Goal: Task Accomplishment & Management: Manage account settings

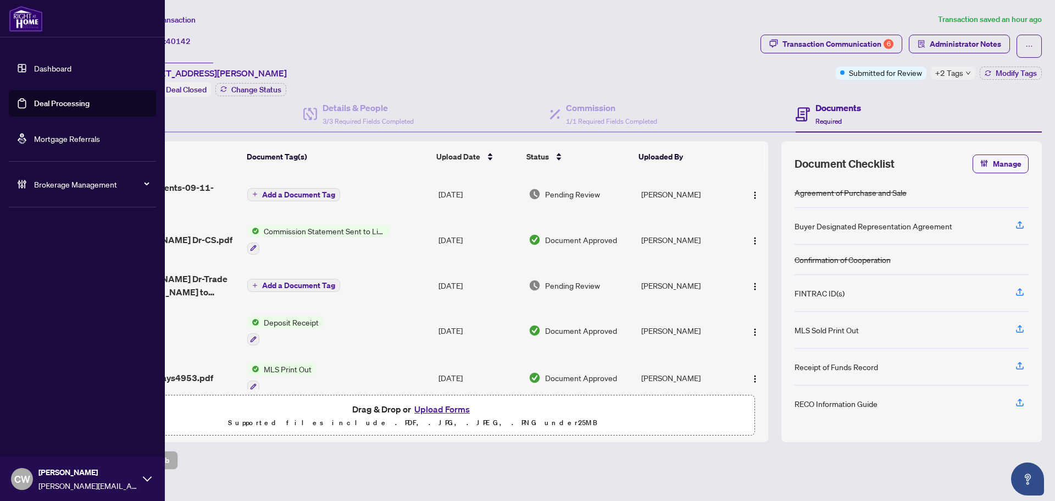
drag, startPoint x: 0, startPoint y: 0, endPoint x: 100, endPoint y: 103, distance: 143.4
click at [36, 108] on link "Deal Processing" at bounding box center [62, 103] width 56 height 10
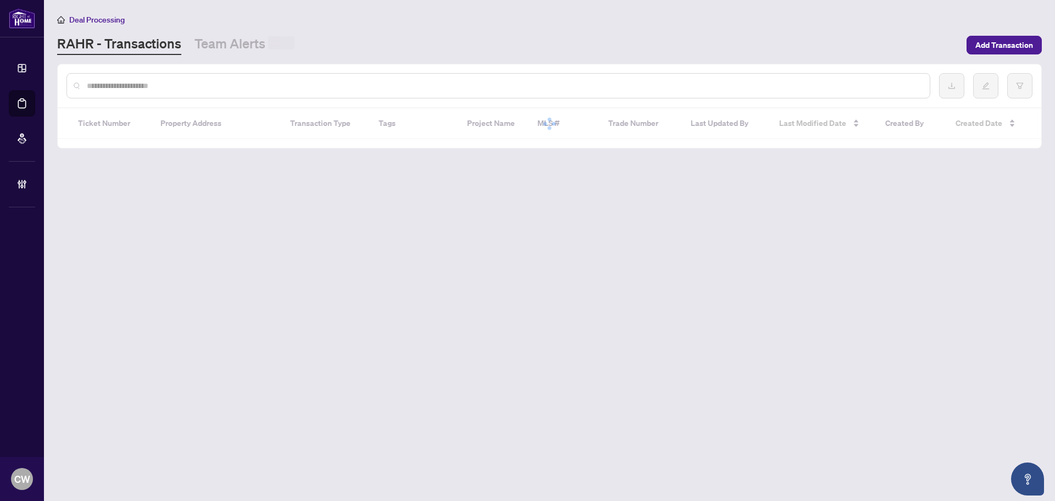
click at [196, 83] on input "text" at bounding box center [504, 86] width 834 height 12
paste input "*******"
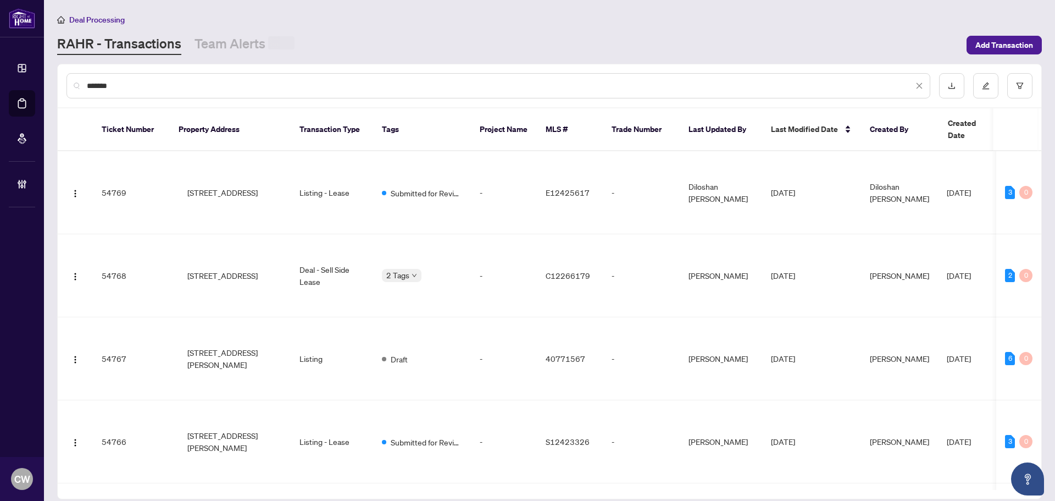
type input "*******"
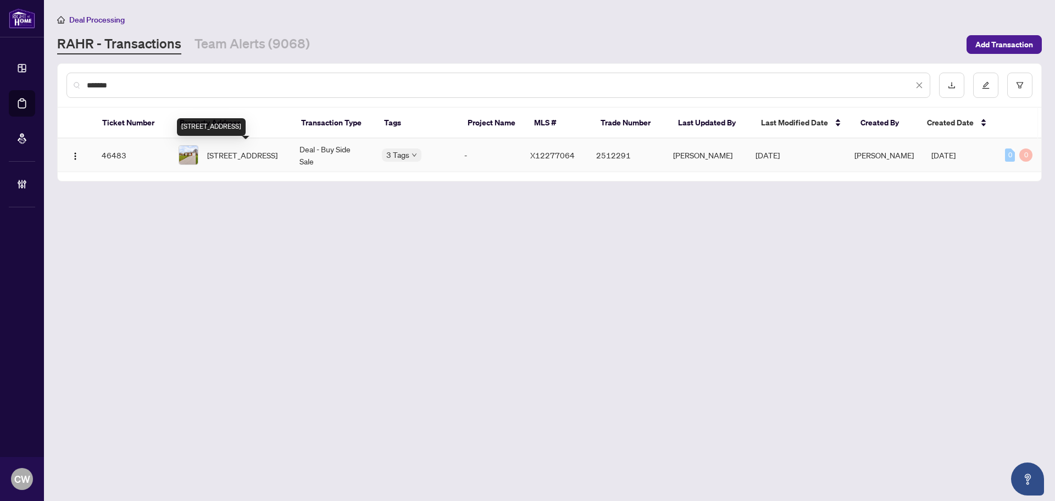
click at [236, 156] on span "[STREET_ADDRESS]" at bounding box center [242, 155] width 70 height 12
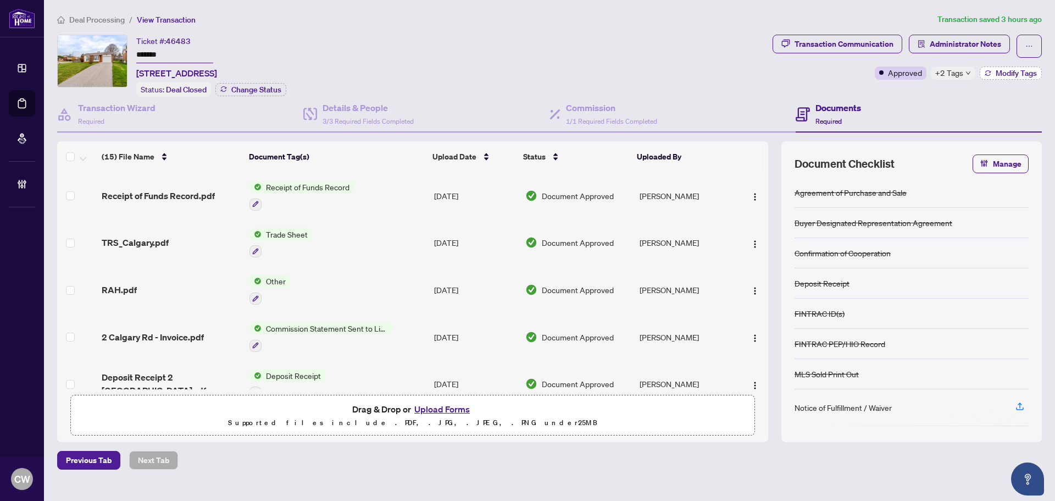
click at [1000, 75] on span "Modify Tags" at bounding box center [1016, 73] width 41 height 8
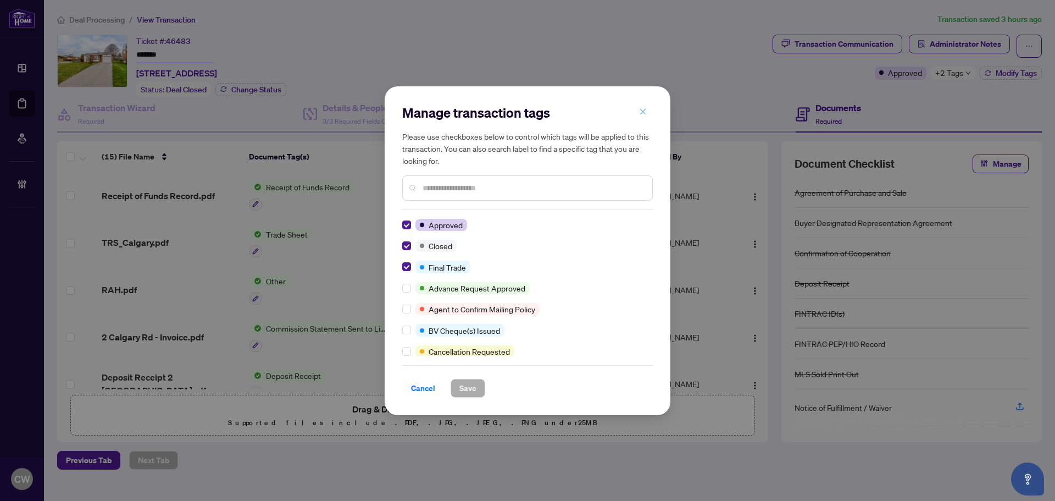
click at [641, 115] on icon "close" at bounding box center [643, 112] width 8 height 8
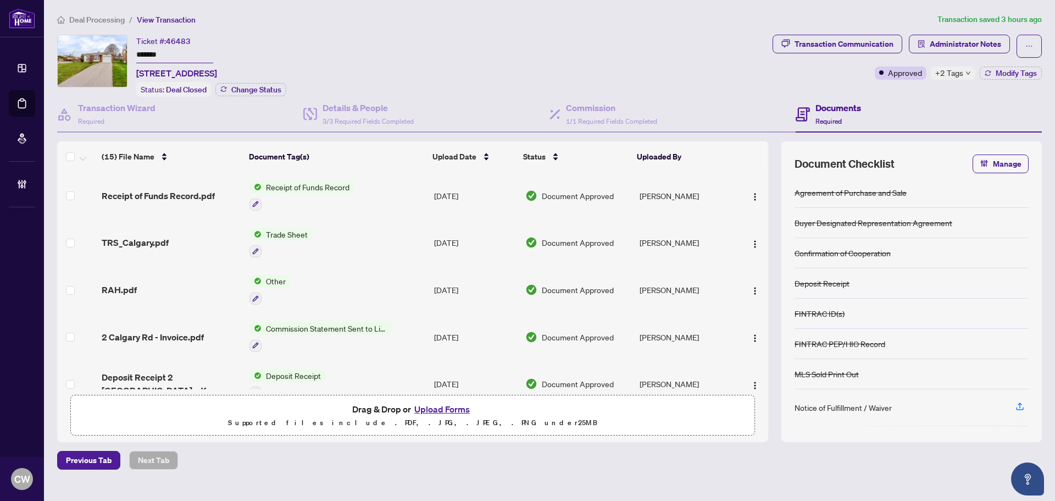
click at [146, 242] on span "TRS_Calgary.pdf" at bounding box center [135, 242] width 67 height 13
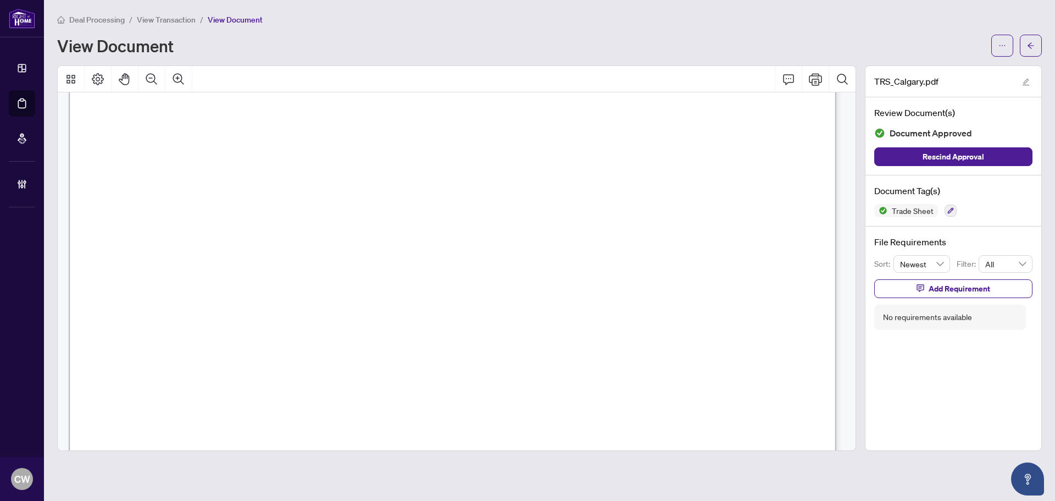
scroll to position [275, 0]
click at [1030, 52] on span "button" at bounding box center [1031, 46] width 8 height 18
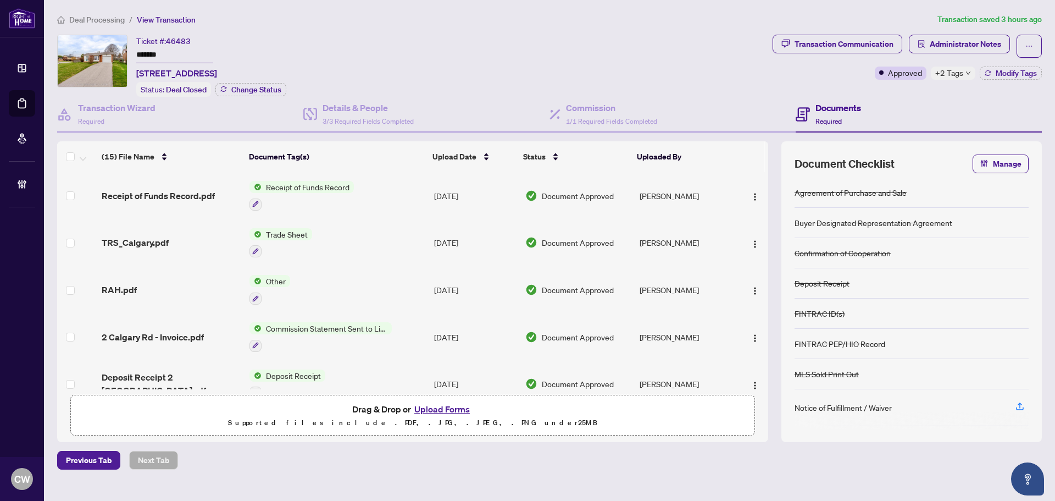
click at [453, 408] on button "Upload Forms" at bounding box center [442, 409] width 62 height 14
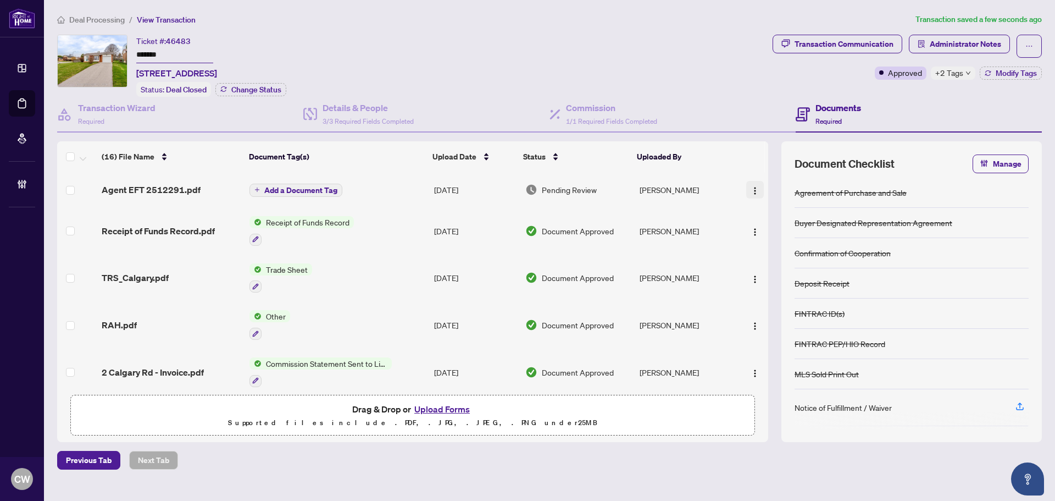
click at [751, 192] on img "button" at bounding box center [755, 190] width 9 height 9
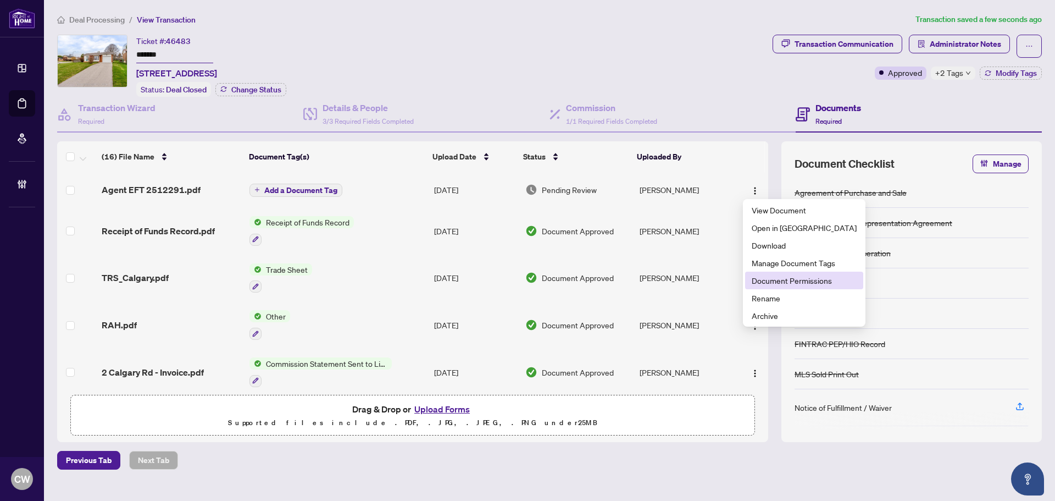
click at [771, 280] on span "Document Permissions" at bounding box center [804, 280] width 105 height 12
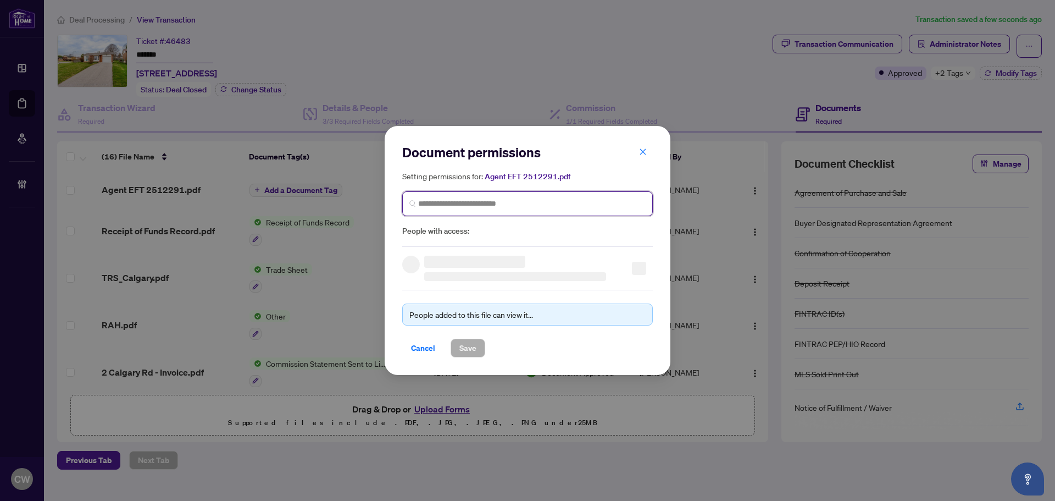
click at [617, 203] on input "search" at bounding box center [532, 204] width 228 height 12
paste input "**********"
type input "**********"
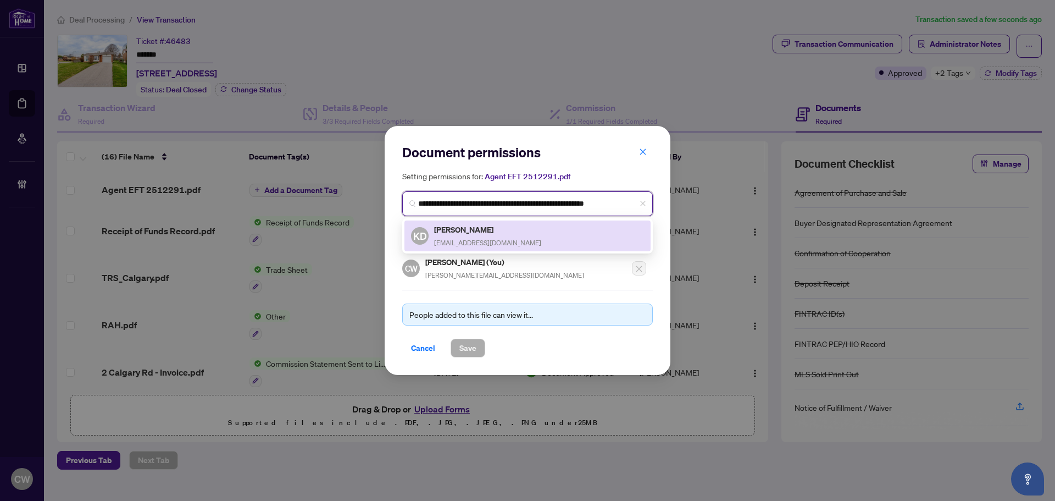
click at [477, 234] on h5 "[PERSON_NAME]" at bounding box center [487, 229] width 107 height 13
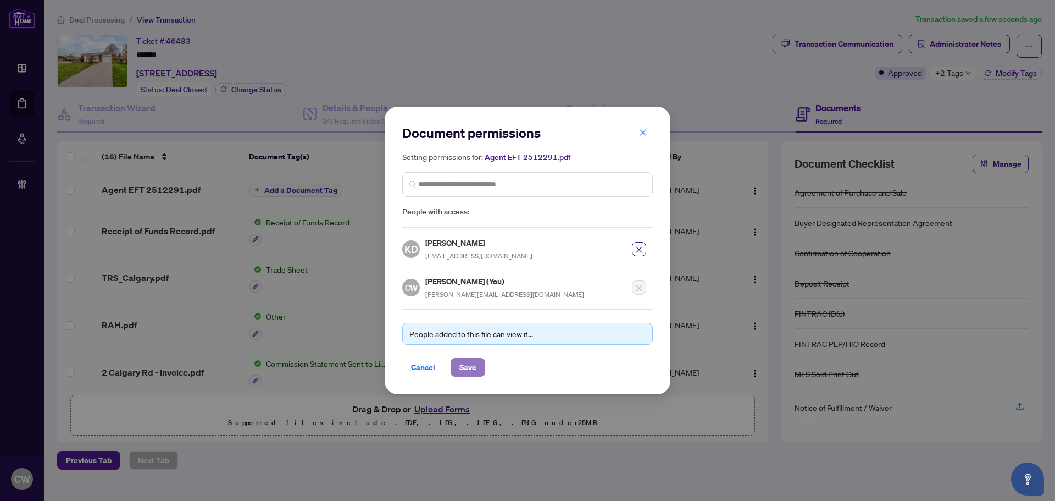
click at [466, 363] on span "Save" at bounding box center [468, 367] width 17 height 18
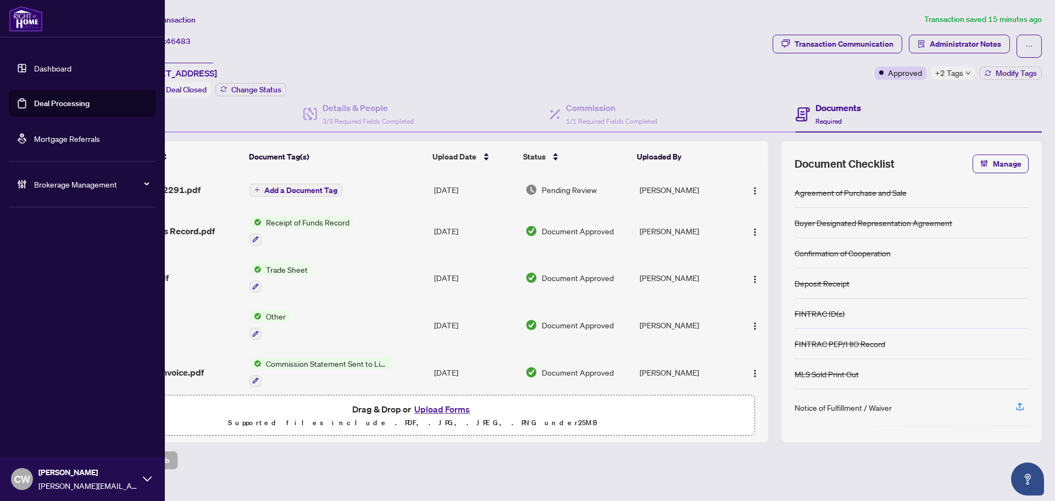
click at [71, 106] on link "Deal Processing" at bounding box center [62, 103] width 56 height 10
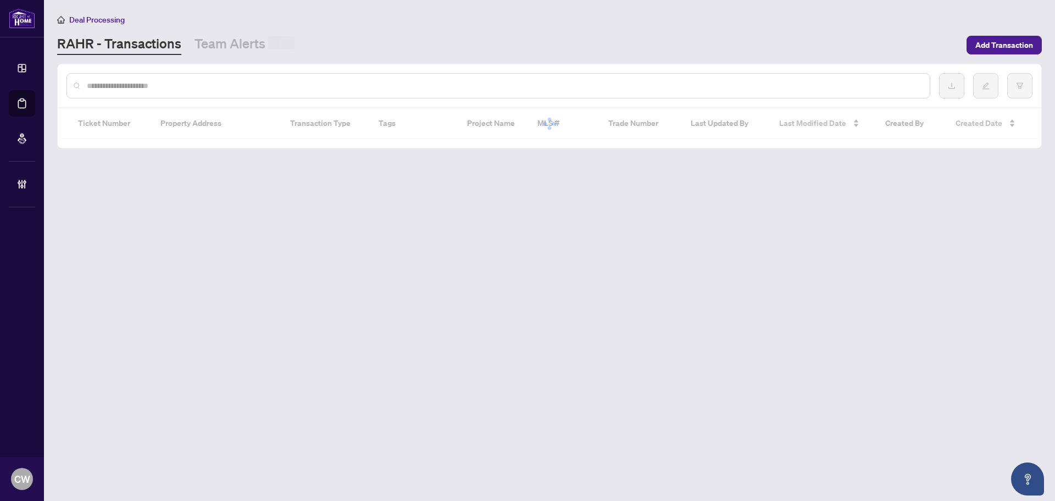
click at [206, 89] on input "text" at bounding box center [504, 86] width 834 height 12
paste input "*******"
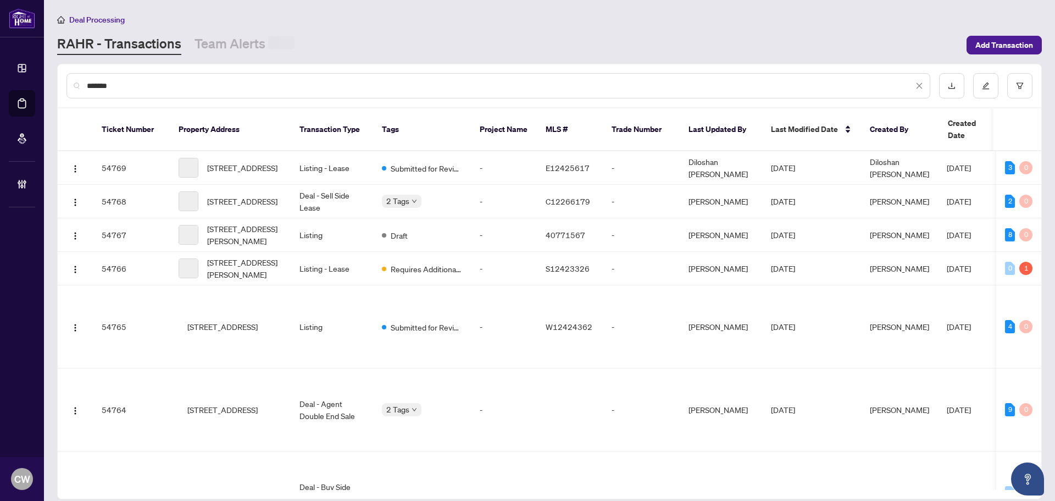
type input "*******"
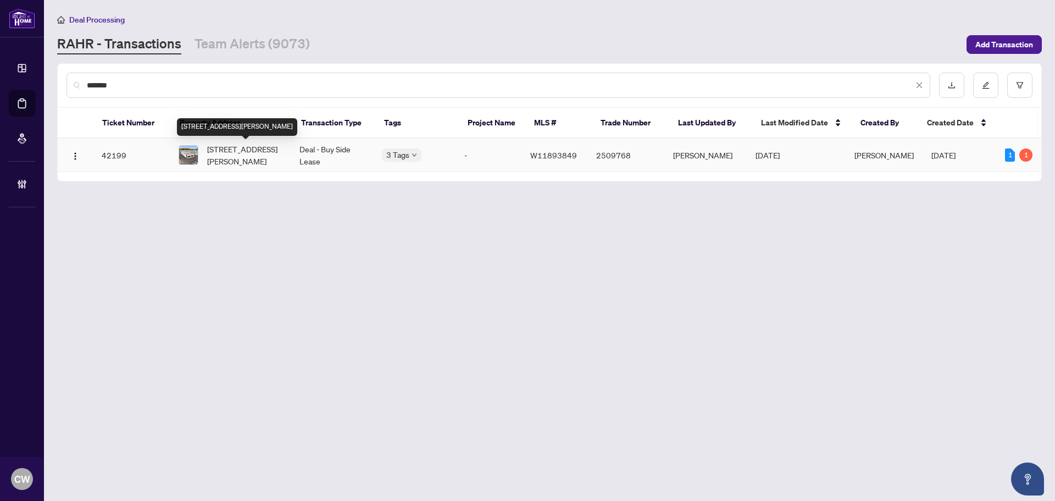
click at [223, 158] on span "[STREET_ADDRESS][PERSON_NAME]" at bounding box center [244, 155] width 75 height 24
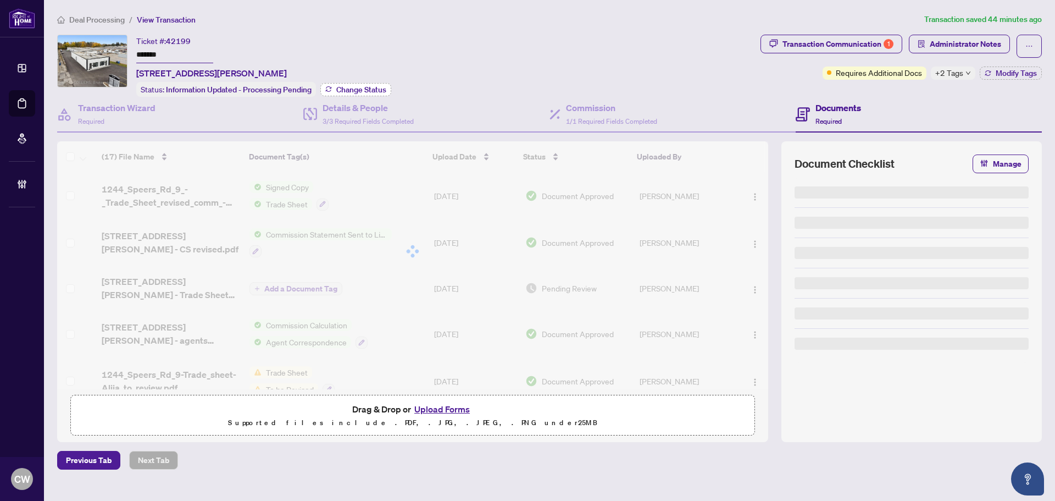
click at [365, 86] on span "Change Status" at bounding box center [361, 90] width 50 height 8
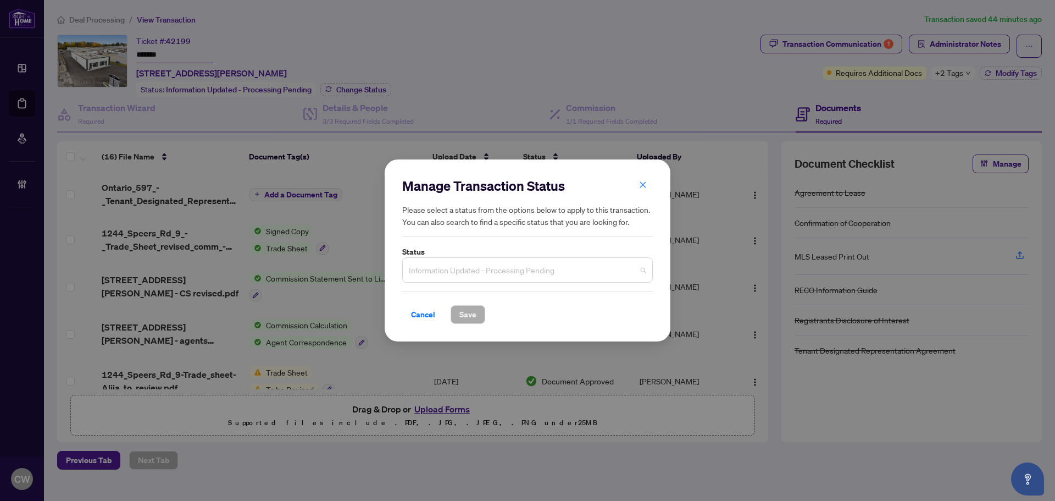
click at [455, 262] on span "Information Updated - Processing Pending" at bounding box center [527, 269] width 237 height 21
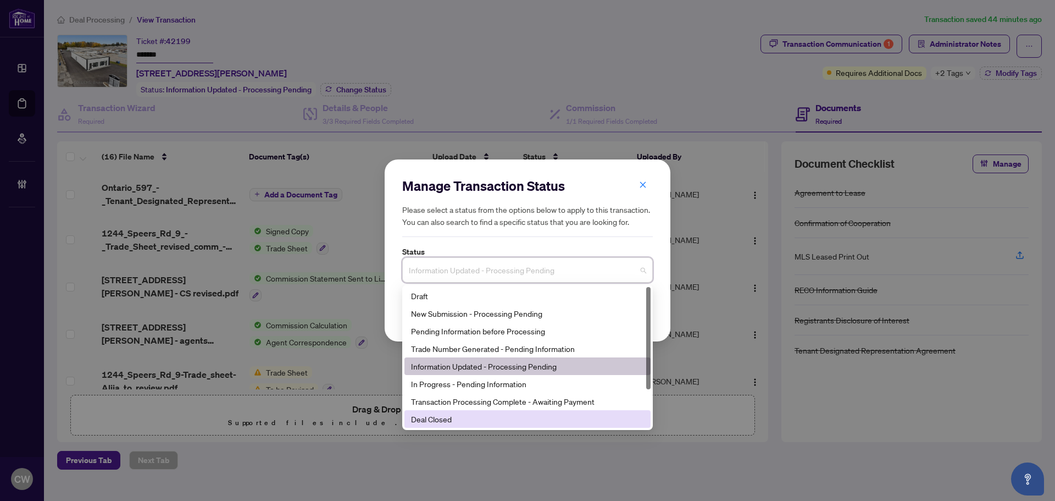
click at [468, 418] on div "Deal Closed" at bounding box center [527, 419] width 233 height 12
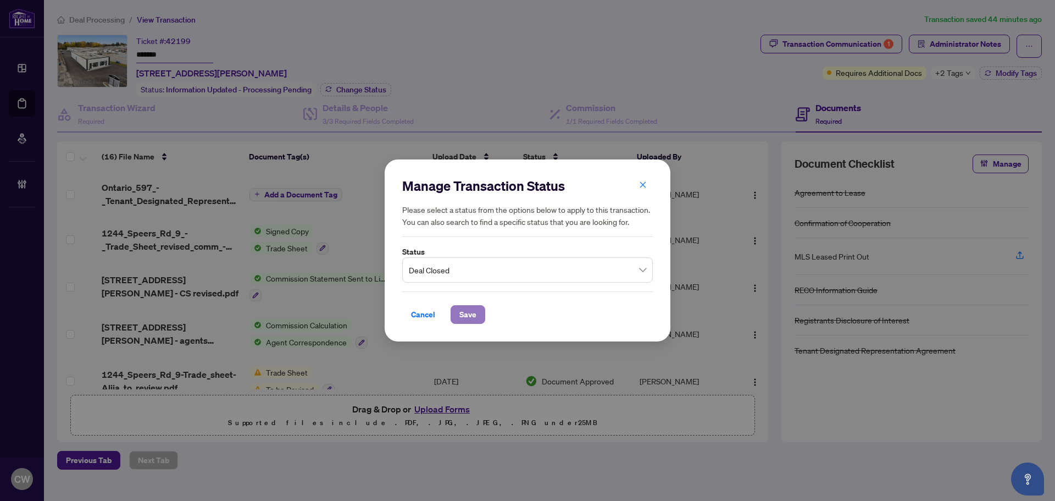
click at [476, 306] on span "Save" at bounding box center [468, 315] width 17 height 18
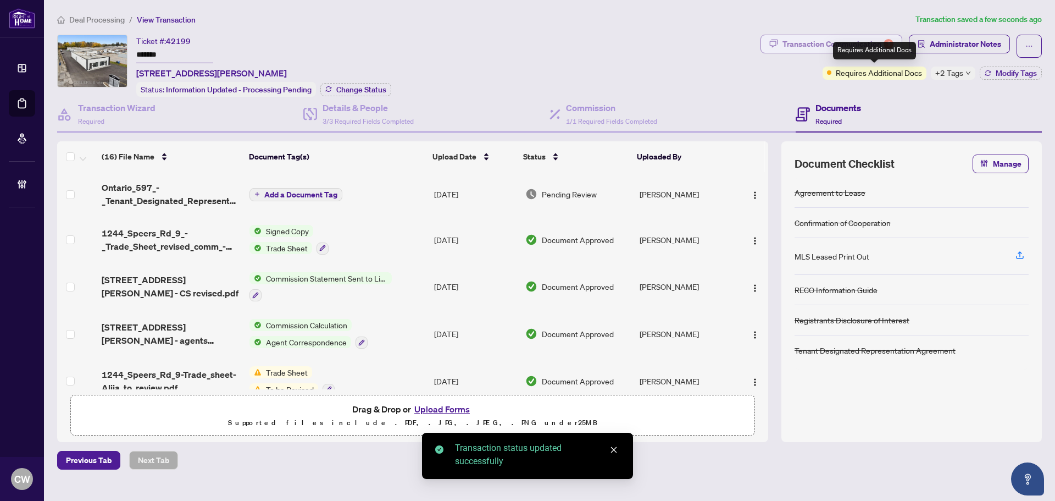
click at [855, 37] on div "Transaction Communication 1" at bounding box center [838, 44] width 111 height 18
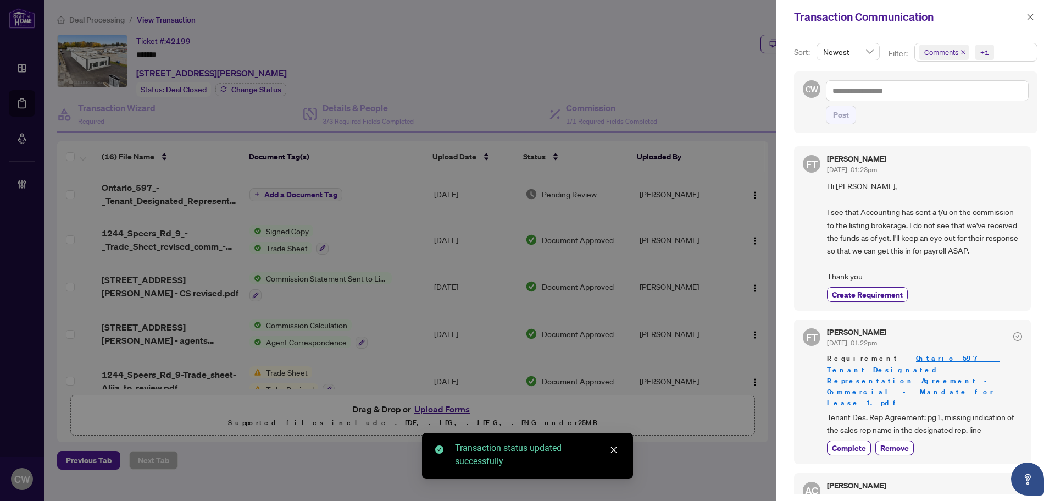
click at [964, 50] on icon "close" at bounding box center [963, 51] width 5 height 5
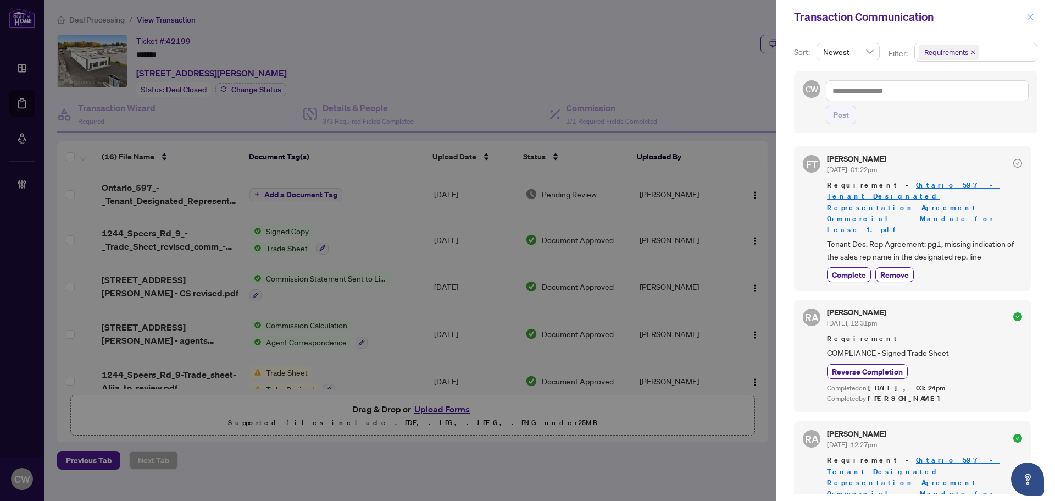
click at [1029, 17] on icon "close" at bounding box center [1031, 17] width 8 height 8
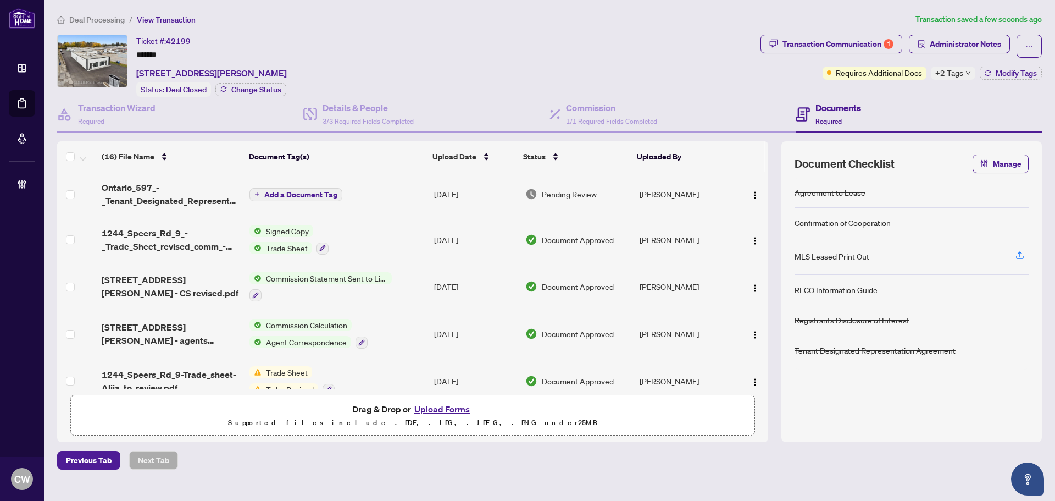
click at [1013, 65] on div "Transaction Communication 1 Administrator Notes Requires Additional Docs +2 Tag…" at bounding box center [901, 57] width 281 height 45
click at [1019, 70] on span "Modify Tags" at bounding box center [1016, 73] width 41 height 8
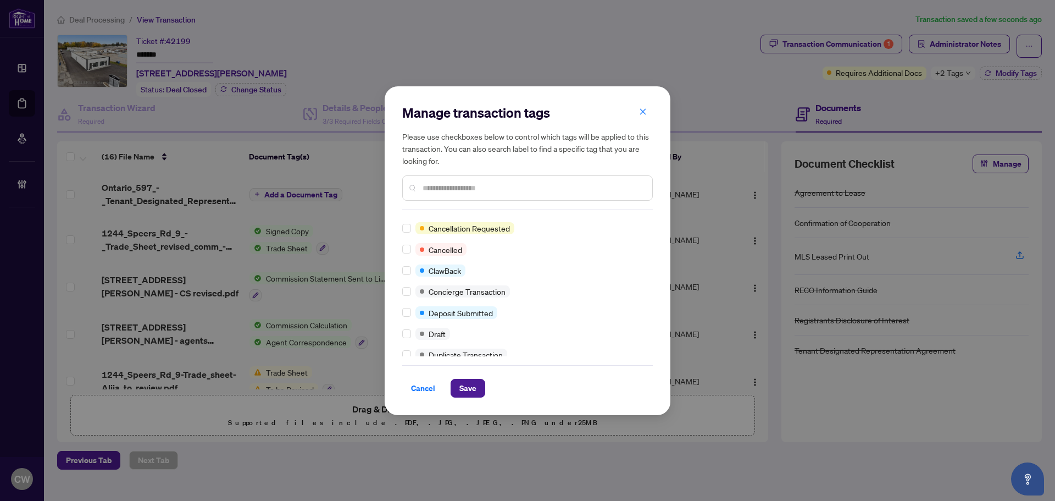
scroll to position [220, 0]
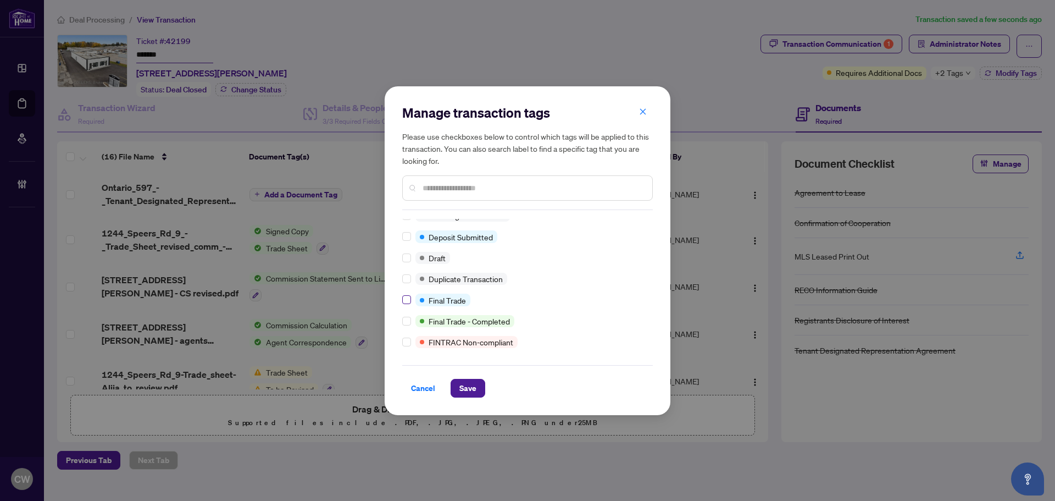
click at [406, 305] on label at bounding box center [406, 300] width 9 height 12
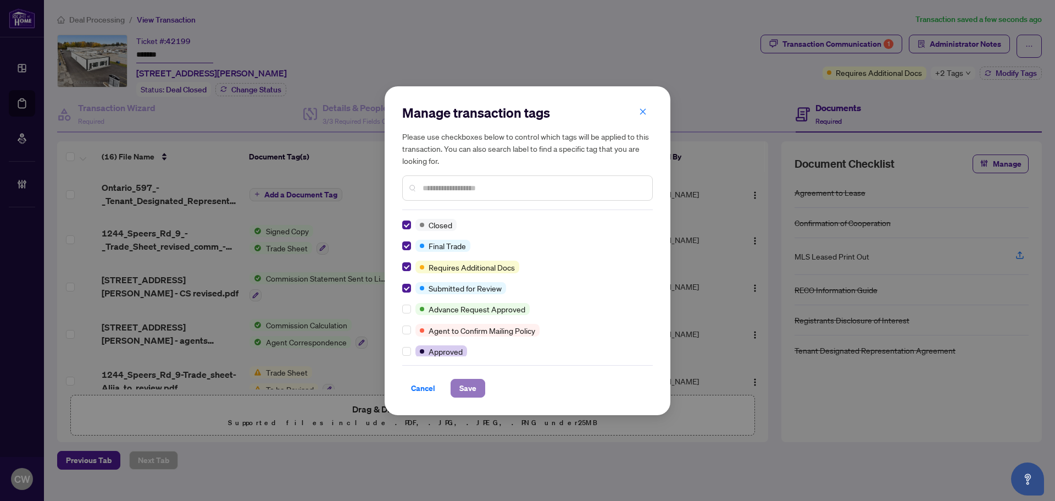
click at [472, 381] on span "Save" at bounding box center [468, 388] width 17 height 18
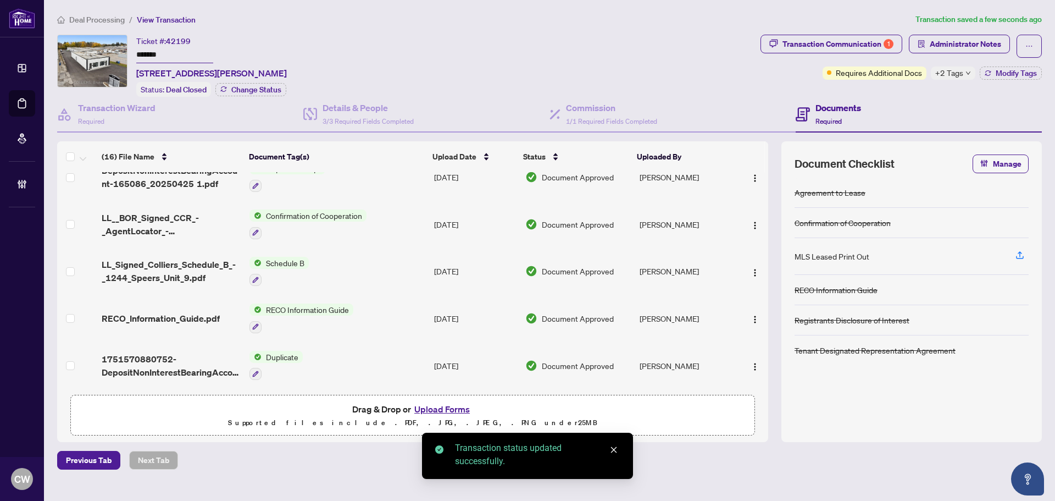
scroll to position [479, 0]
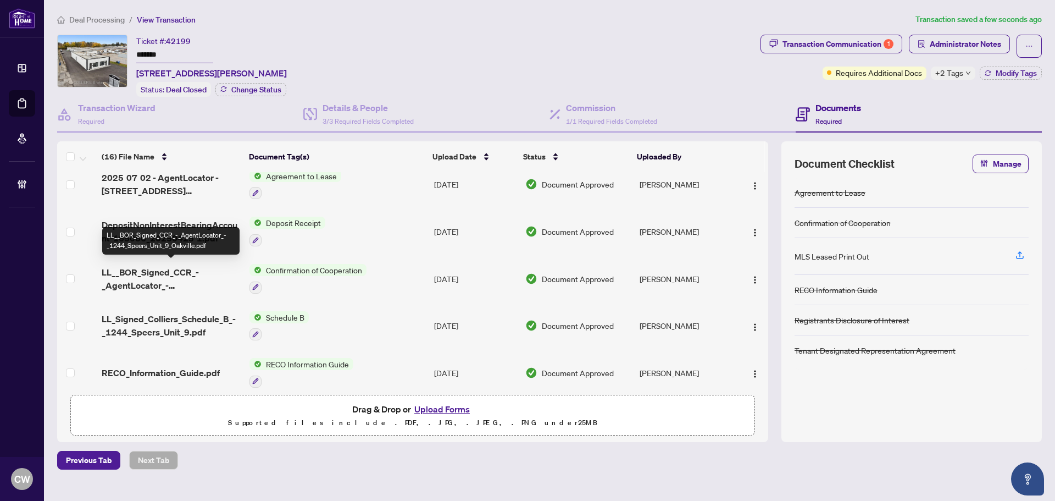
click at [144, 275] on span "LL__BOR_Signed_CCR_-_AgentLocator_-_1244_Speers_Unit_9_Oakville.pdf" at bounding box center [171, 279] width 139 height 26
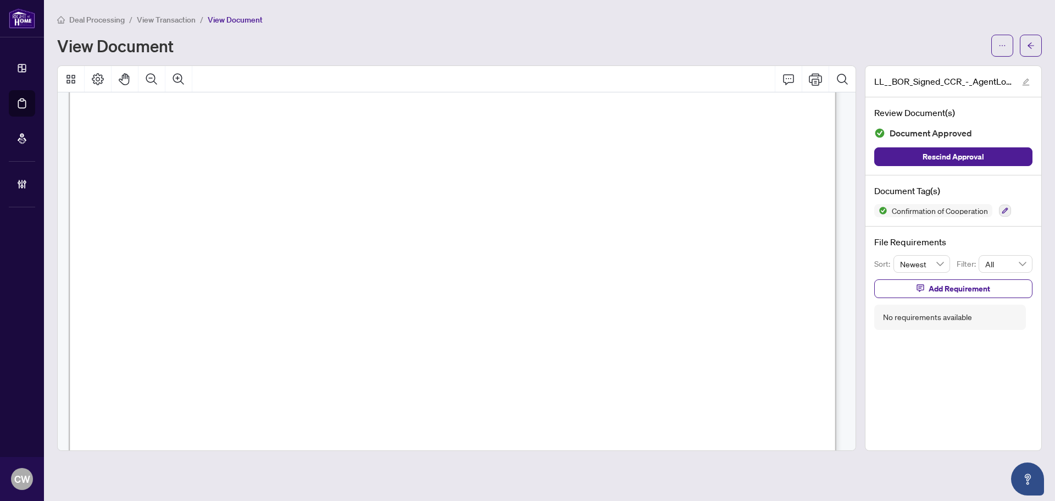
scroll to position [1209, 0]
click at [1031, 37] on span "button" at bounding box center [1031, 46] width 8 height 18
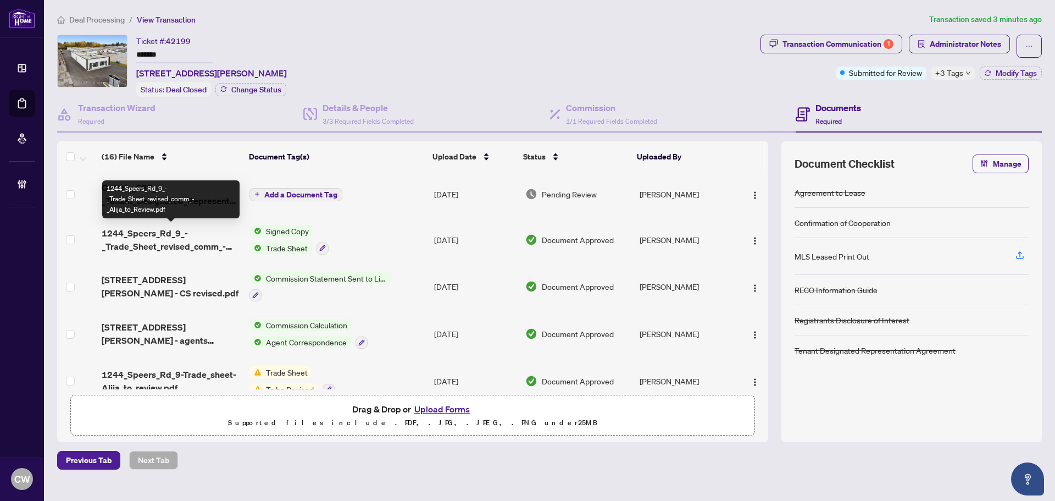
click at [159, 236] on span "1244_Speers_Rd_9_-_Trade_Sheet_revised_comm_-_Alija_to_Review.pdf" at bounding box center [171, 239] width 139 height 26
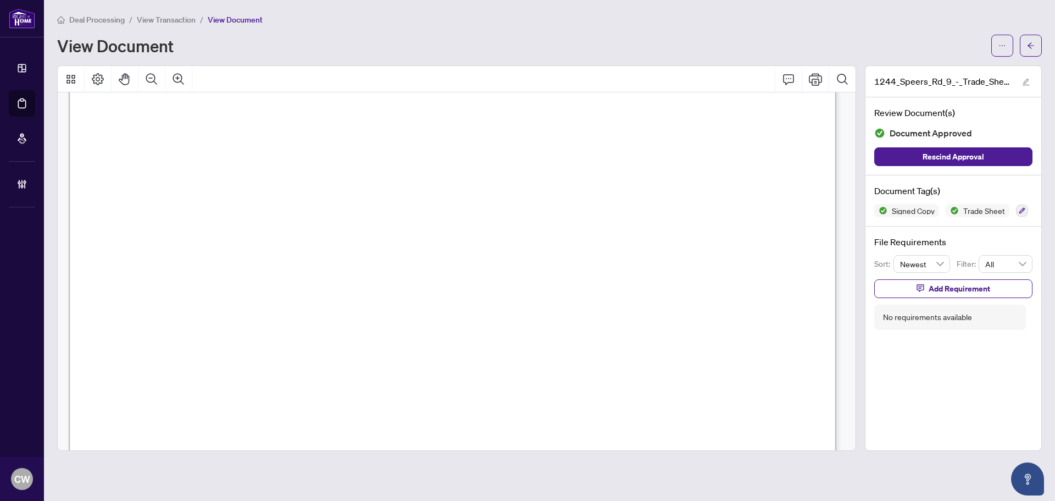
scroll to position [330, 0]
click at [1038, 42] on button "button" at bounding box center [1031, 46] width 22 height 22
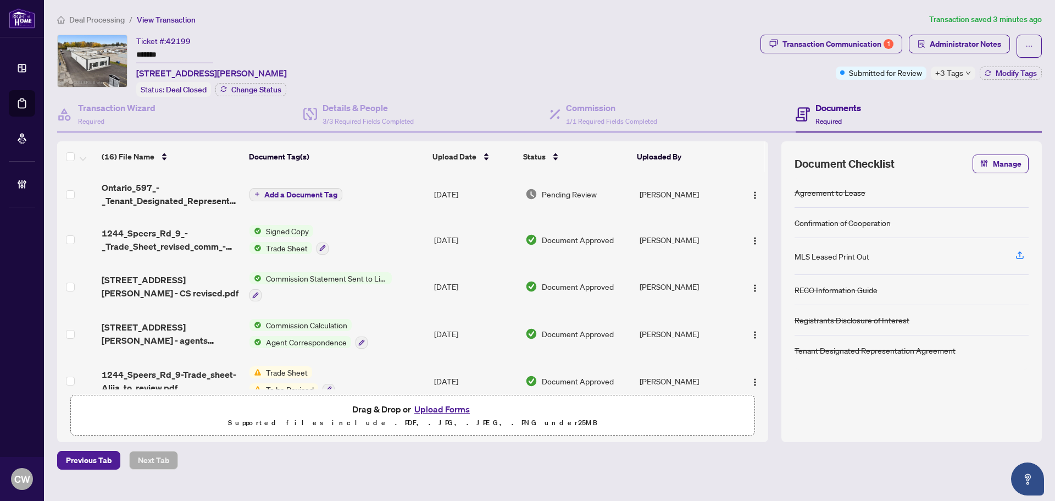
click at [441, 404] on button "Upload Forms" at bounding box center [442, 409] width 62 height 14
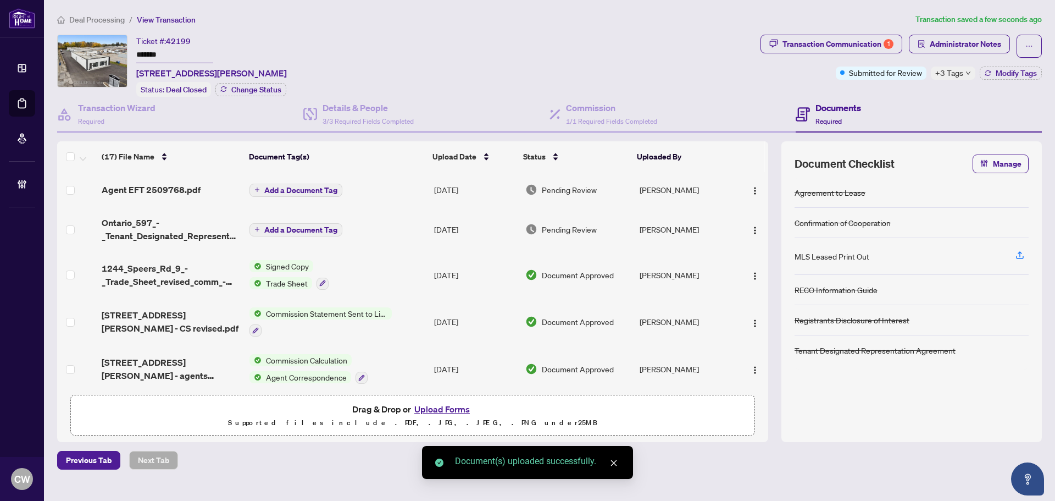
click at [751, 192] on img "button" at bounding box center [755, 190] width 9 height 9
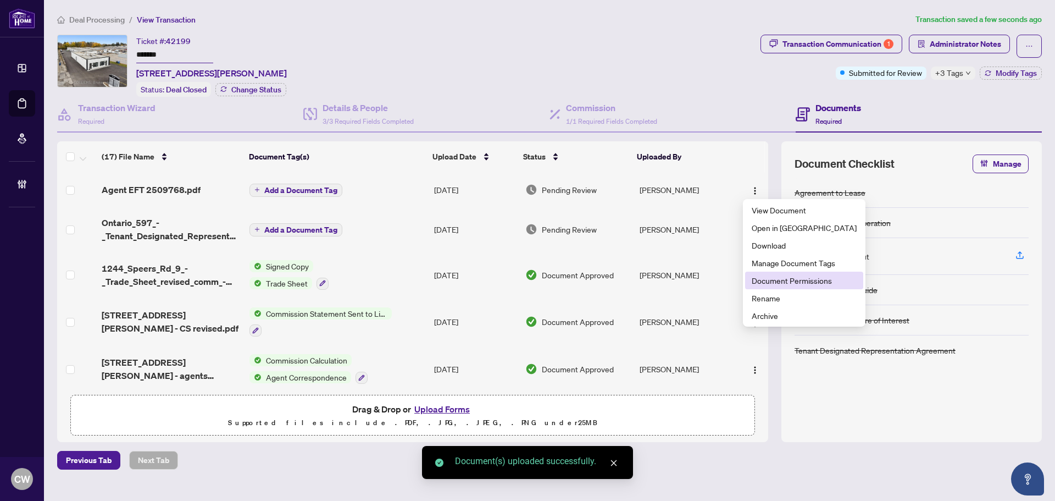
click at [786, 282] on span "Document Permissions" at bounding box center [804, 280] width 105 height 12
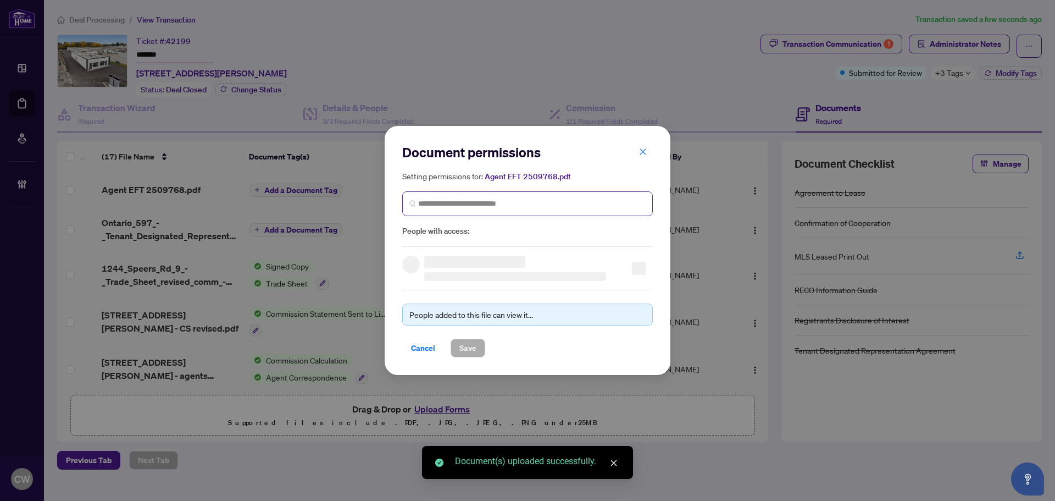
click at [543, 192] on span at bounding box center [527, 203] width 251 height 25
paste input "**********"
type input "**********"
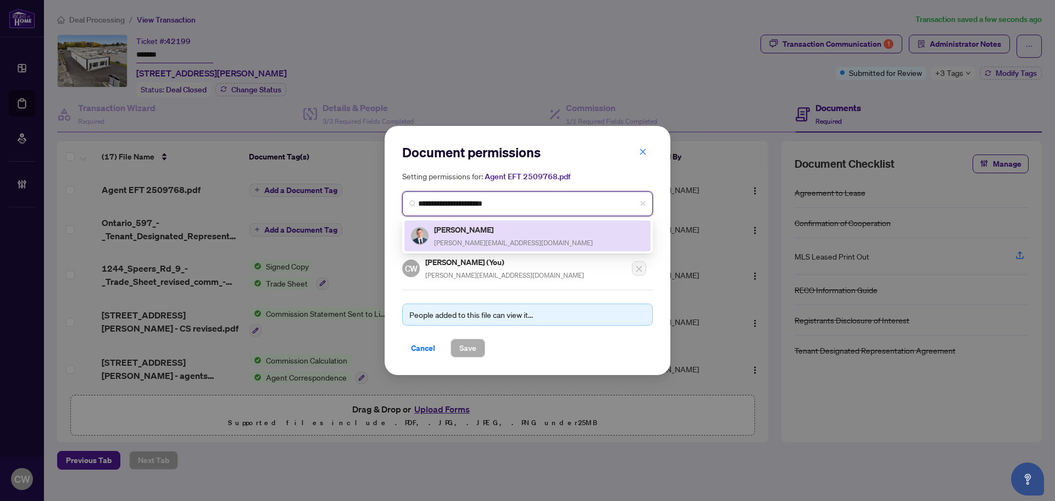
click at [460, 235] on div "[PERSON_NAME] [PERSON_NAME][EMAIL_ADDRESS][DOMAIN_NAME]" at bounding box center [513, 235] width 159 height 25
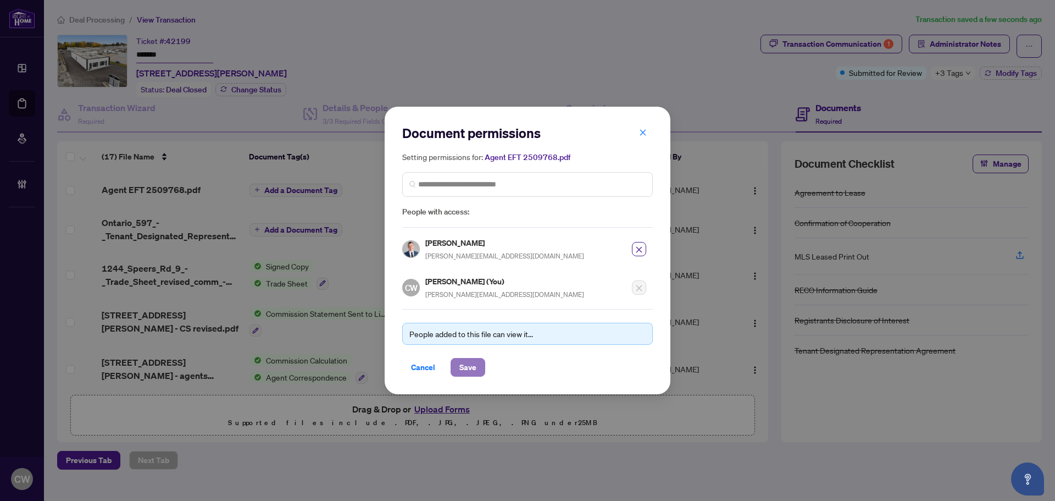
click at [474, 369] on span "Save" at bounding box center [468, 367] width 17 height 18
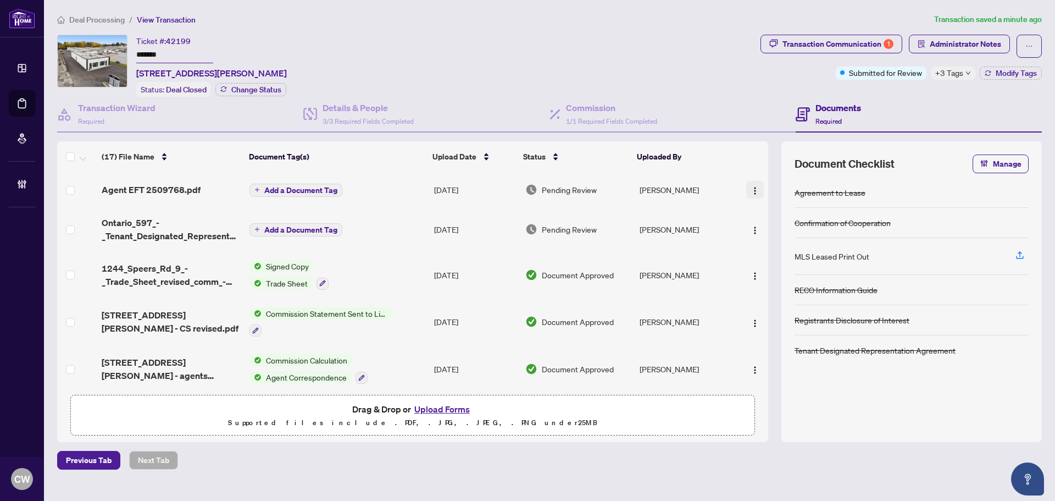
click at [754, 186] on img "button" at bounding box center [755, 190] width 9 height 9
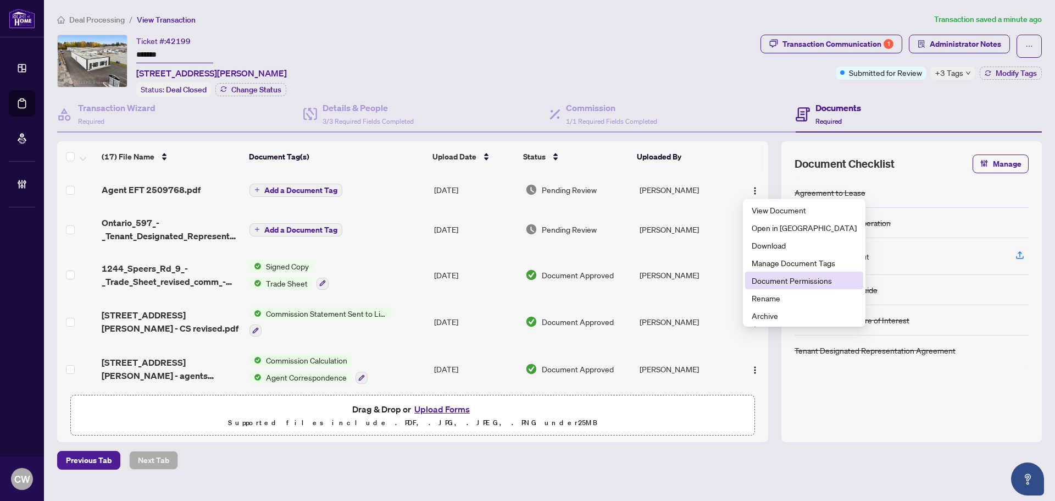
click at [782, 278] on span "Document Permissions" at bounding box center [804, 280] width 105 height 12
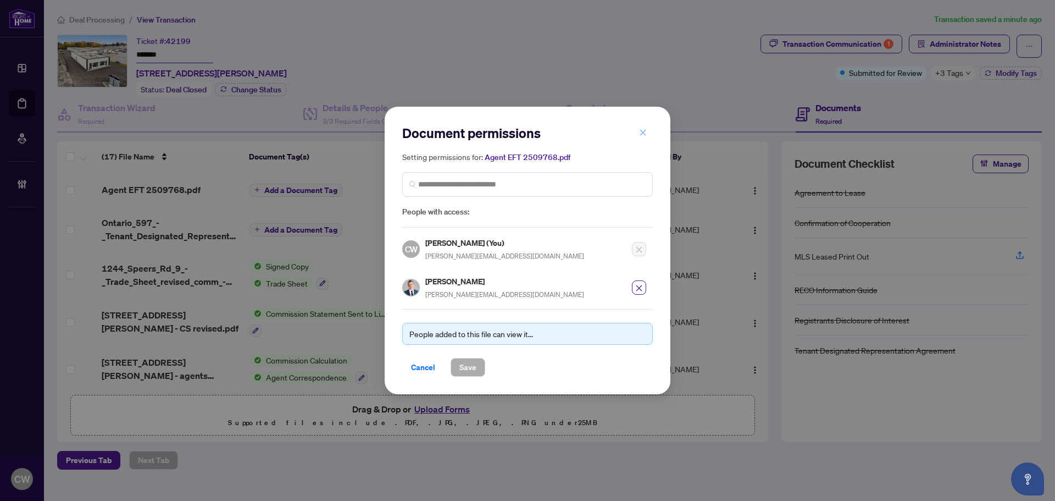
click at [642, 136] on icon "close" at bounding box center [643, 133] width 8 height 8
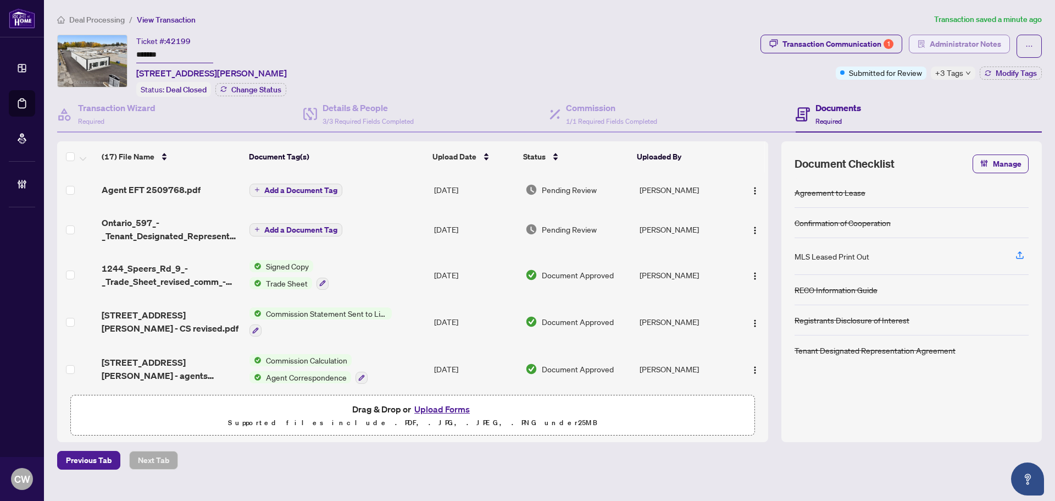
click at [992, 36] on span "Administrator Notes" at bounding box center [965, 44] width 71 height 18
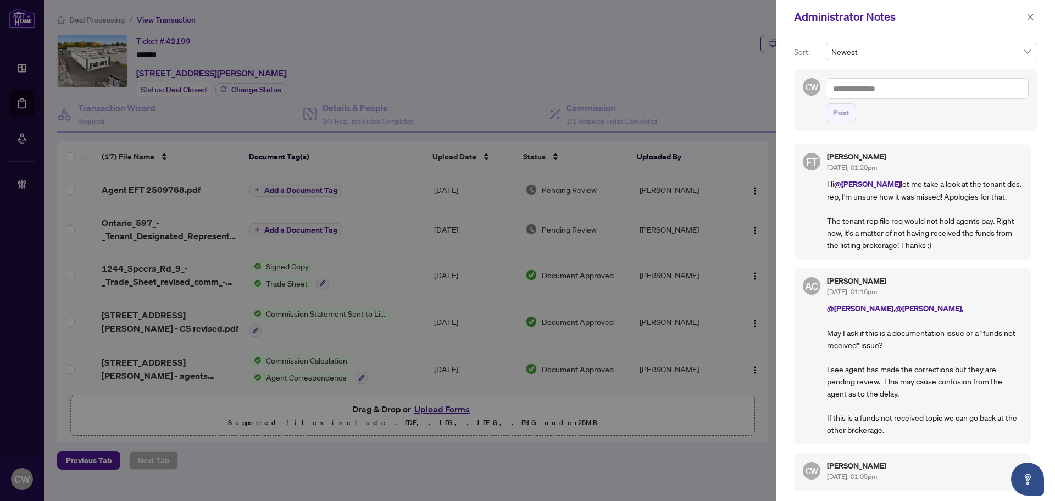
click at [894, 90] on textarea at bounding box center [927, 88] width 203 height 21
paste textarea "**********"
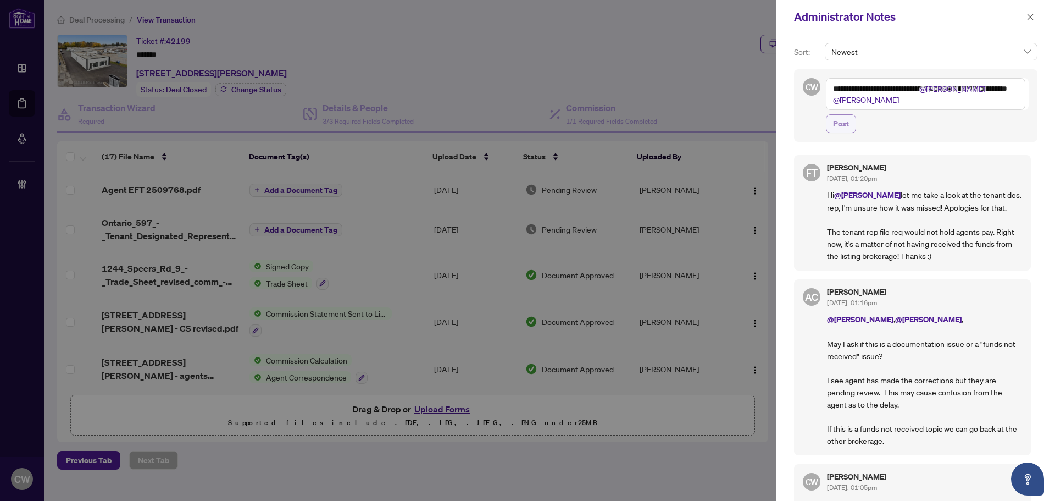
type textarea "**********"
click at [847, 123] on span "Post" at bounding box center [841, 124] width 16 height 18
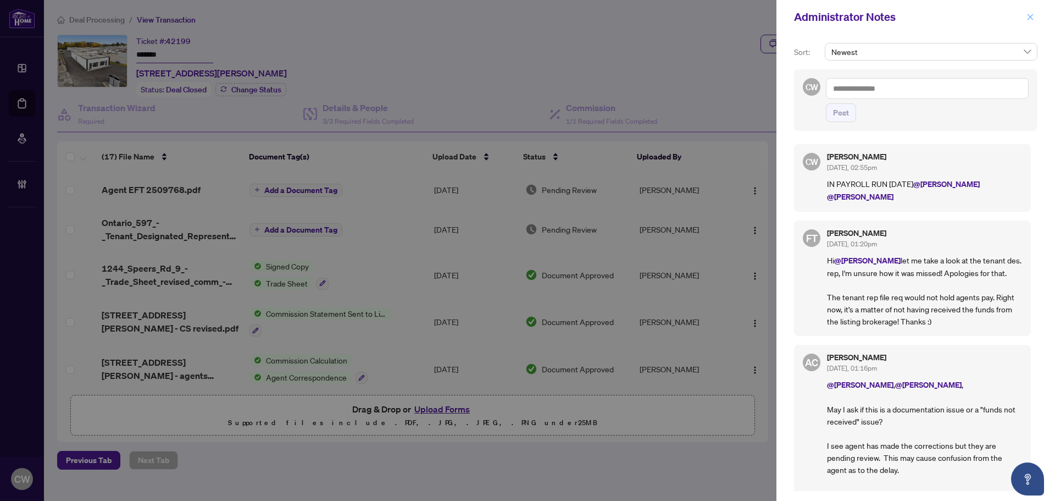
click at [1031, 19] on icon "close" at bounding box center [1031, 17] width 8 height 8
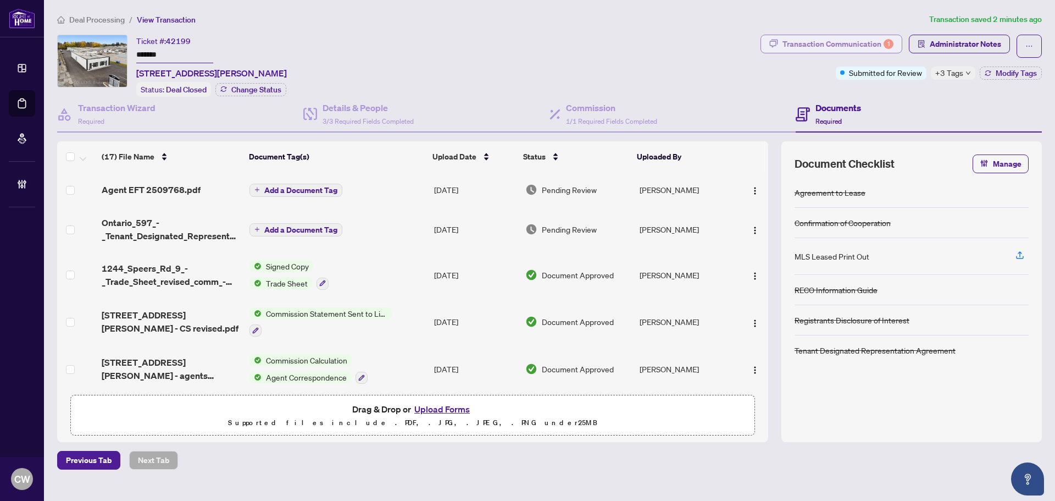
click at [861, 38] on div "Transaction Communication 1" at bounding box center [838, 44] width 111 height 18
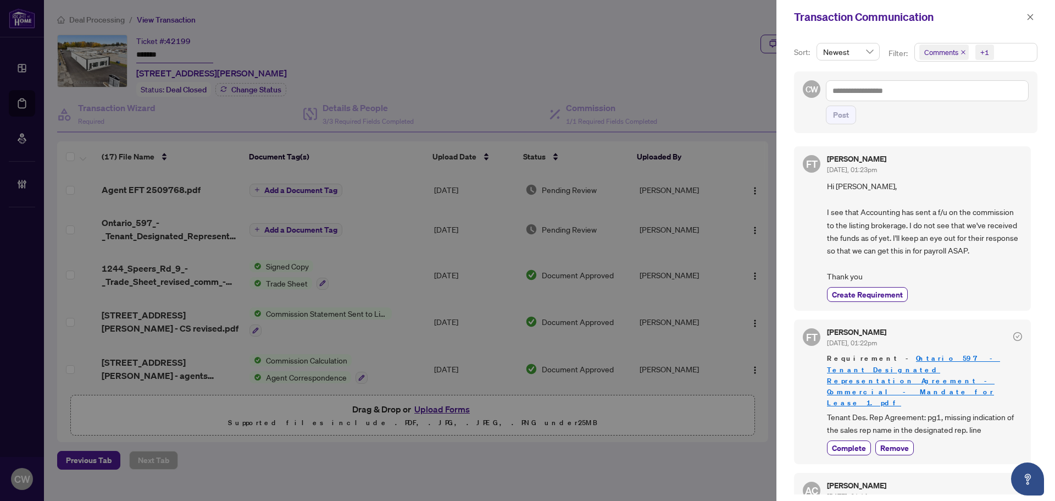
click at [962, 53] on icon "close" at bounding box center [963, 52] width 4 height 4
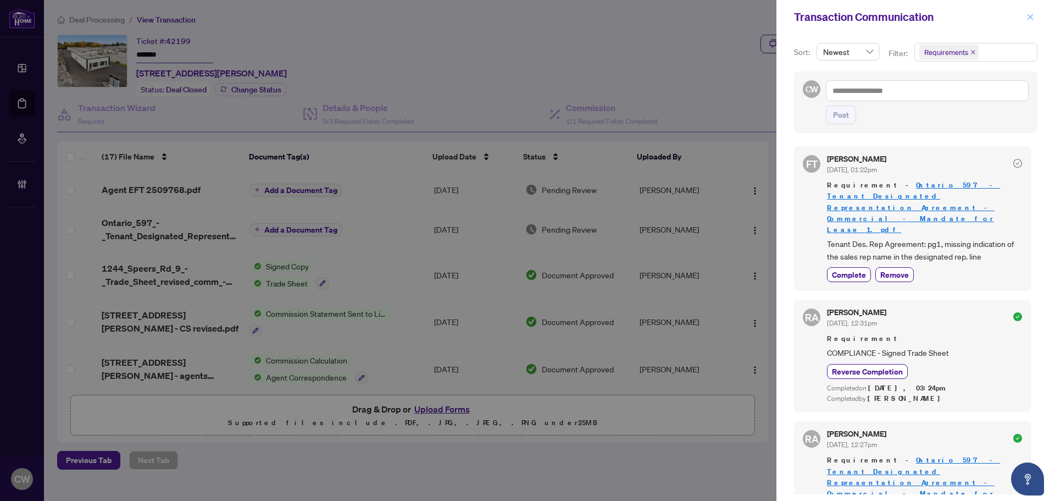
click at [1032, 16] on icon "close" at bounding box center [1031, 17] width 6 height 6
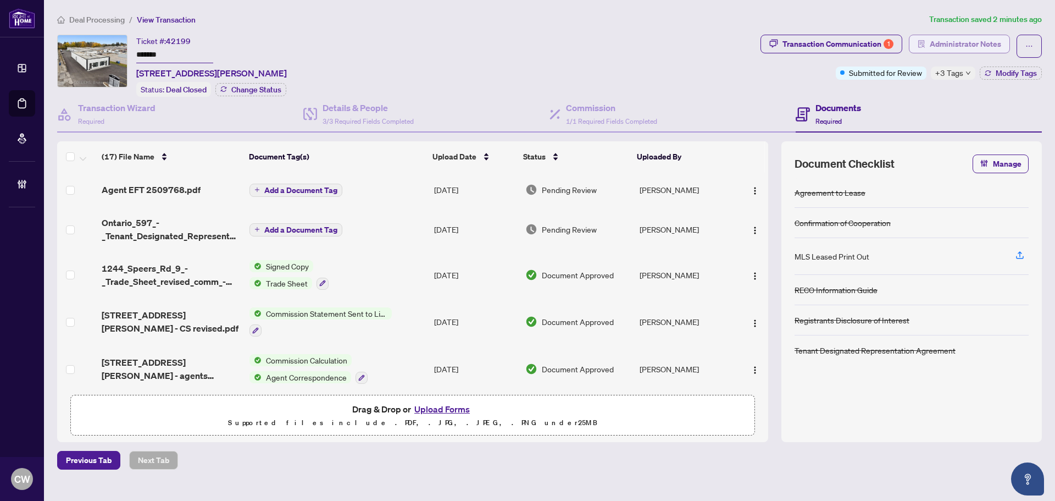
click at [977, 47] on span "Administrator Notes" at bounding box center [965, 44] width 71 height 18
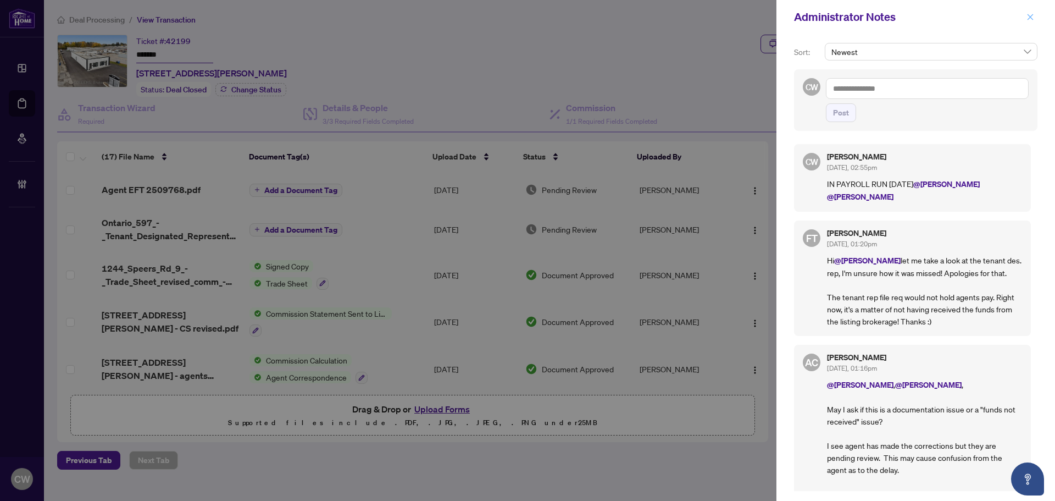
click at [1033, 14] on icon "close" at bounding box center [1031, 17] width 8 height 8
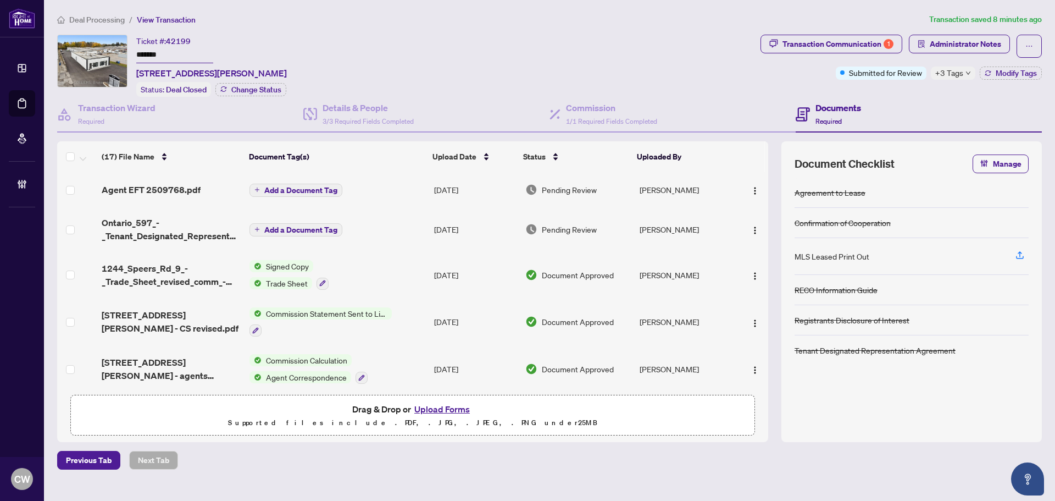
drag, startPoint x: 36, startPoint y: 112, endPoint x: 60, endPoint y: 111, distance: 24.7
click at [0, 0] on link "Deal Processing" at bounding box center [0, 0] width 0 height 0
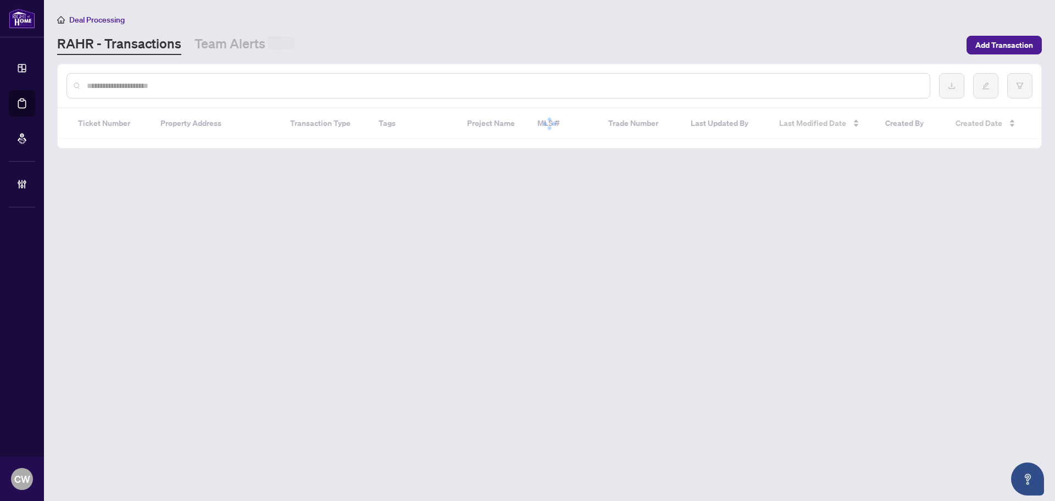
click at [185, 91] on div at bounding box center [499, 85] width 864 height 25
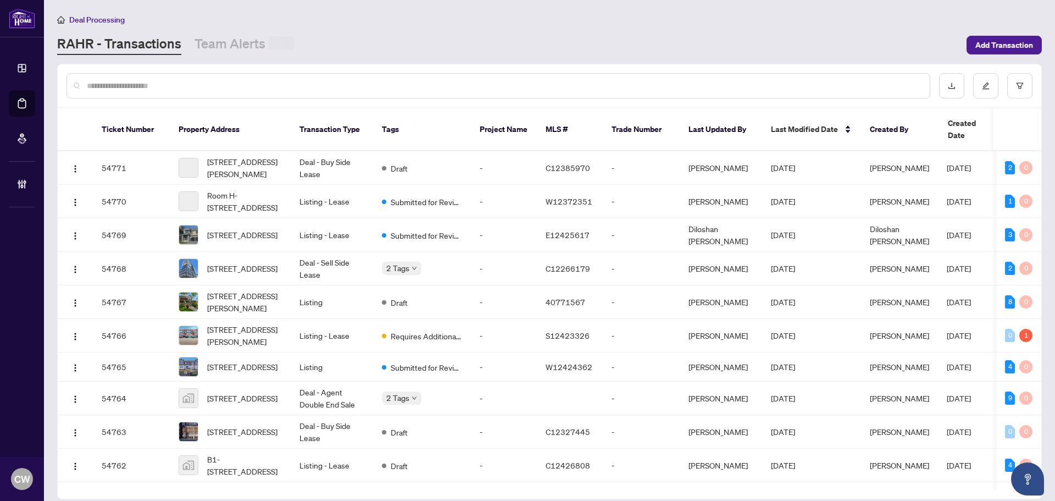
click at [185, 90] on input "text" at bounding box center [504, 86] width 834 height 12
paste input "*******"
type input "*******"
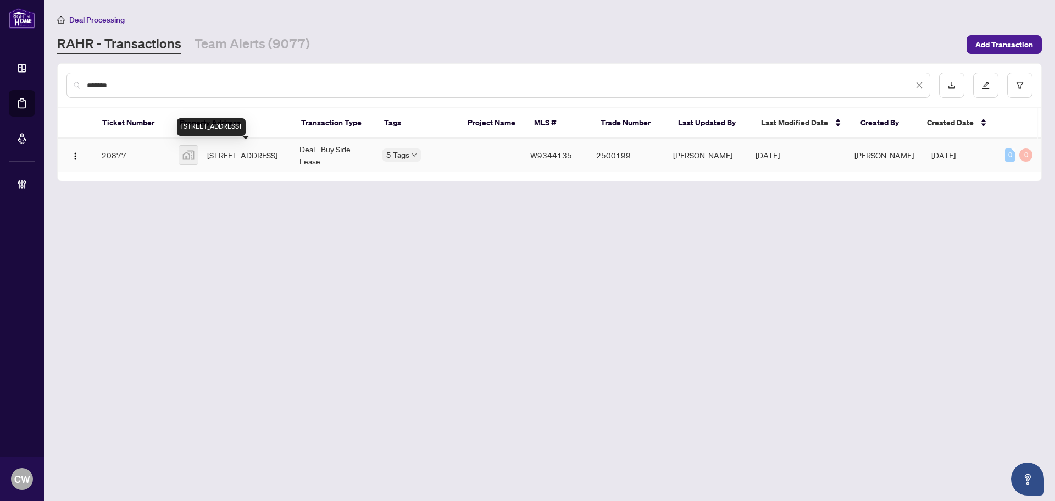
click at [253, 149] on span "[STREET_ADDRESS]" at bounding box center [242, 155] width 70 height 12
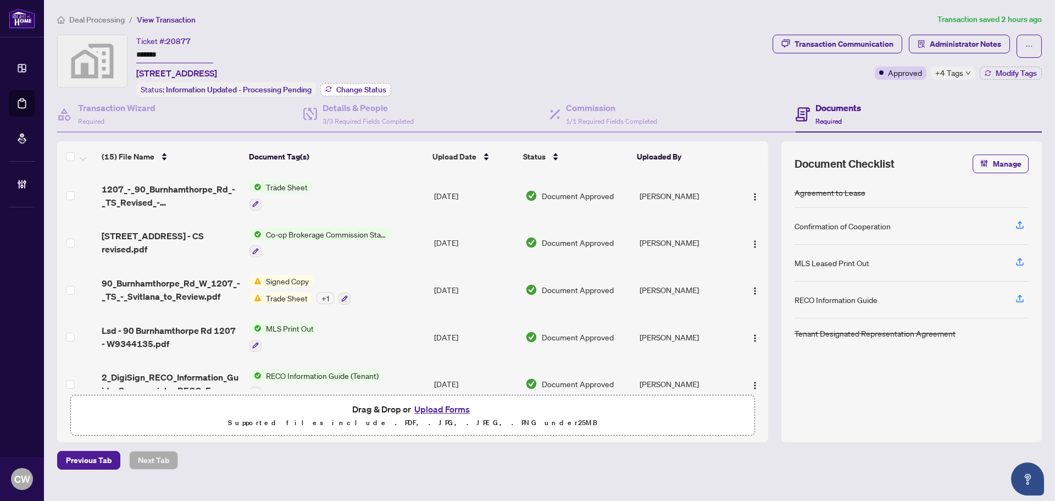
click at [356, 86] on span "Change Status" at bounding box center [361, 90] width 50 height 8
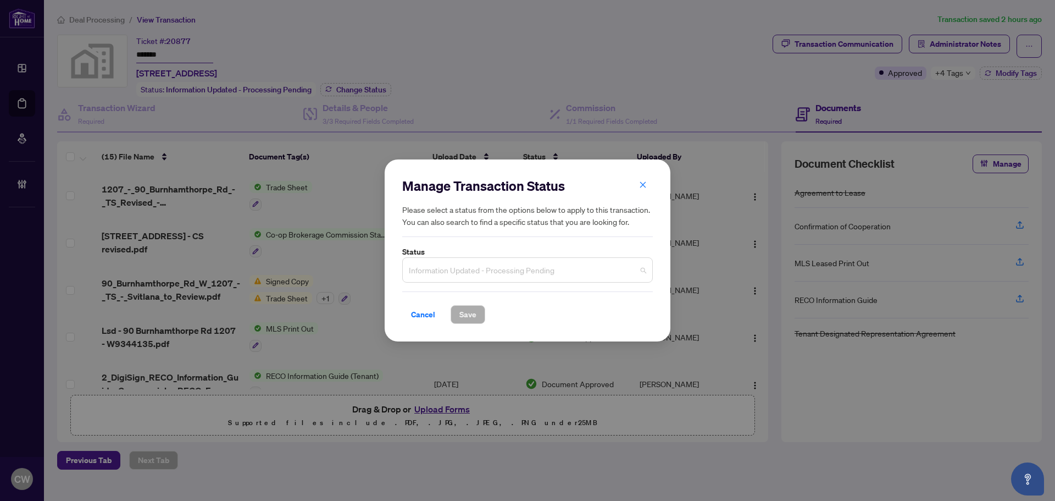
click at [469, 274] on span "Information Updated - Processing Pending" at bounding box center [527, 269] width 237 height 21
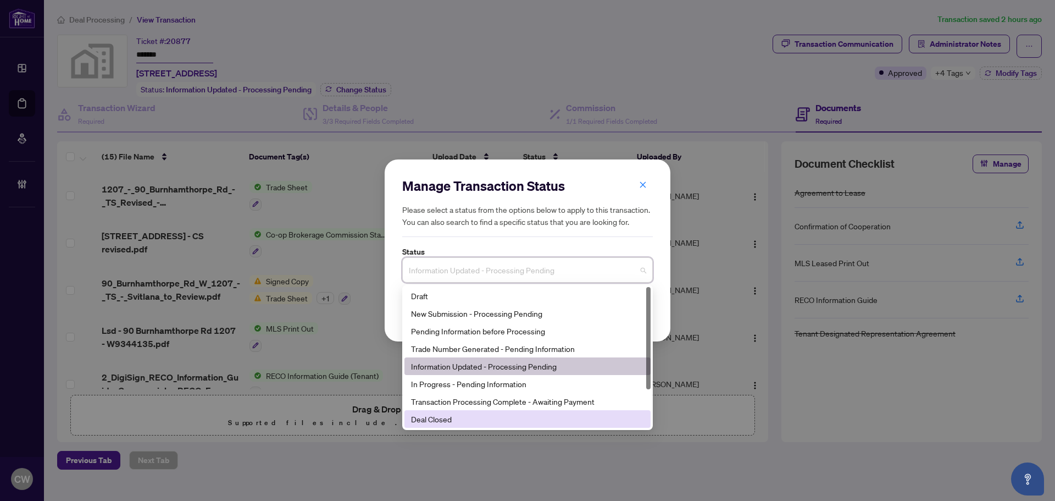
click at [474, 416] on div "Deal Closed" at bounding box center [527, 419] width 233 height 12
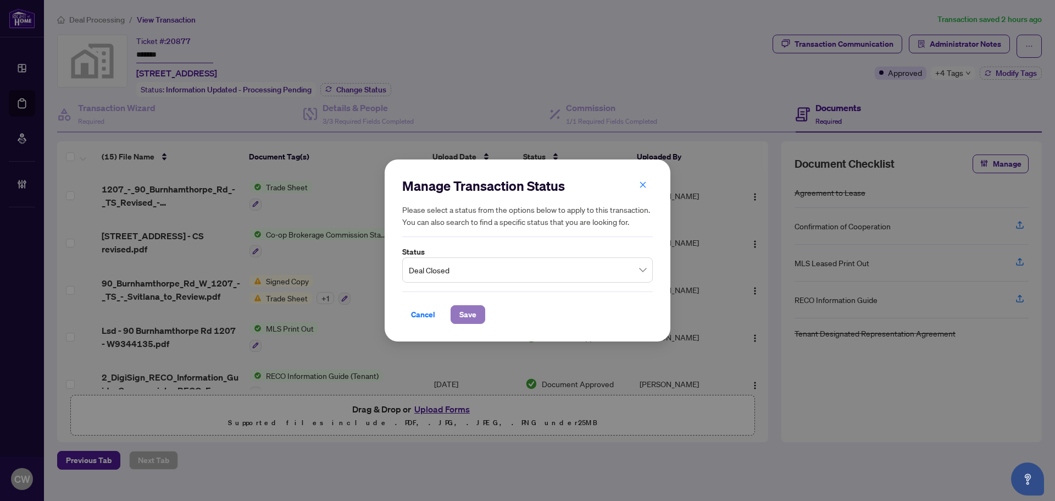
click at [473, 318] on span "Save" at bounding box center [468, 315] width 17 height 18
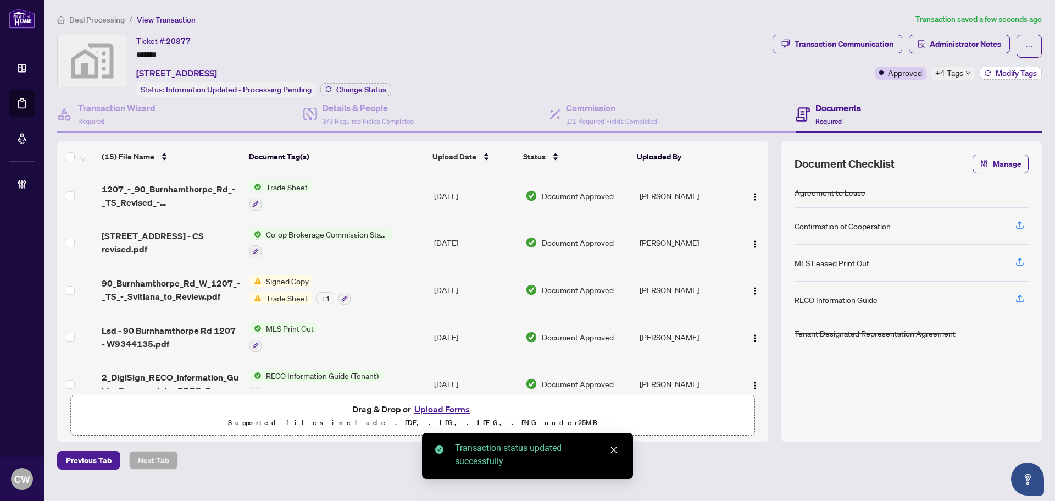
click at [1004, 73] on span "Modify Tags" at bounding box center [1016, 73] width 41 height 8
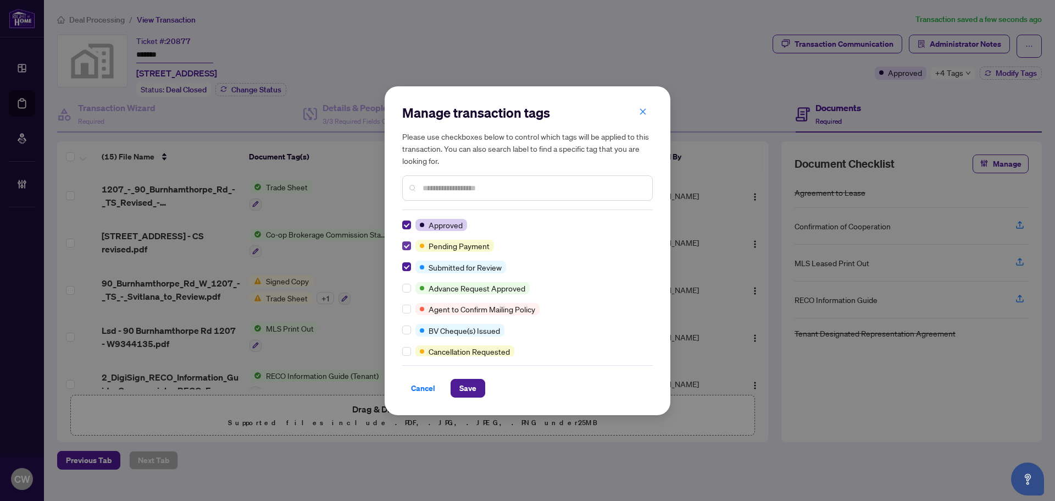
click at [406, 240] on label at bounding box center [406, 246] width 9 height 12
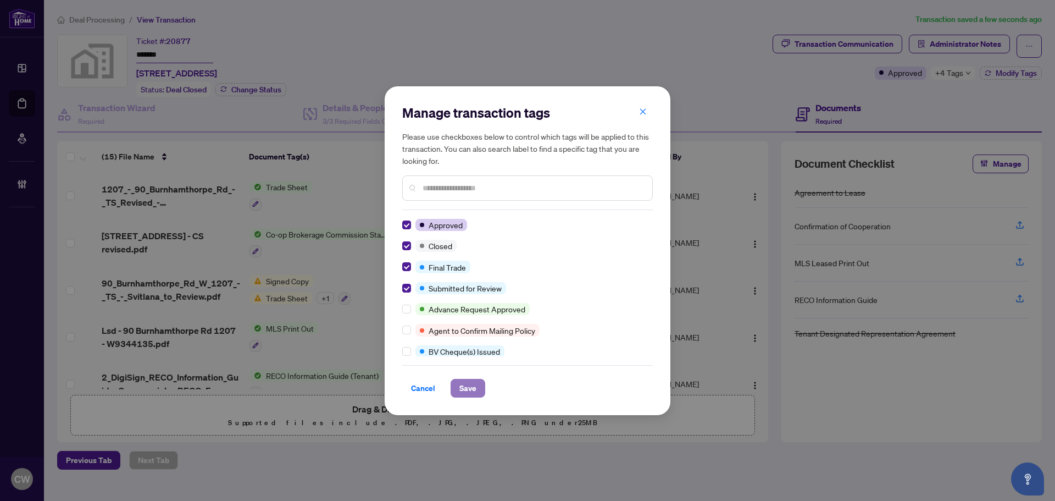
click at [478, 389] on button "Save" at bounding box center [468, 388] width 35 height 19
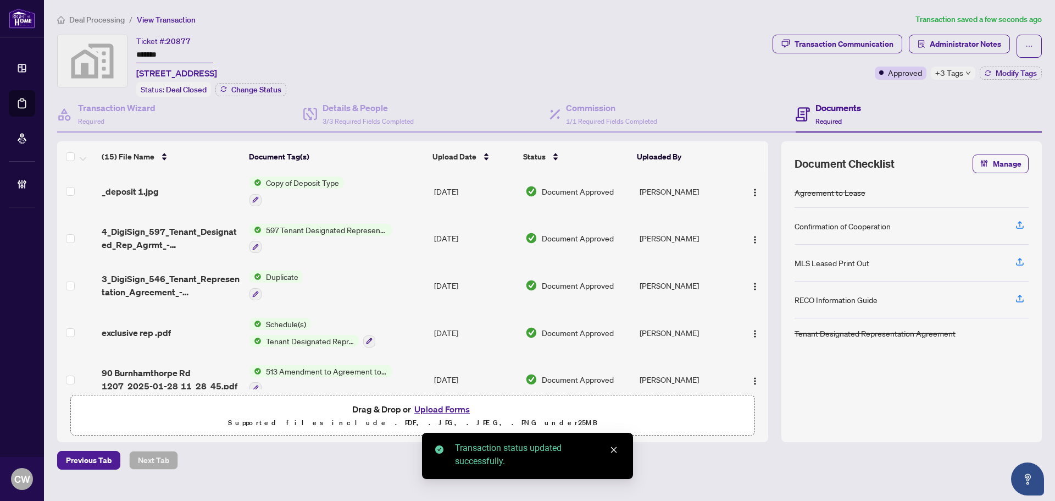
scroll to position [490, 0]
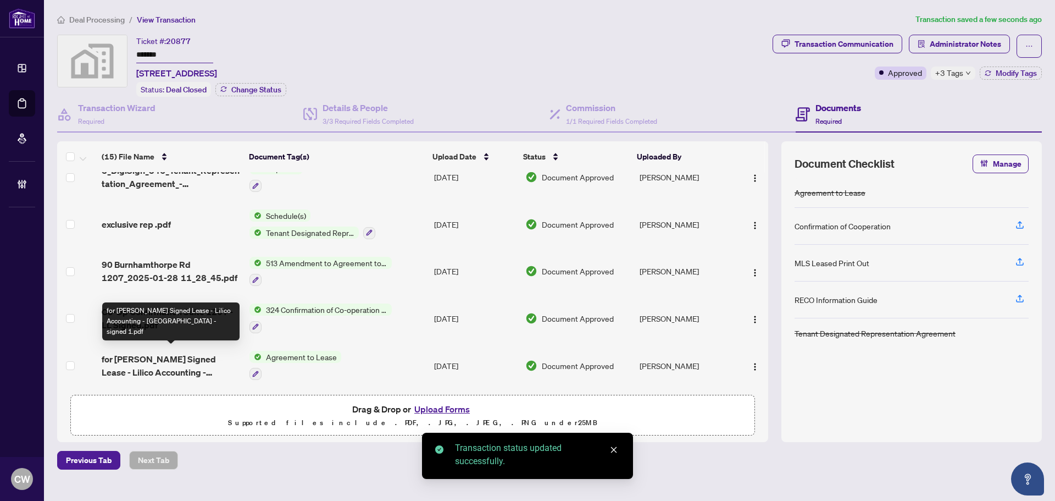
click at [172, 357] on span "for [PERSON_NAME] Signed Lease - Lilico Accounting - [GEOGRAPHIC_DATA] - signed…" at bounding box center [171, 365] width 139 height 26
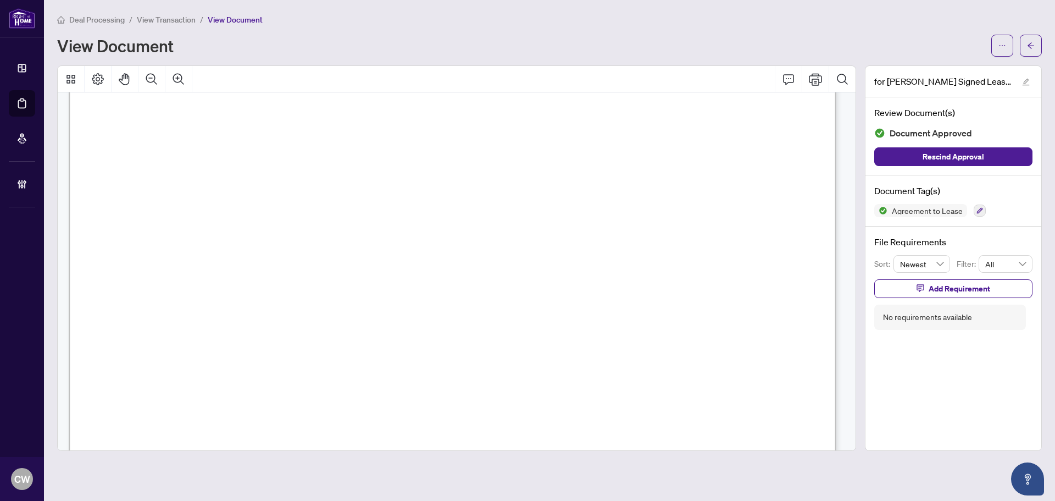
scroll to position [68913, 0]
click at [1032, 49] on icon "arrow-left" at bounding box center [1031, 46] width 8 height 8
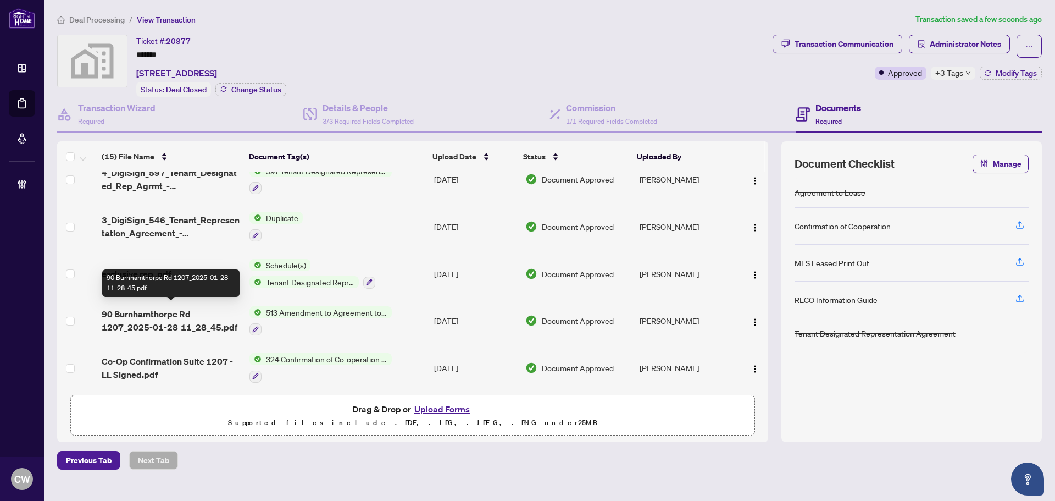
scroll to position [490, 0]
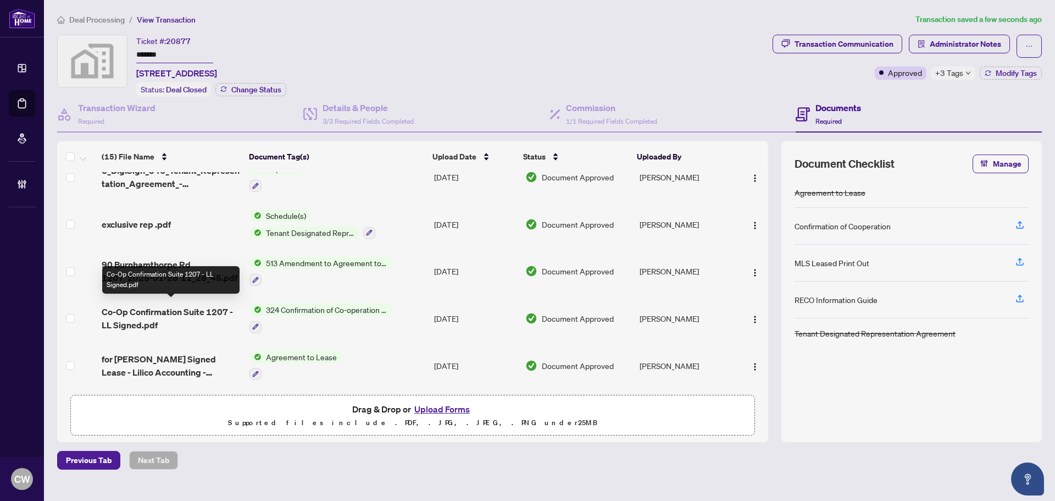
click at [159, 305] on span "Co-Op Confirmation Suite 1207 - LL Signed.pdf" at bounding box center [171, 318] width 139 height 26
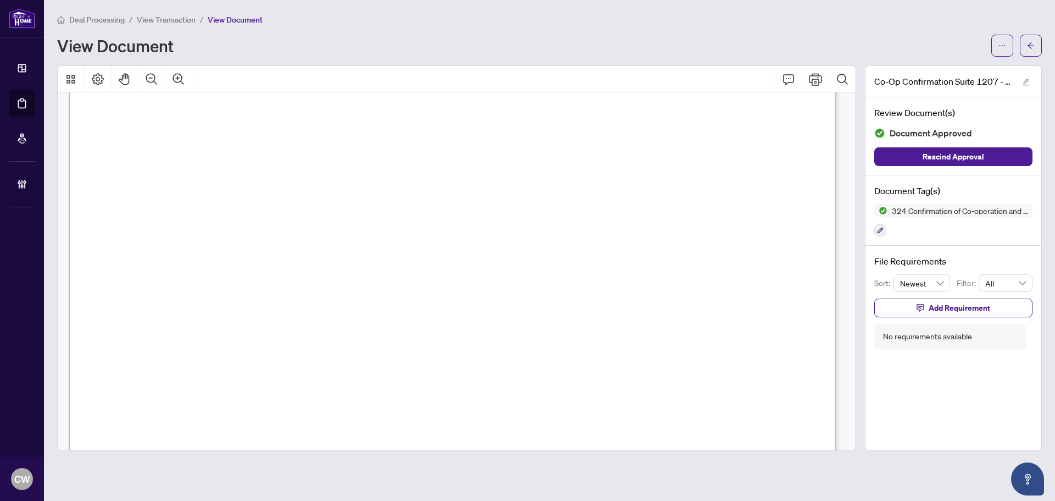
scroll to position [1209, 0]
click at [1025, 44] on button "button" at bounding box center [1031, 46] width 22 height 22
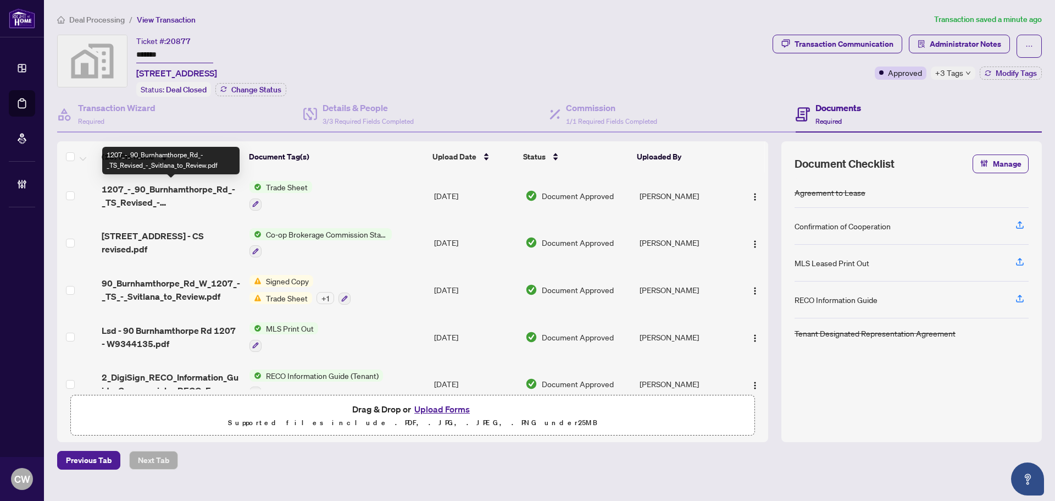
click at [153, 195] on span "1207_-_90_Burnhamthorpe_Rd_-_TS_Revised_-_Svitlana_to_Review.pdf" at bounding box center [171, 195] width 139 height 26
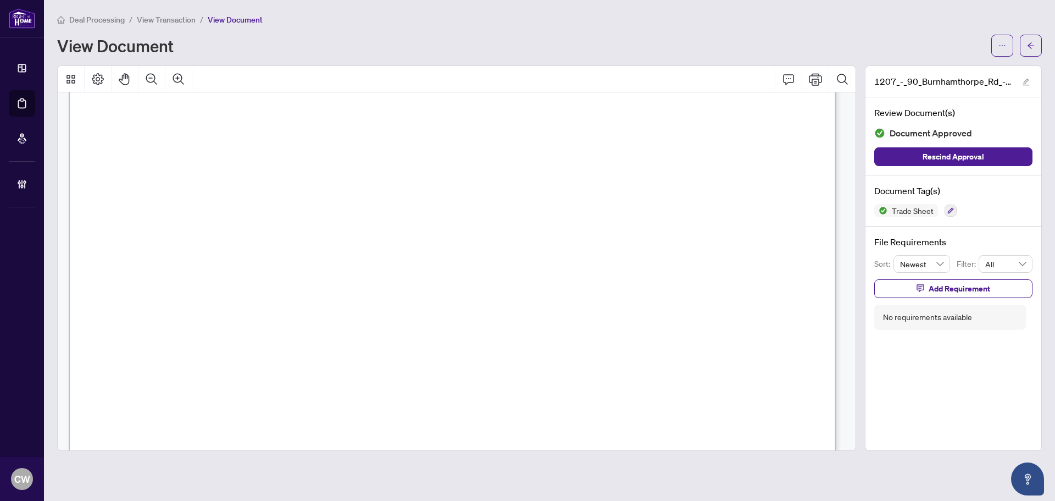
scroll to position [275, 0]
click at [1033, 48] on icon "arrow-left" at bounding box center [1031, 46] width 8 height 8
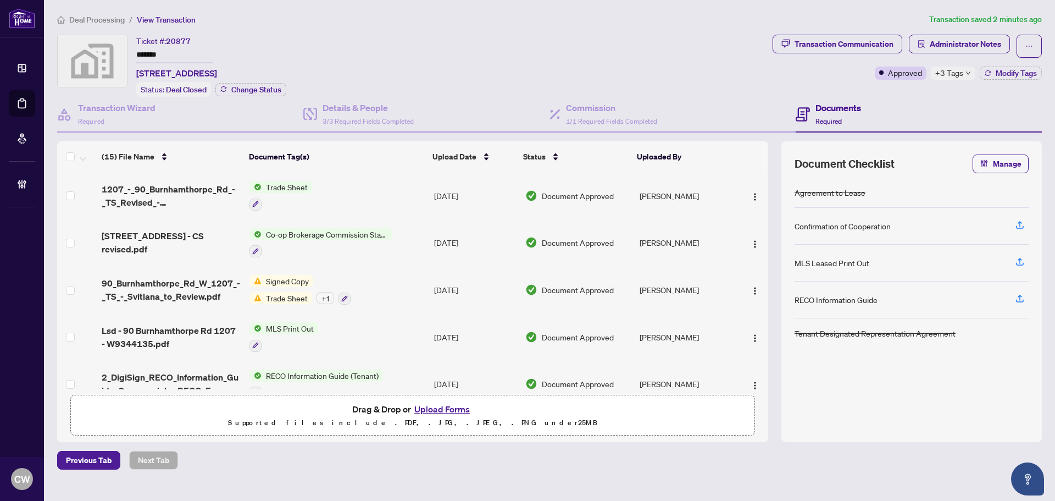
click at [446, 410] on button "Upload Forms" at bounding box center [442, 409] width 62 height 14
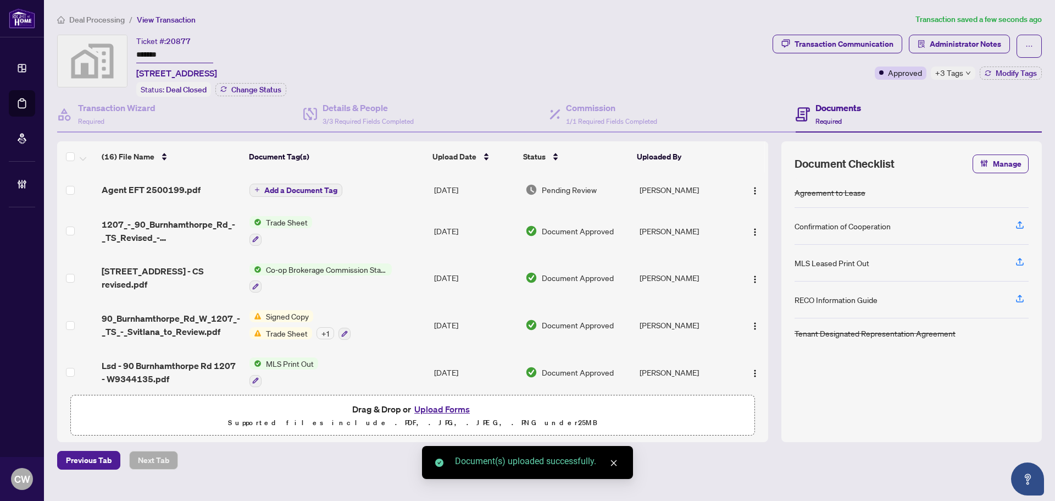
click at [751, 191] on img "button" at bounding box center [755, 190] width 9 height 9
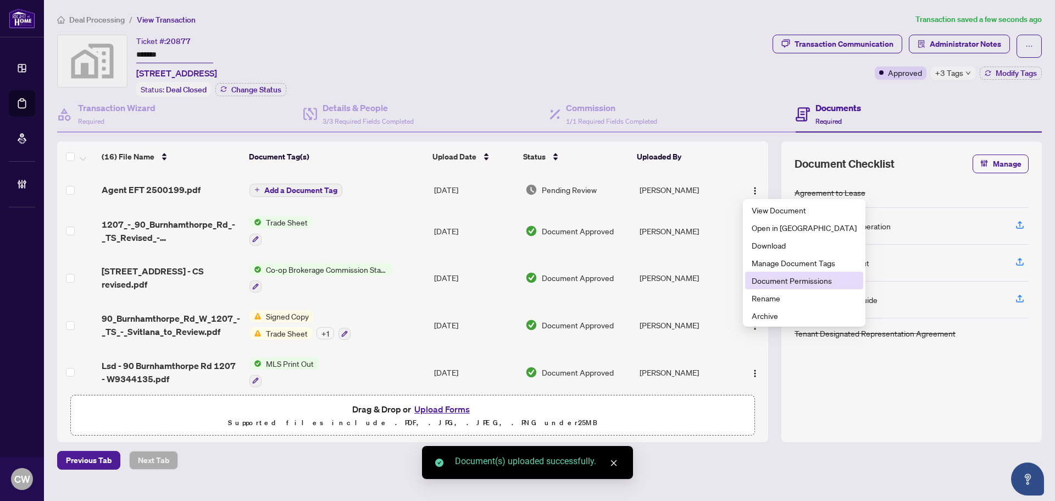
click at [784, 280] on span "Document Permissions" at bounding box center [804, 280] width 105 height 12
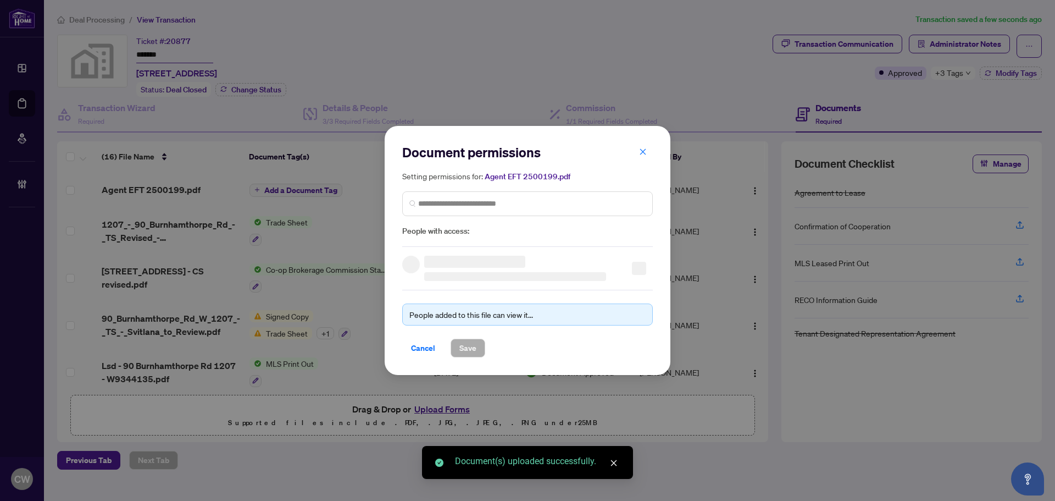
click at [557, 184] on div "Setting permissions for: Agent EFT 2500199.pdf People with access:" at bounding box center [527, 204] width 251 height 68
click at [558, 193] on span at bounding box center [527, 203] width 251 height 25
paste input "**********"
type input "**********"
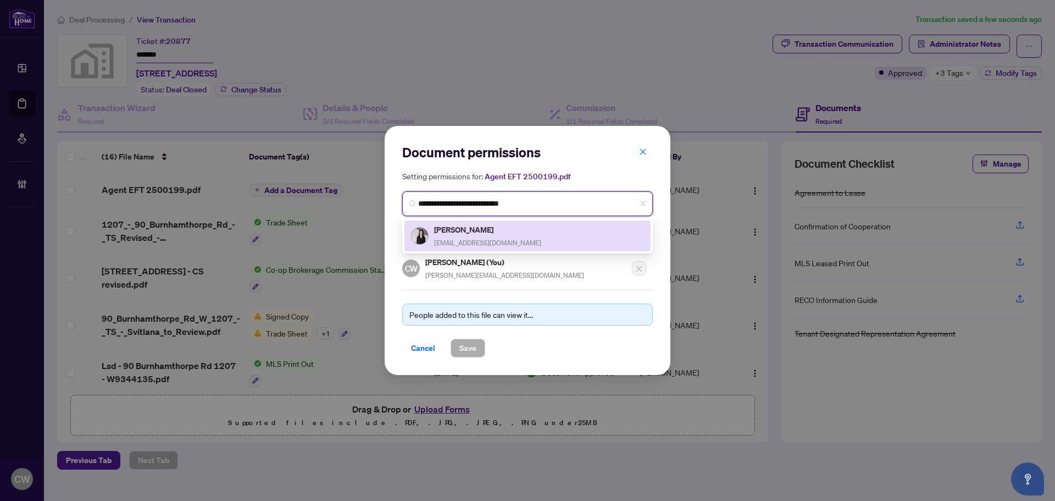
click at [462, 234] on h5 "[PERSON_NAME]" at bounding box center [487, 229] width 107 height 13
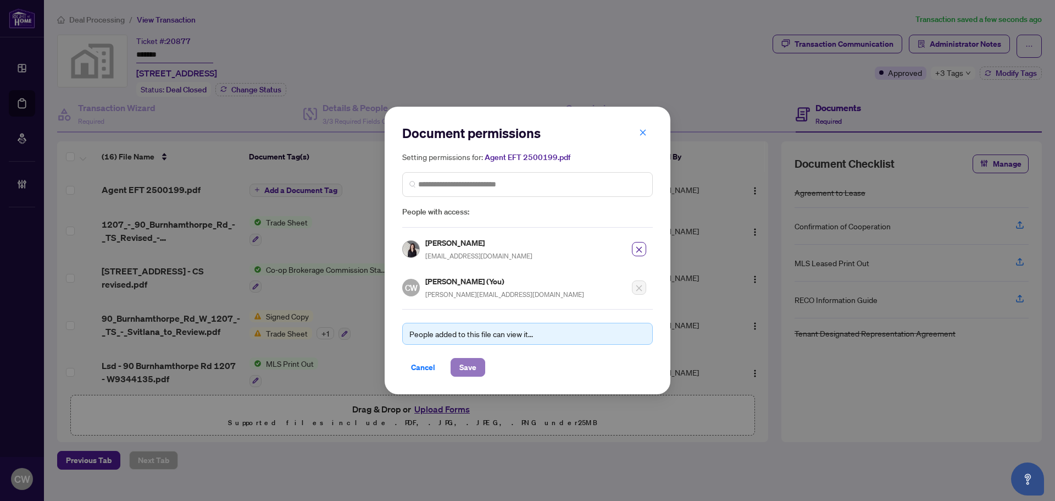
click at [473, 366] on span "Save" at bounding box center [468, 367] width 17 height 18
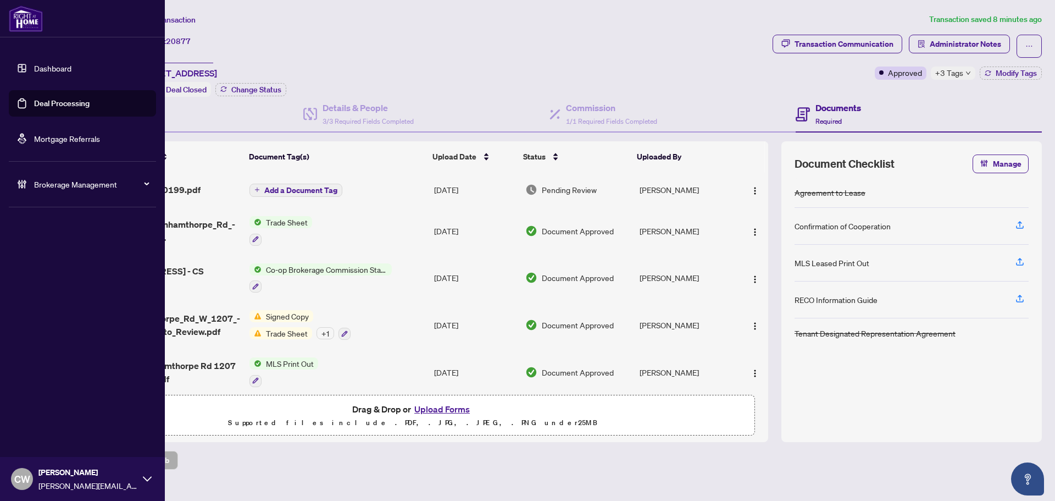
drag, startPoint x: 35, startPoint y: 104, endPoint x: 121, endPoint y: 103, distance: 86.9
click at [35, 103] on link "Deal Processing" at bounding box center [62, 103] width 56 height 10
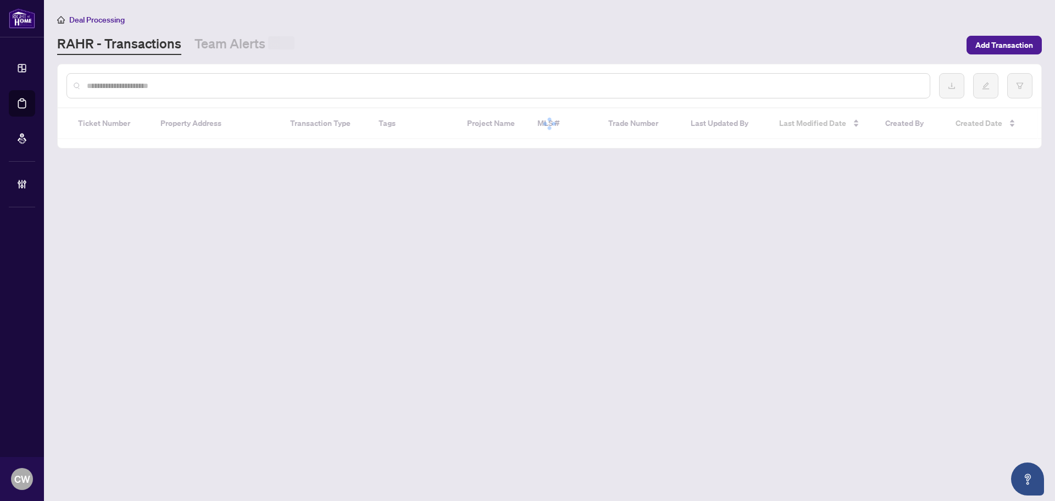
click at [196, 91] on div at bounding box center [499, 85] width 864 height 25
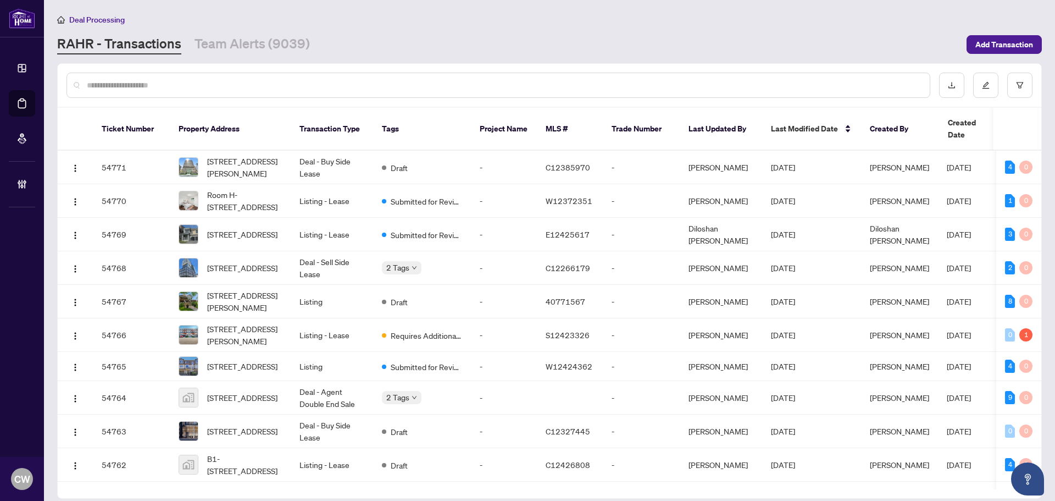
click at [195, 86] on input "text" at bounding box center [504, 85] width 834 height 12
paste input "*******"
type input "*******"
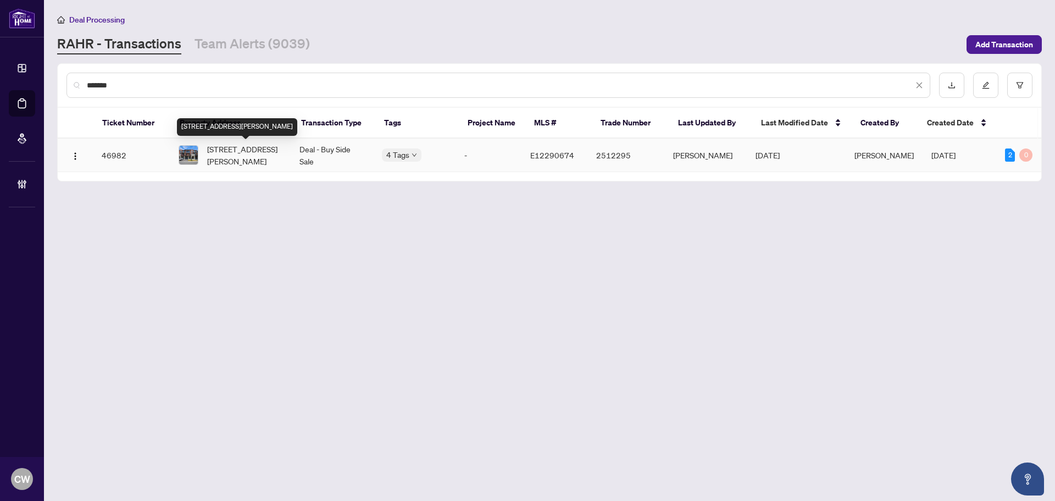
click at [212, 147] on span "[STREET_ADDRESS][PERSON_NAME]" at bounding box center [244, 155] width 75 height 24
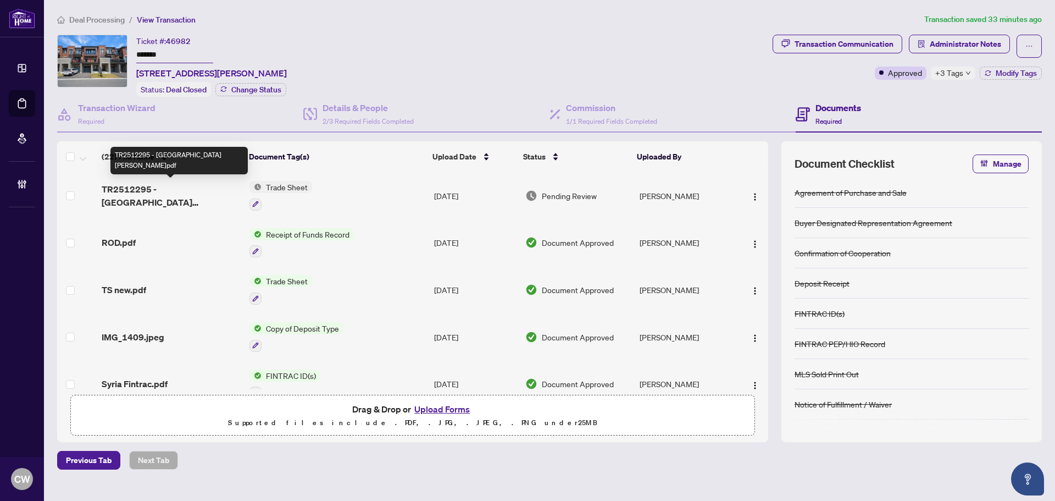
click at [189, 185] on span "TR2512295 - [GEOGRAPHIC_DATA][PERSON_NAME]pdf" at bounding box center [171, 195] width 139 height 26
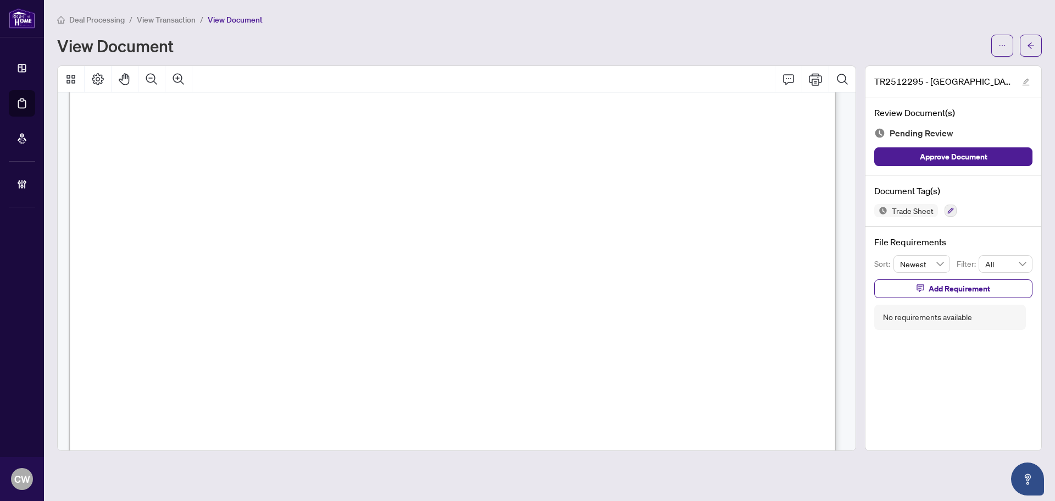
scroll to position [328, 0]
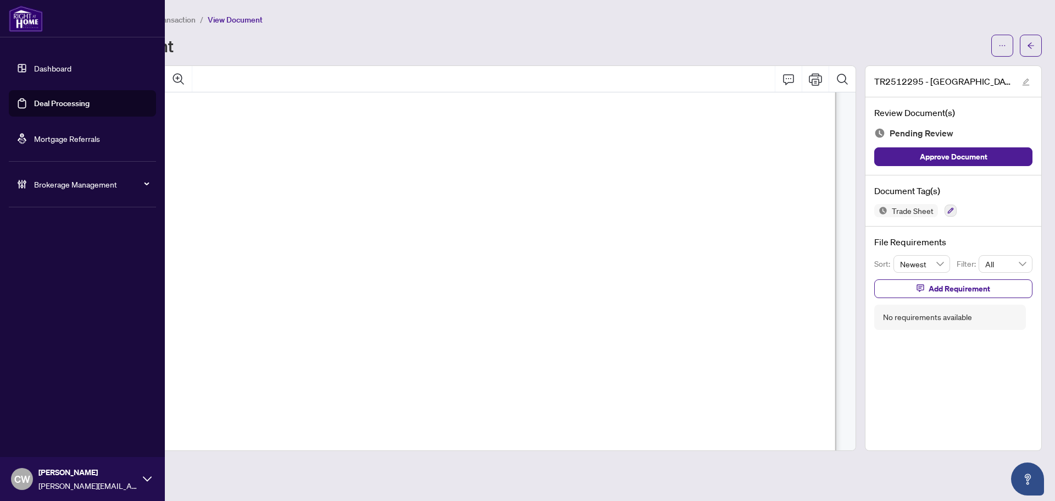
click at [34, 108] on link "Deal Processing" at bounding box center [62, 103] width 56 height 10
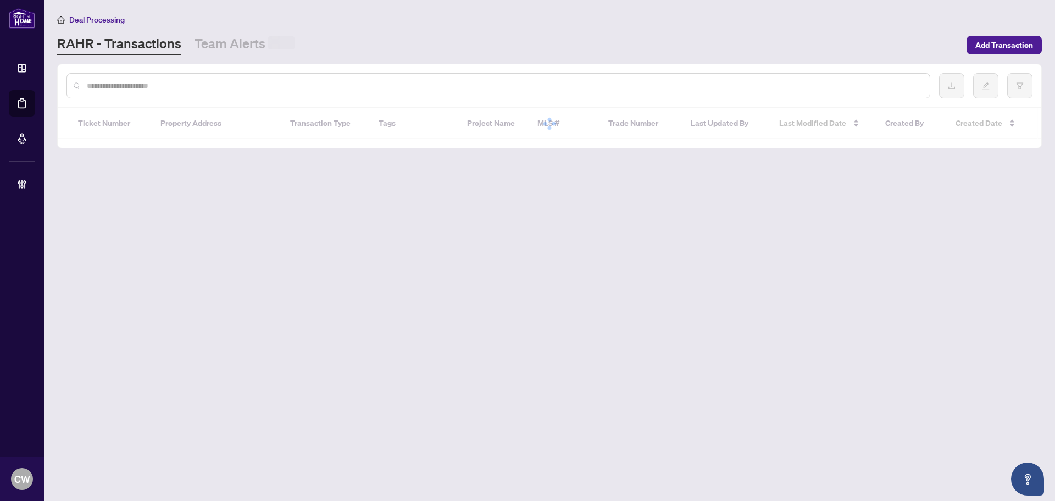
click at [193, 83] on input "text" at bounding box center [504, 86] width 834 height 12
paste input "*******"
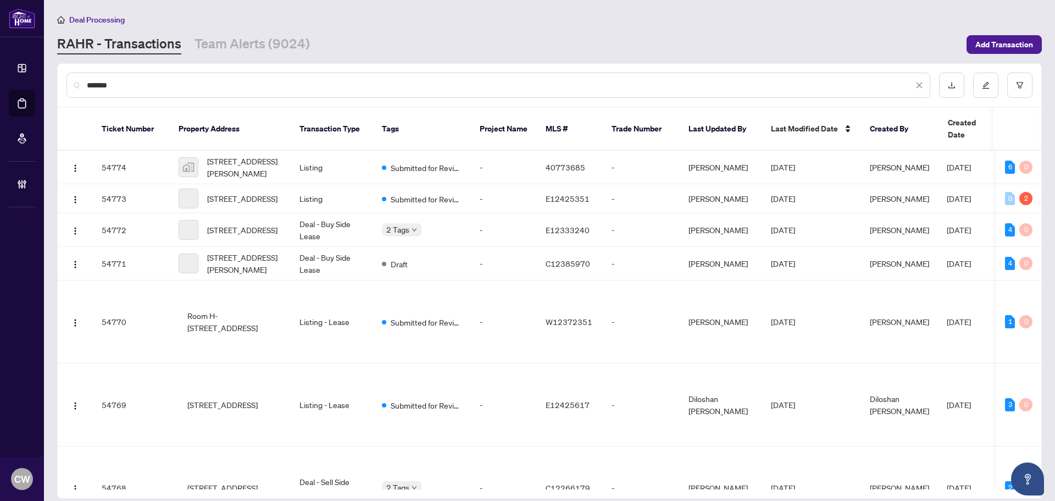
type input "*******"
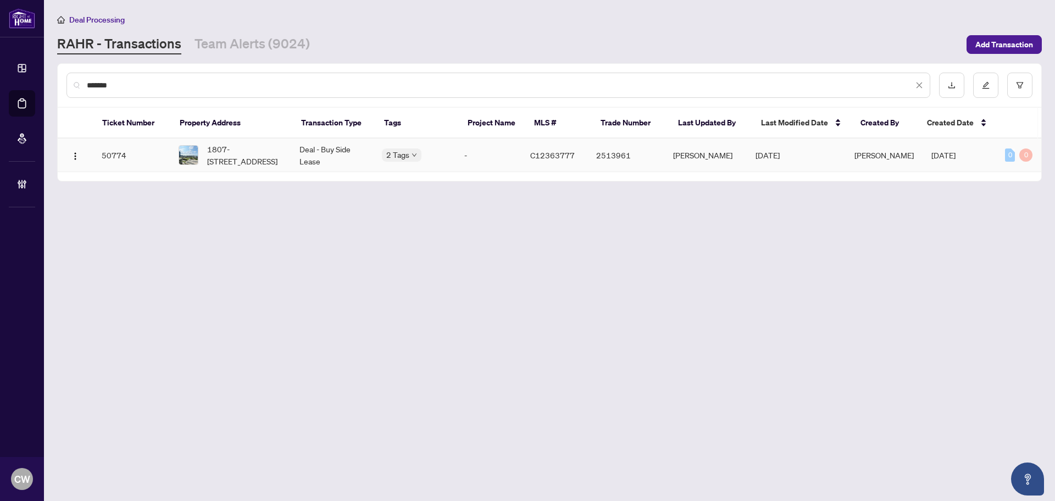
click at [229, 163] on span "1807-[STREET_ADDRESS]" at bounding box center [244, 155] width 75 height 24
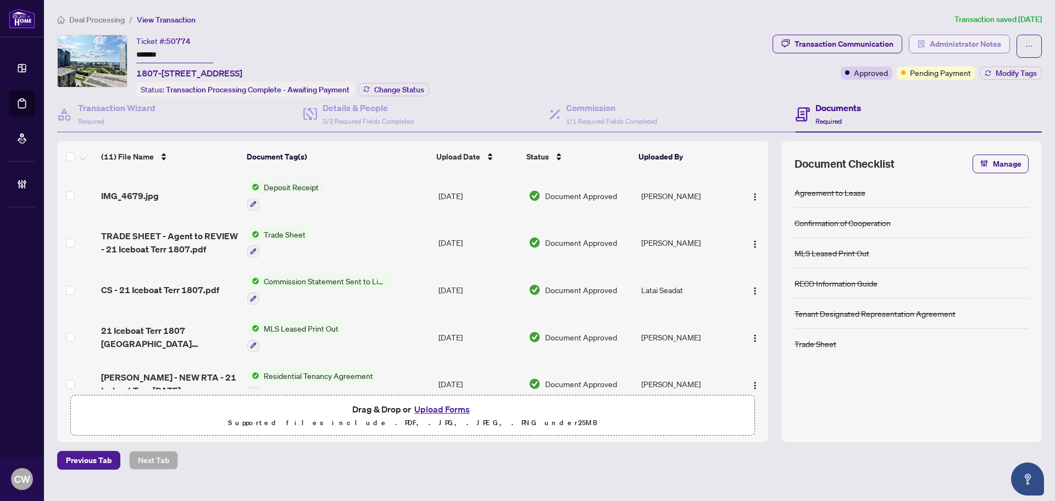
click at [959, 39] on span "Administrator Notes" at bounding box center [965, 44] width 71 height 18
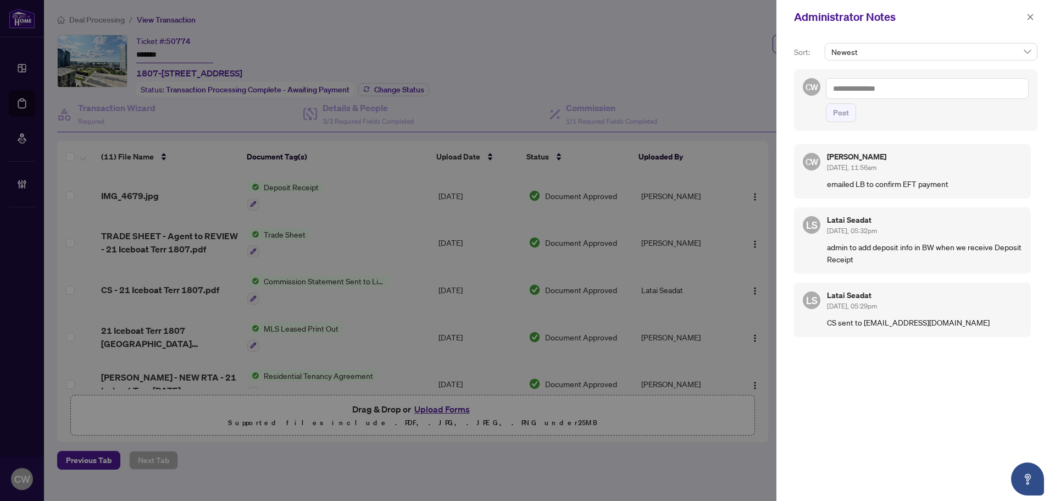
click at [893, 91] on textarea at bounding box center [927, 88] width 203 height 21
paste textarea "**********"
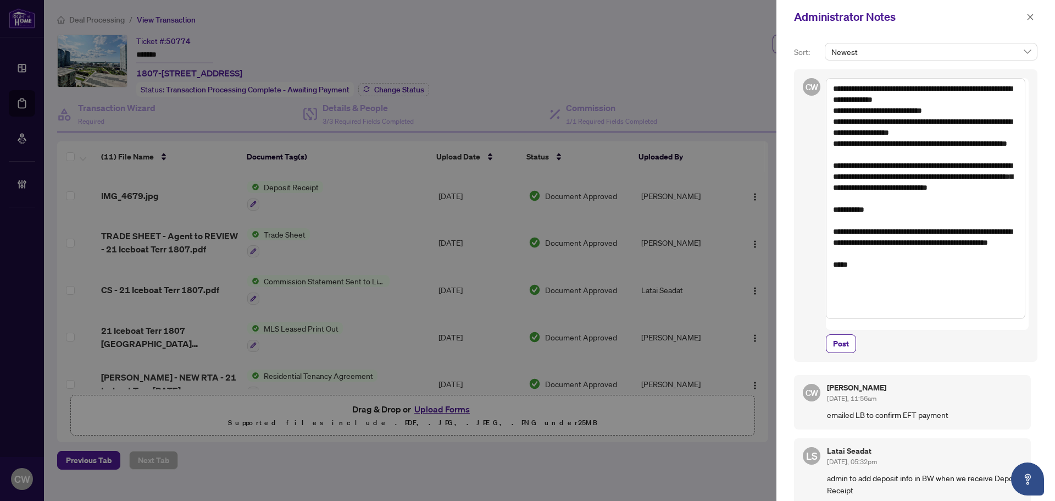
drag, startPoint x: 866, startPoint y: 224, endPoint x: 821, endPoint y: 188, distance: 58.3
click at [821, 188] on div "CW From: Deals [PERSON_NAME] <[PERSON_NAME][EMAIL_ADDRESS][DOMAIN_NAME]> On Beh…" at bounding box center [916, 215] width 244 height 292
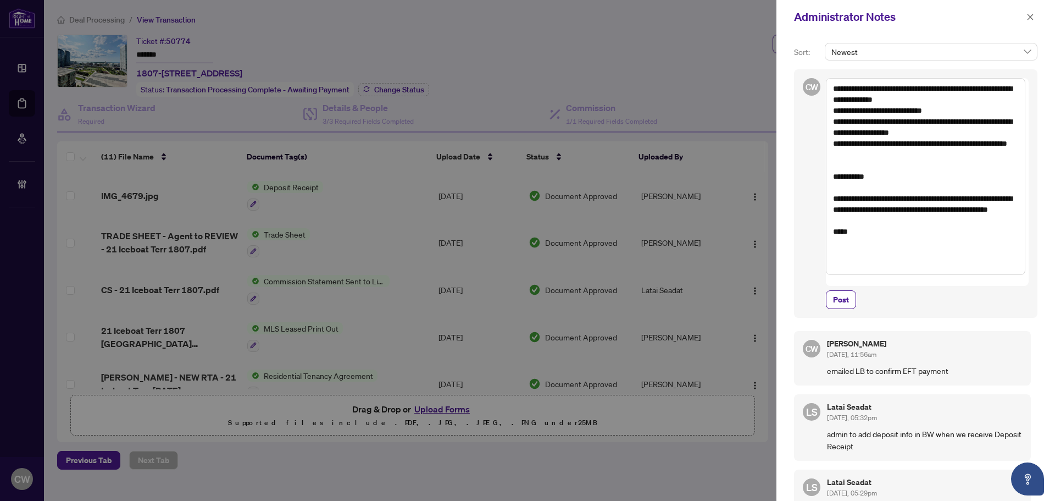
click at [876, 267] on textarea "**********" at bounding box center [926, 176] width 200 height 197
paste textarea "**********"
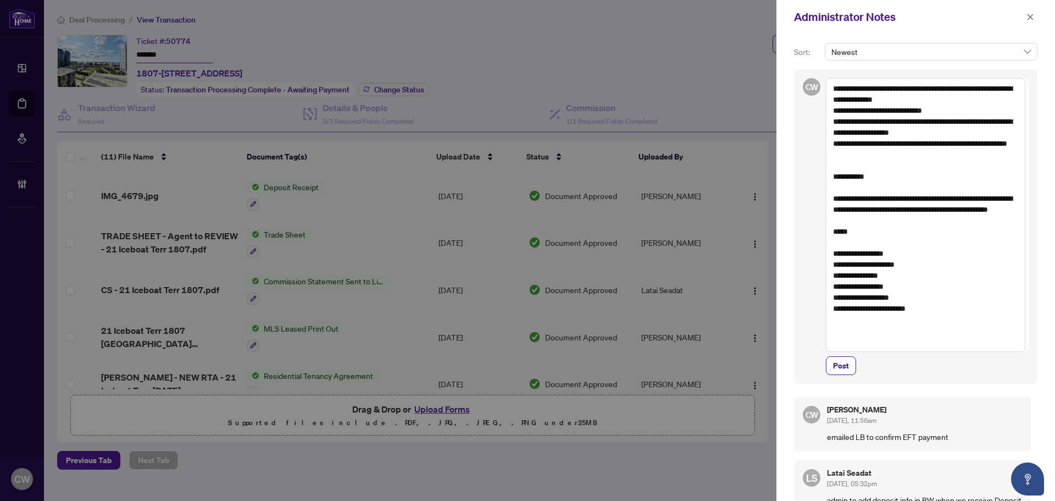
click at [832, 195] on textarea "**********" at bounding box center [926, 215] width 200 height 274
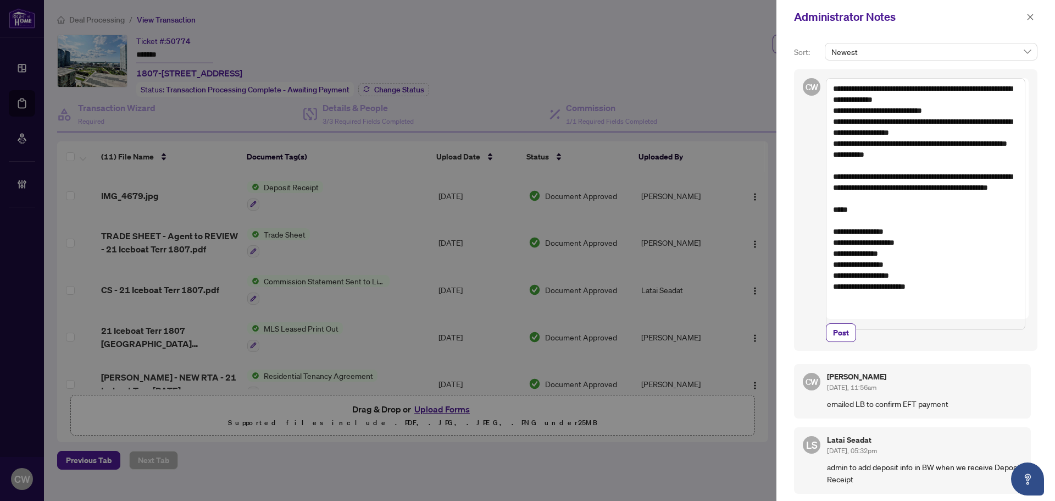
click at [889, 170] on textarea "**********" at bounding box center [926, 204] width 200 height 252
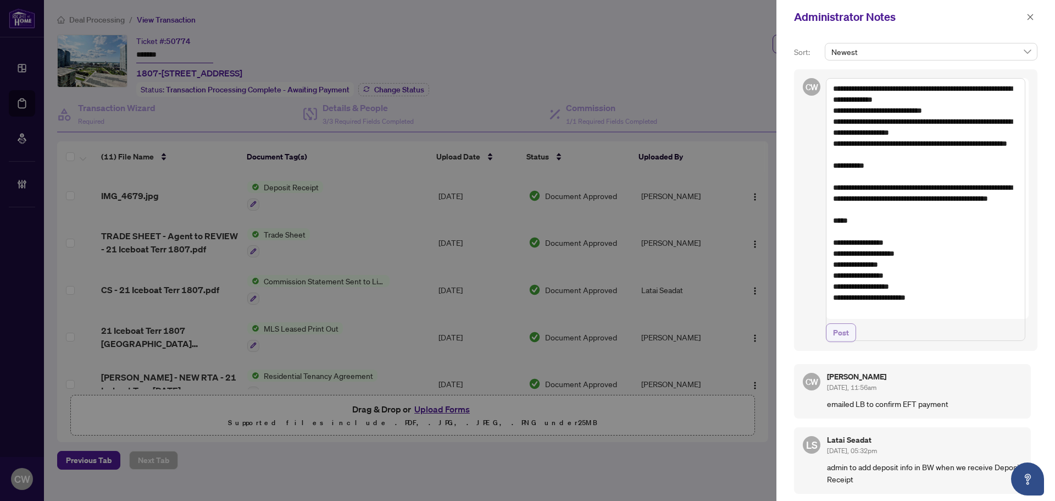
type textarea "**********"
click at [846, 341] on span "Post" at bounding box center [841, 333] width 16 height 18
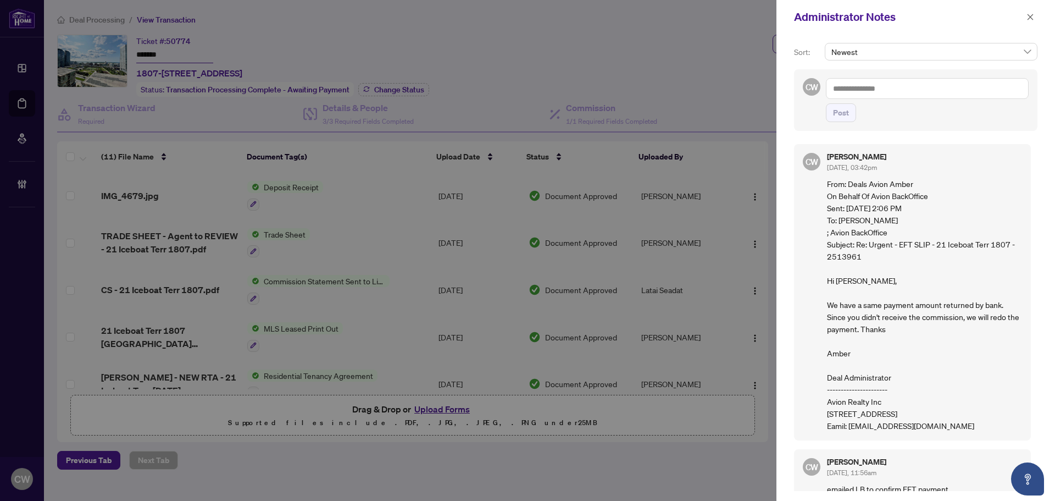
scroll to position [55, 0]
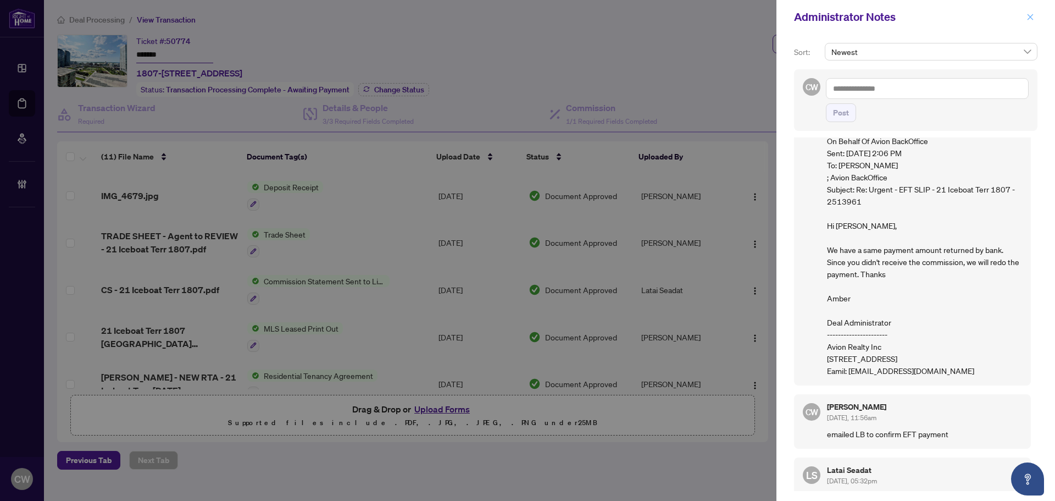
click at [1033, 14] on icon "close" at bounding box center [1031, 17] width 8 height 8
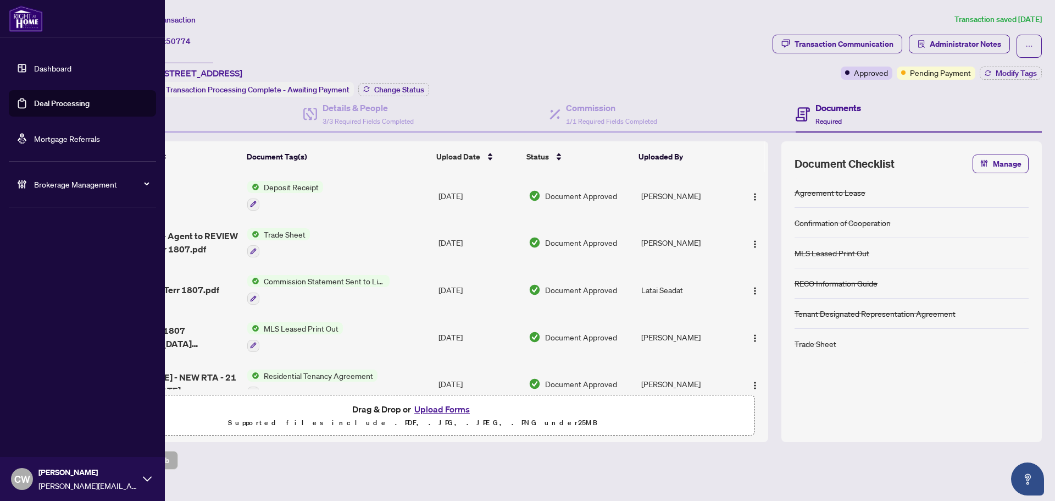
click at [34, 107] on link "Deal Processing" at bounding box center [62, 103] width 56 height 10
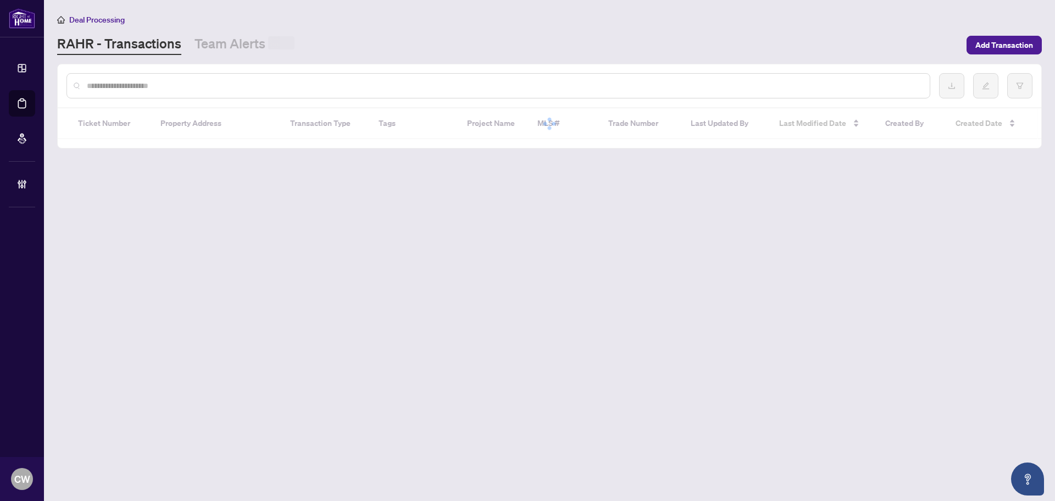
click at [214, 85] on input "text" at bounding box center [504, 86] width 834 height 12
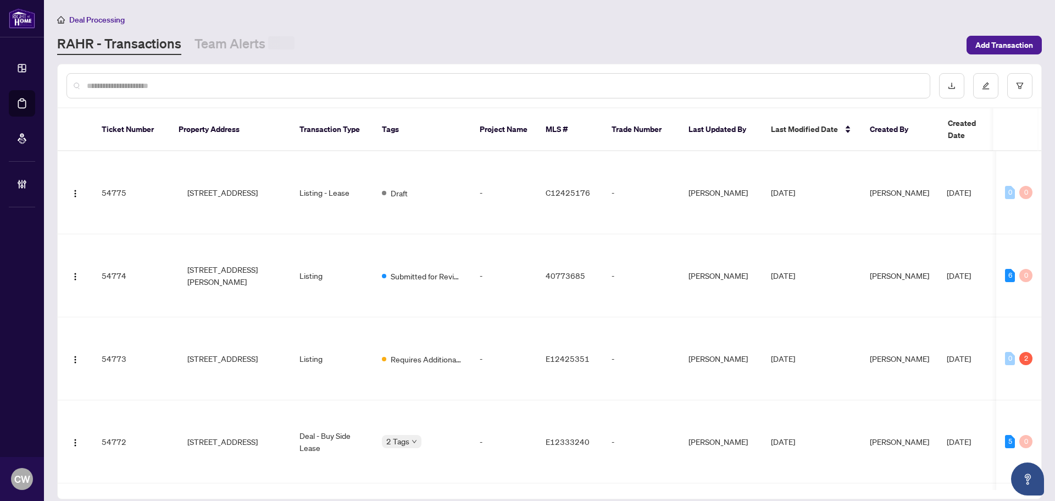
paste input "*******"
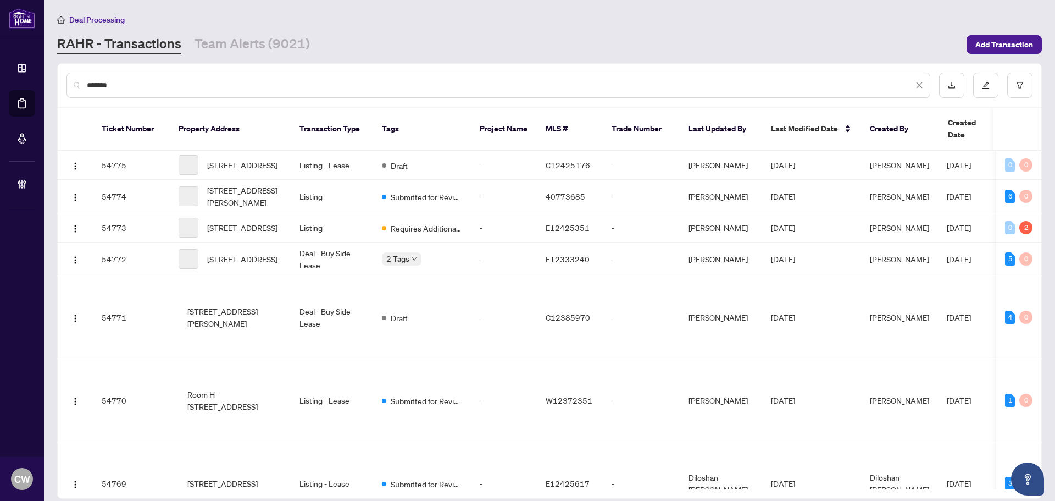
type input "*******"
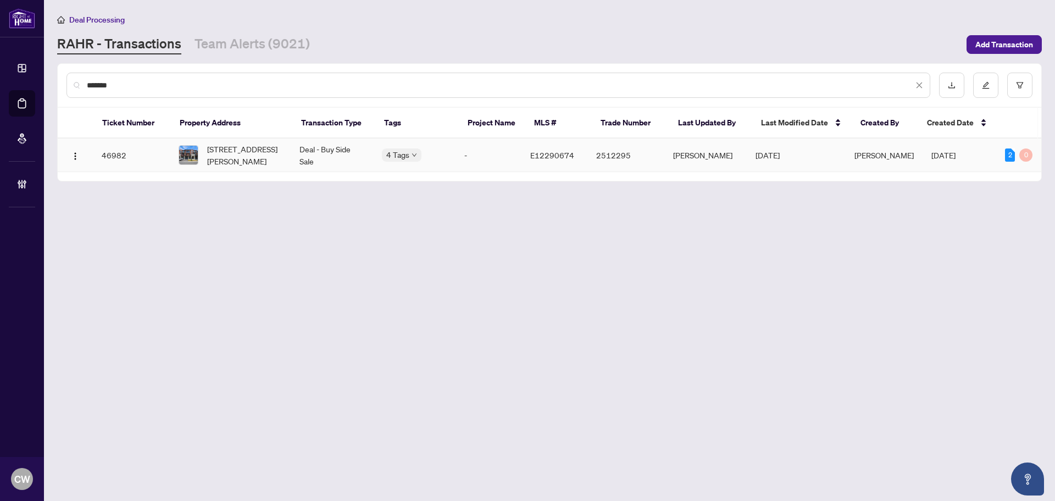
click at [231, 158] on span "[STREET_ADDRESS][PERSON_NAME]" at bounding box center [244, 155] width 75 height 24
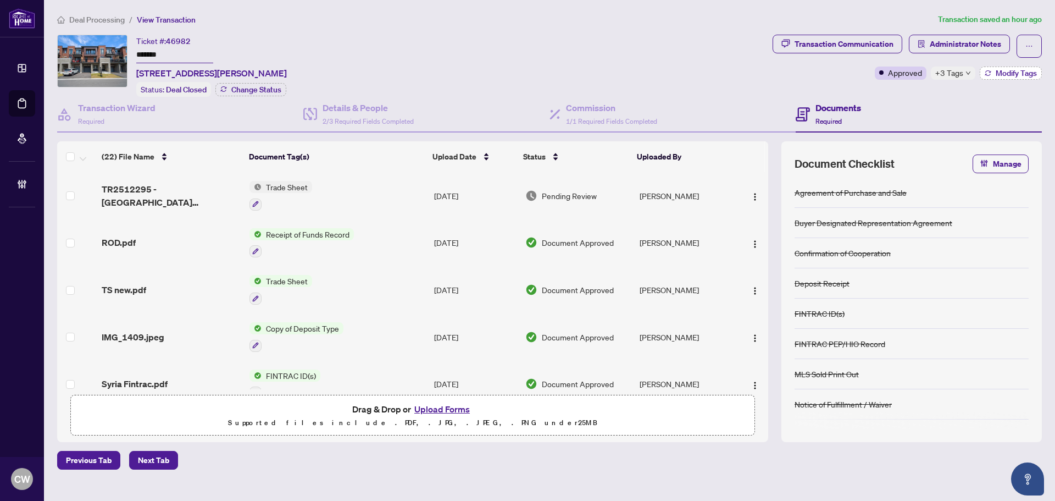
click at [1005, 73] on span "Modify Tags" at bounding box center [1016, 73] width 41 height 8
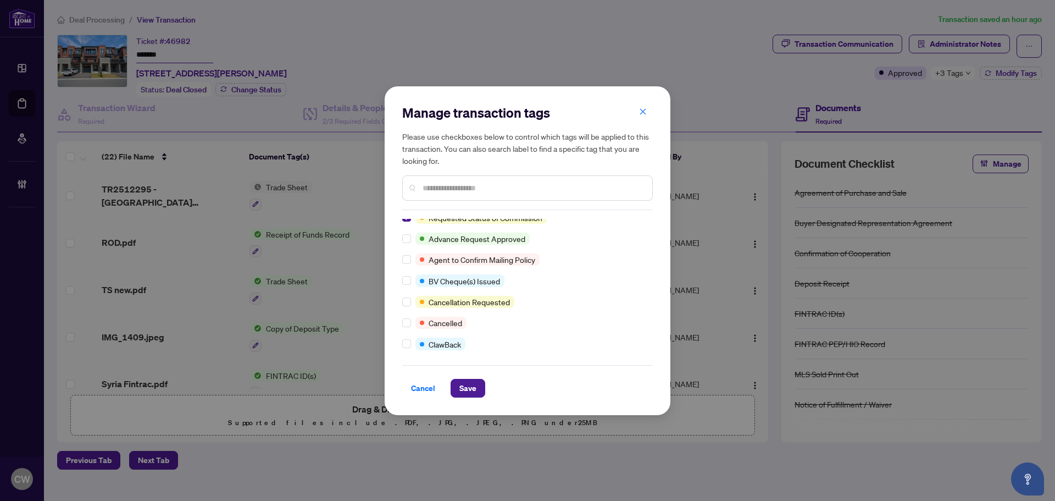
scroll to position [165, 0]
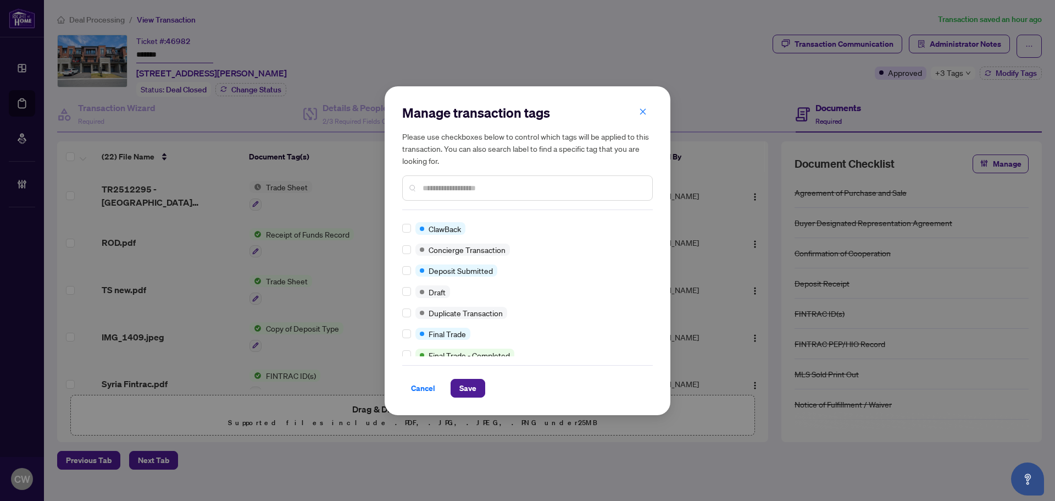
click at [412, 331] on div at bounding box center [408, 334] width 13 height 12
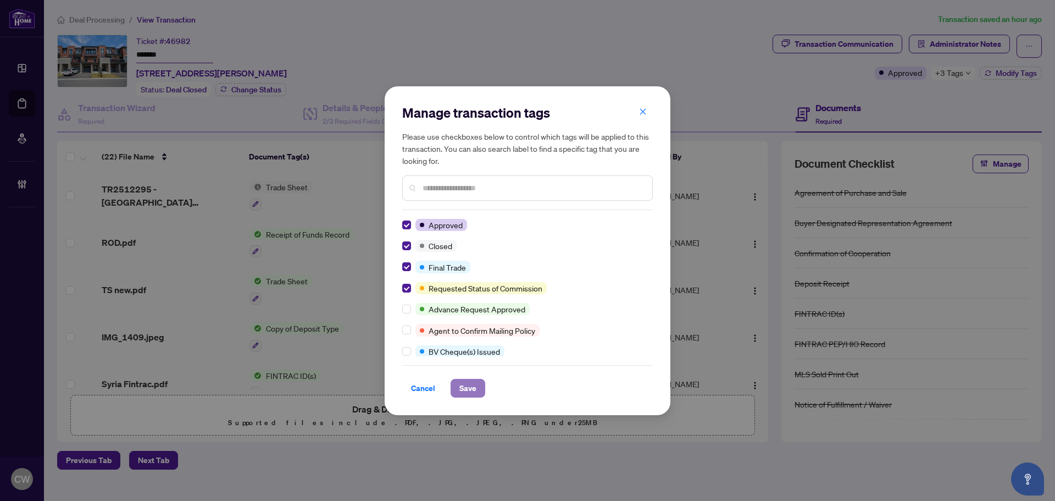
click at [470, 392] on span "Save" at bounding box center [468, 388] width 17 height 18
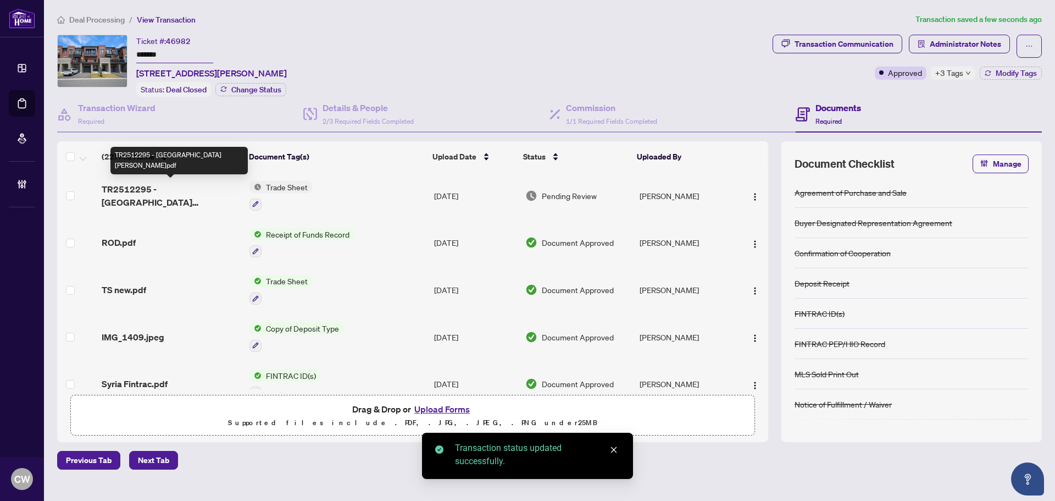
click at [159, 189] on span "TR2512295 - [GEOGRAPHIC_DATA][PERSON_NAME]pdf" at bounding box center [171, 195] width 139 height 26
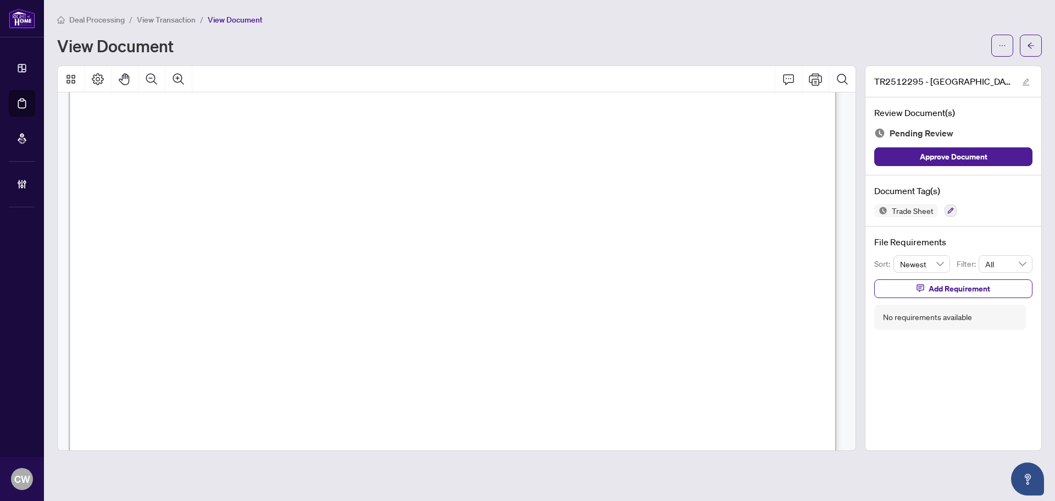
scroll to position [385, 0]
click at [1037, 47] on button "button" at bounding box center [1031, 46] width 22 height 22
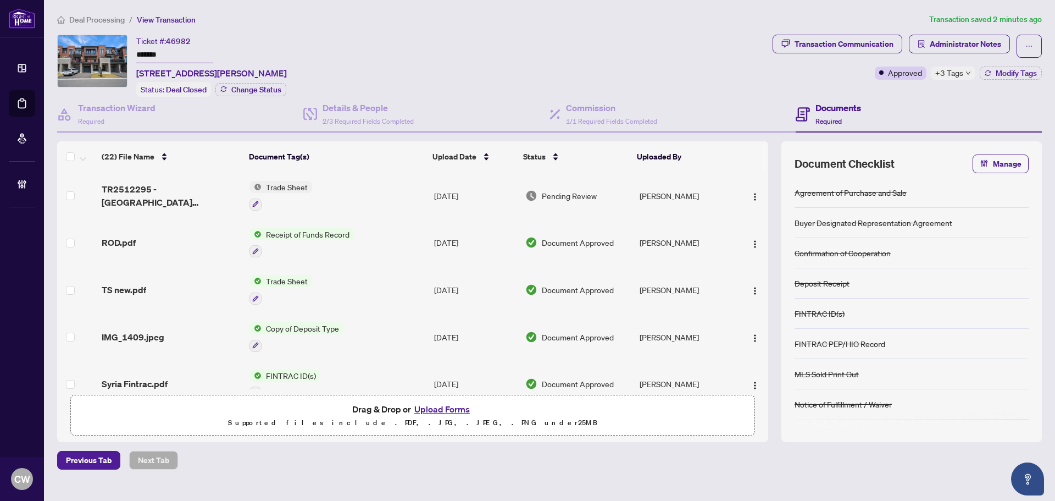
click at [447, 407] on button "Upload Forms" at bounding box center [442, 409] width 62 height 14
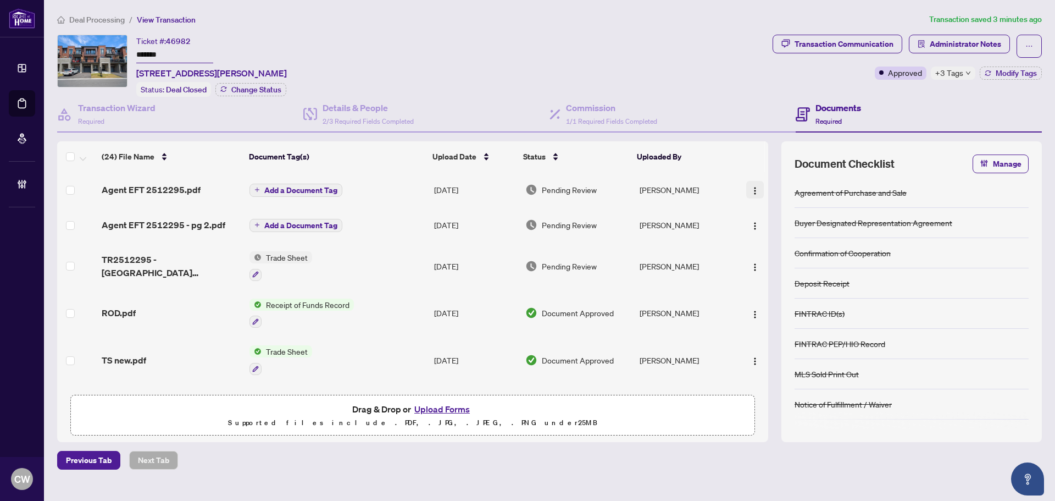
click at [753, 190] on img "button" at bounding box center [755, 190] width 9 height 9
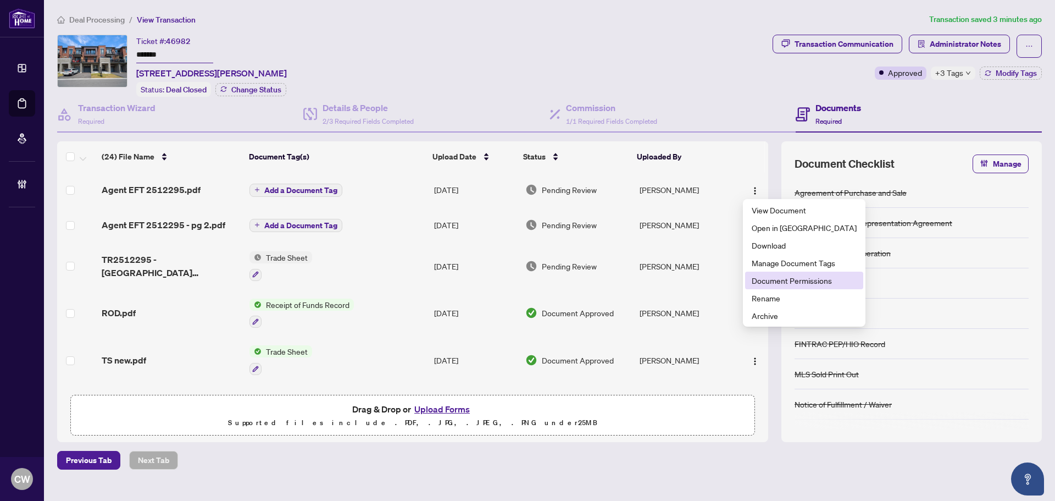
click at [772, 279] on span "Document Permissions" at bounding box center [804, 280] width 105 height 12
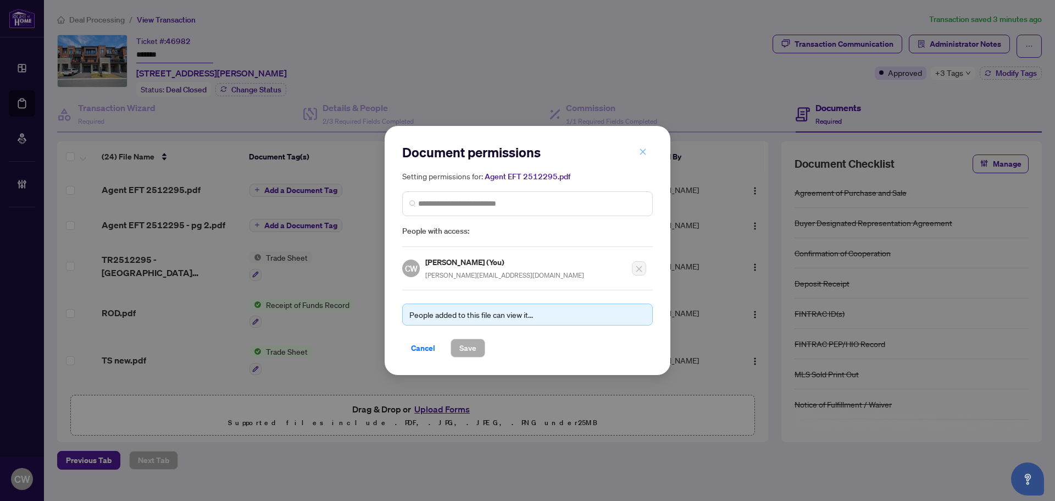
click at [643, 150] on icon "close" at bounding box center [643, 152] width 8 height 8
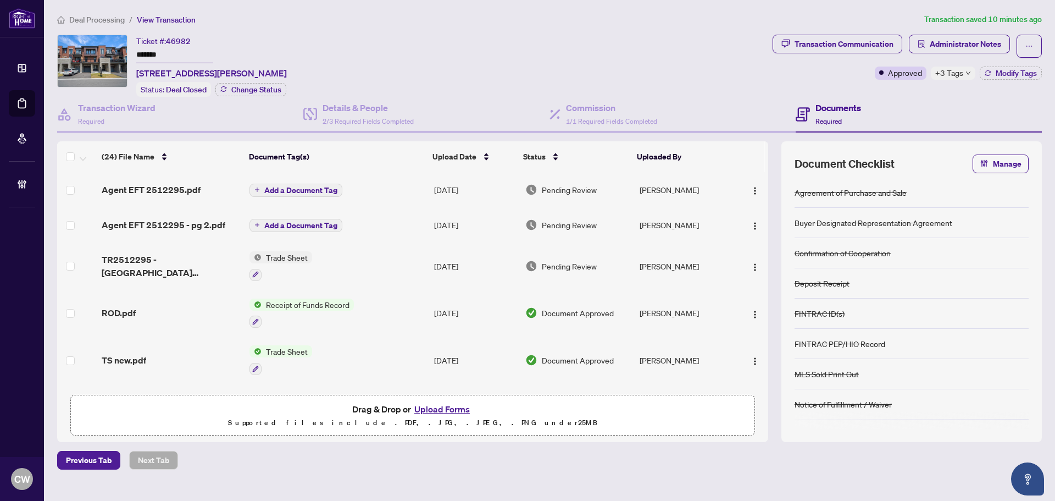
click at [0, 0] on link "Deal Processing" at bounding box center [0, 0] width 0 height 0
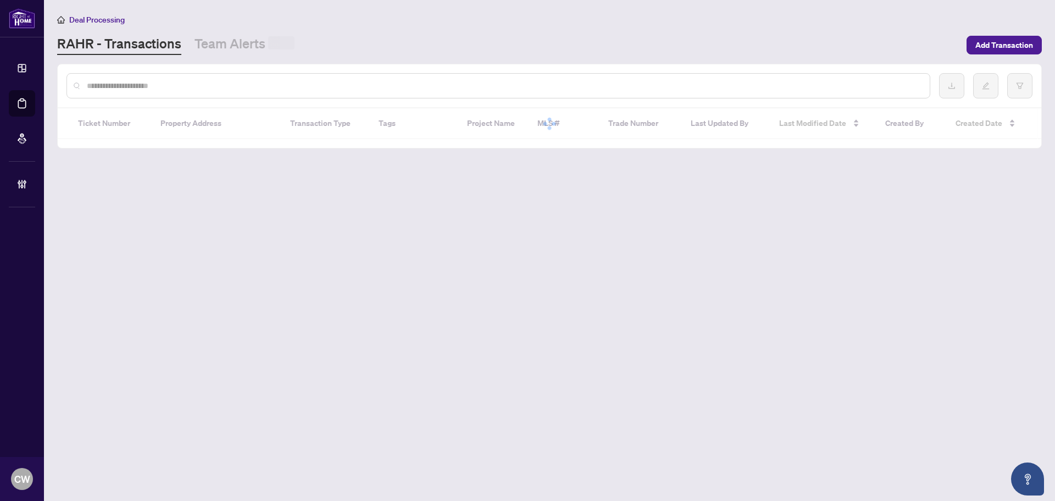
click at [178, 83] on input "text" at bounding box center [504, 86] width 834 height 12
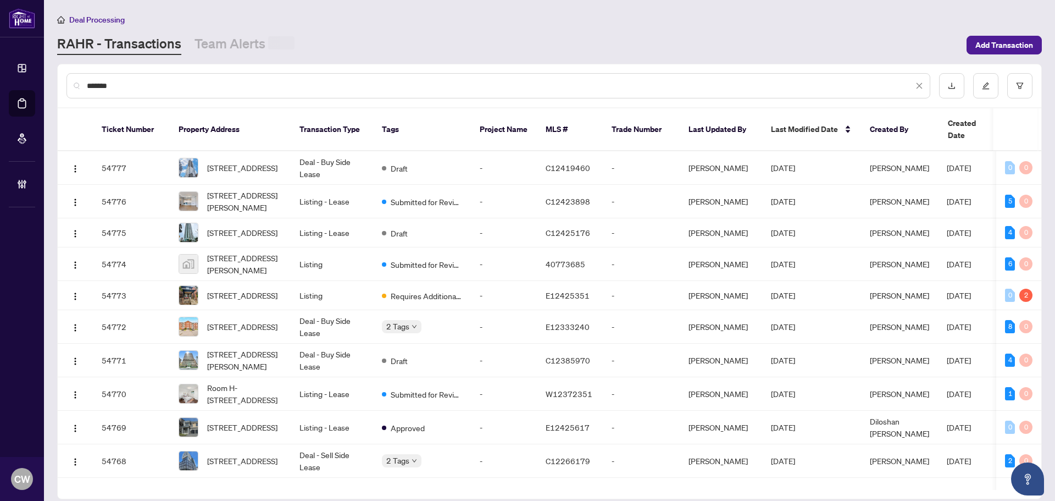
type input "*******"
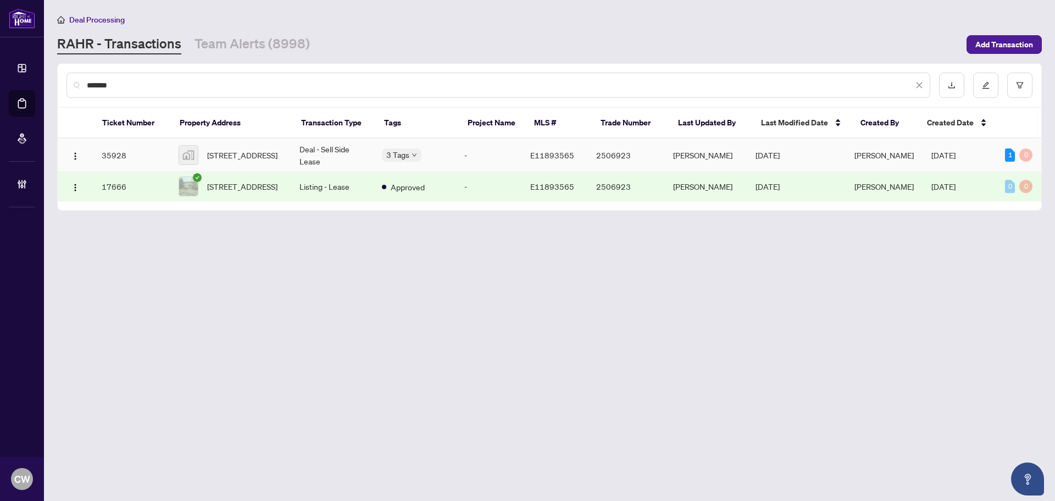
click at [246, 154] on span "[STREET_ADDRESS]" at bounding box center [242, 155] width 70 height 12
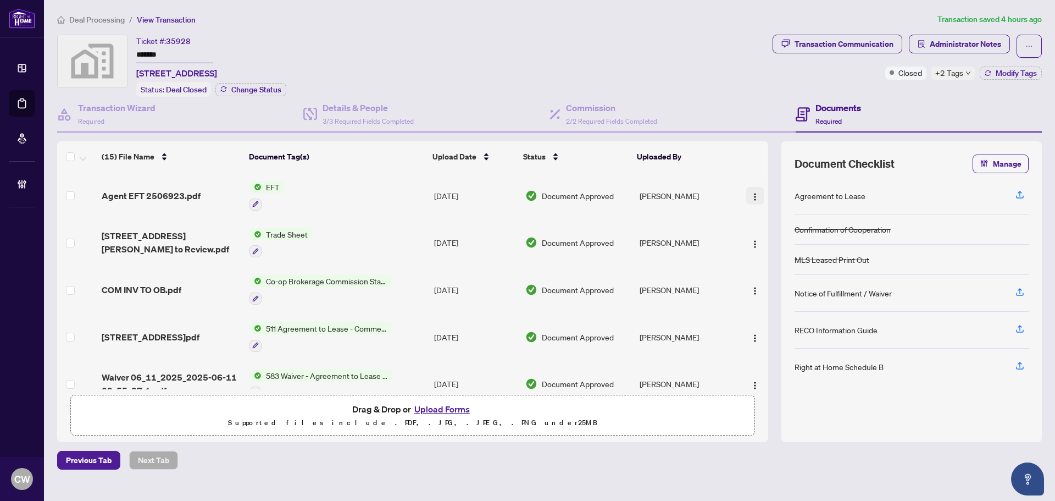
click at [754, 196] on img "button" at bounding box center [755, 196] width 9 height 9
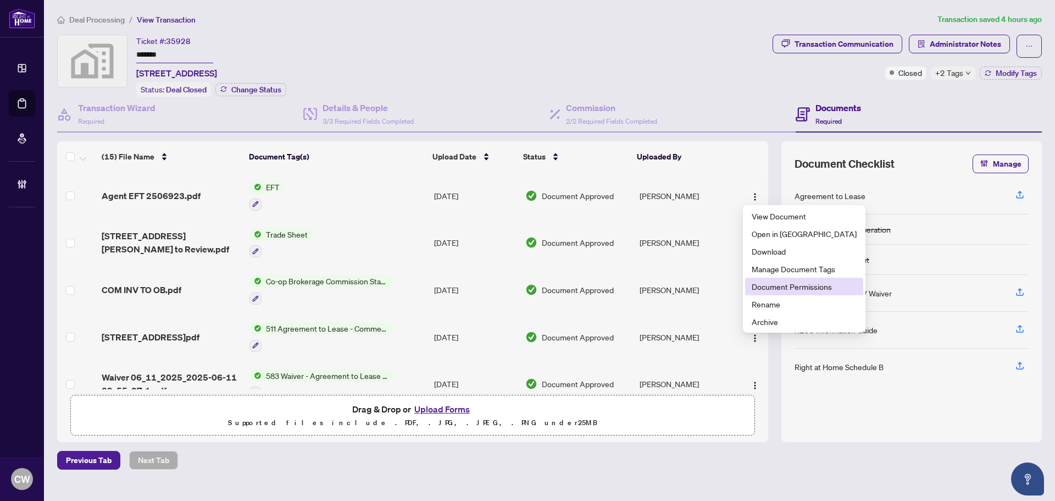
click at [777, 287] on span "Document Permissions" at bounding box center [804, 286] width 105 height 12
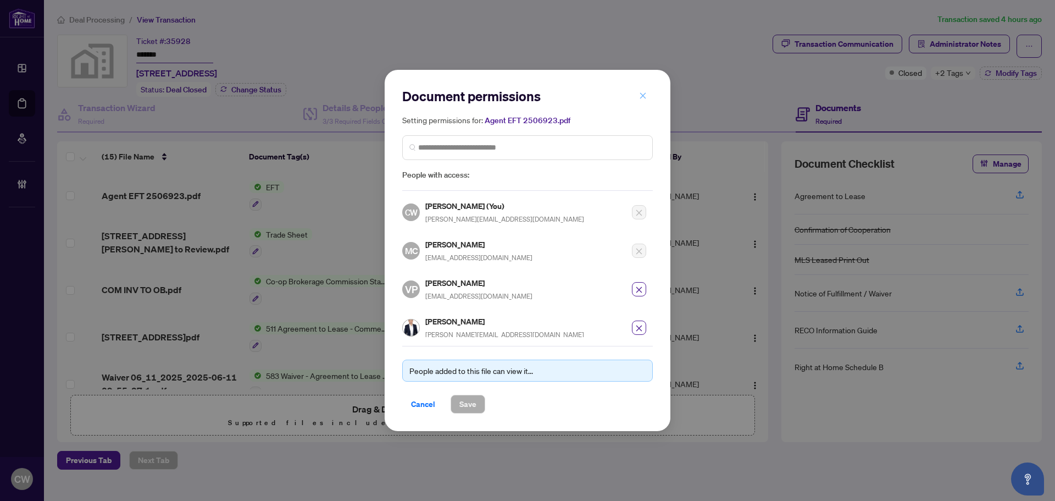
click at [641, 96] on icon "close" at bounding box center [643, 96] width 8 height 8
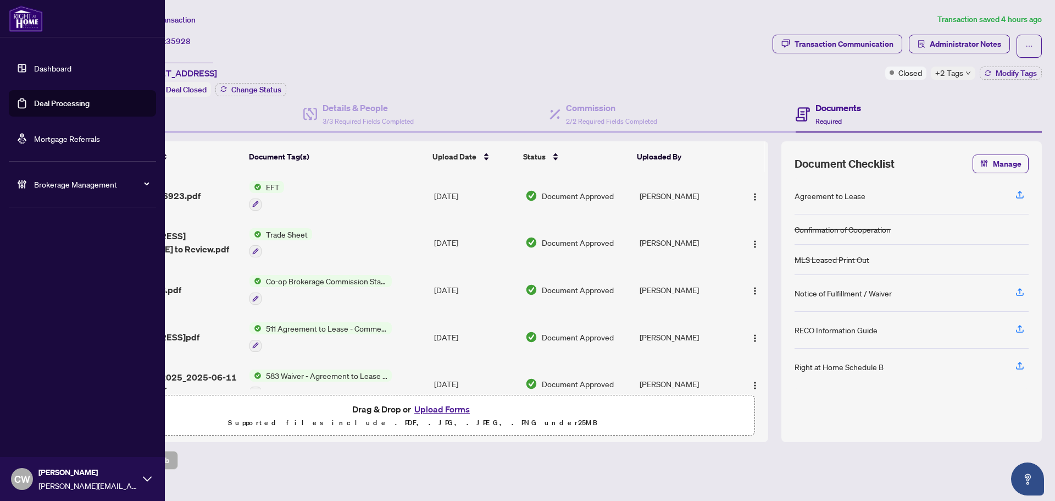
click at [34, 106] on link "Deal Processing" at bounding box center [62, 103] width 56 height 10
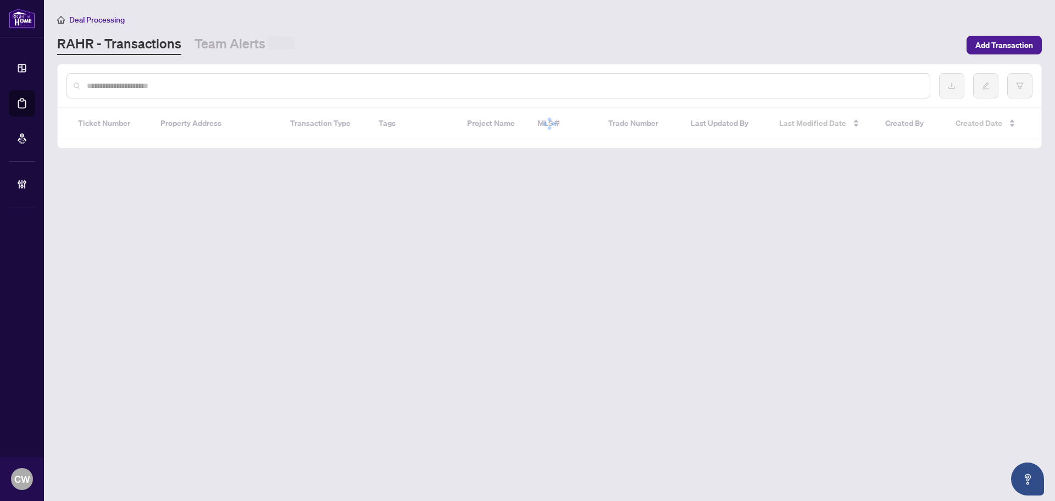
click at [190, 73] on div at bounding box center [499, 85] width 864 height 25
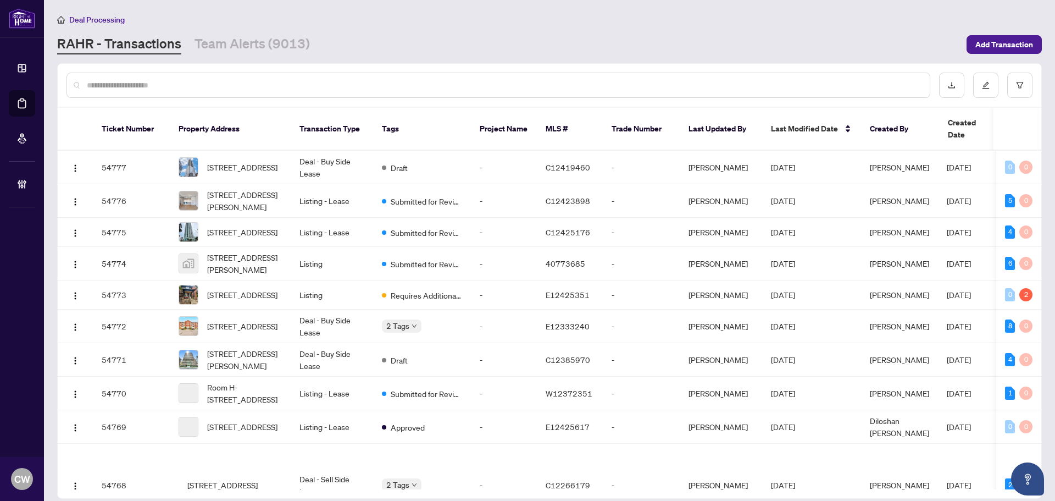
click at [170, 86] on input "text" at bounding box center [504, 85] width 834 height 12
paste input "**********"
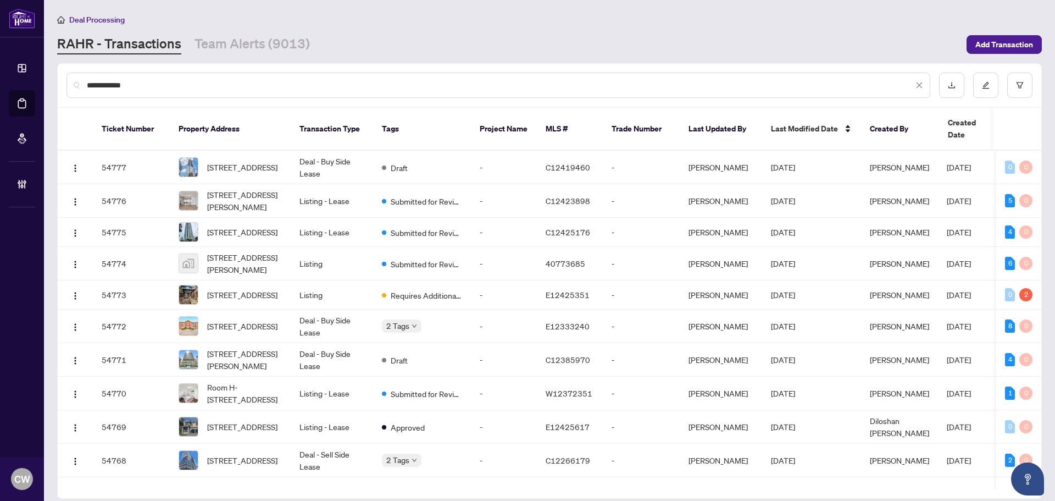
type input "**********"
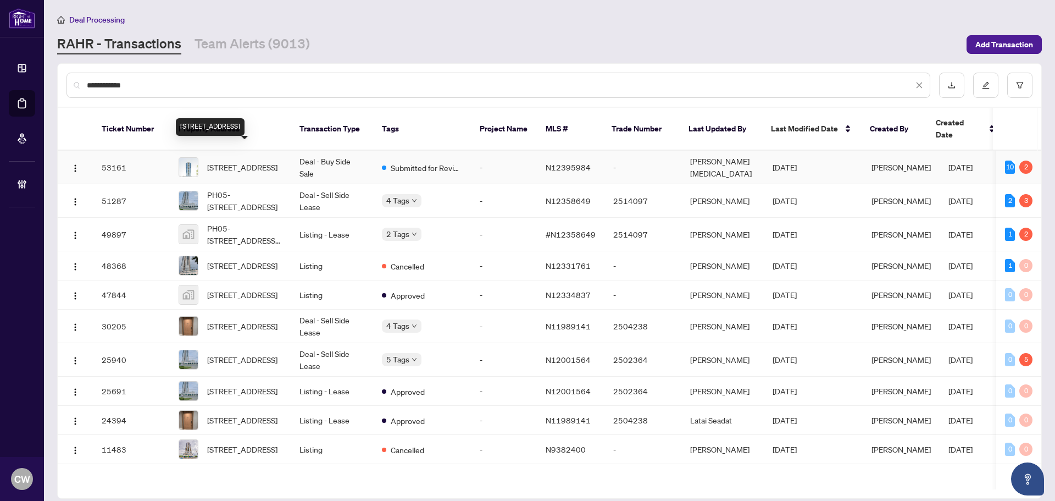
click at [231, 161] on span "[STREET_ADDRESS]" at bounding box center [242, 167] width 70 height 12
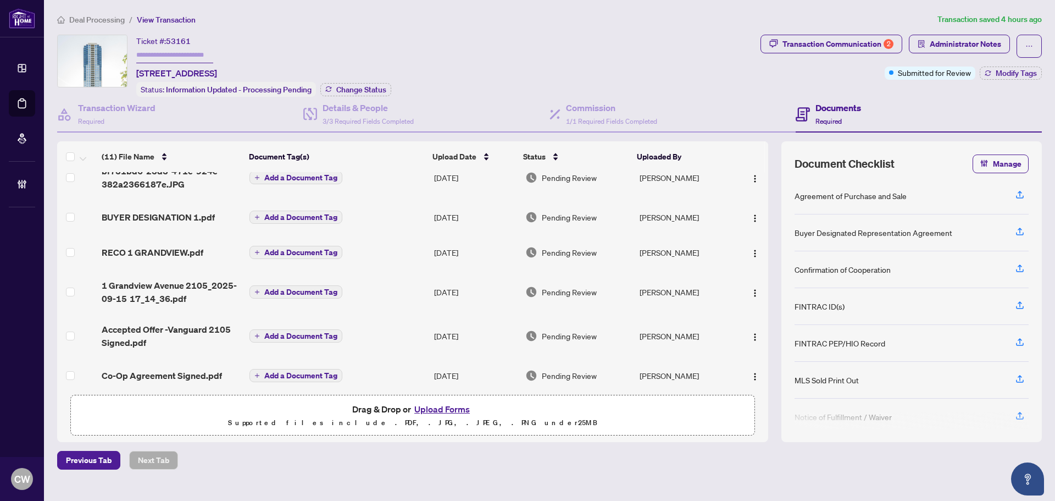
scroll to position [220, 0]
click at [168, 368] on span "Co-Op Agreement Signed.pdf" at bounding box center [162, 374] width 120 height 13
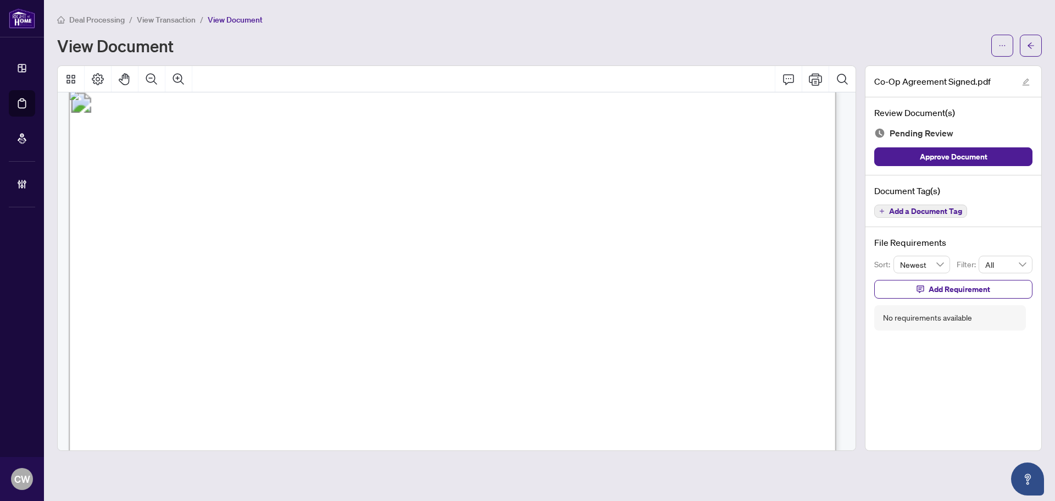
scroll to position [1044, 0]
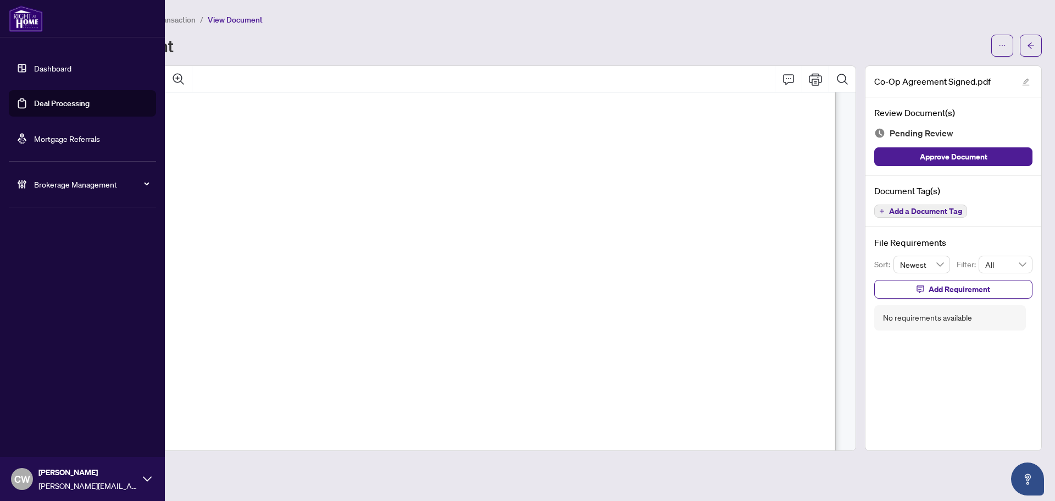
drag, startPoint x: 37, startPoint y: 104, endPoint x: 87, endPoint y: 104, distance: 50.0
click at [37, 104] on link "Deal Processing" at bounding box center [62, 103] width 56 height 10
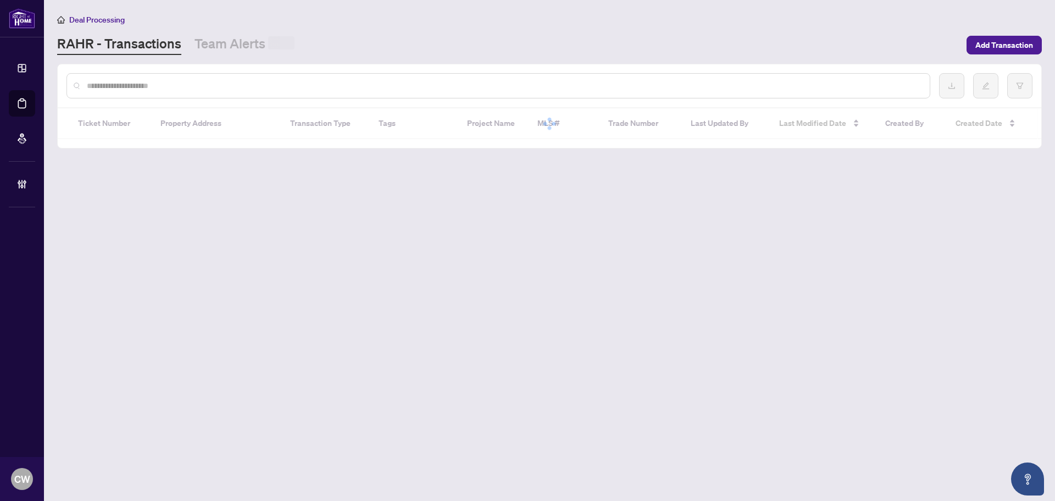
click at [189, 84] on input "text" at bounding box center [504, 86] width 834 height 12
paste input "*******"
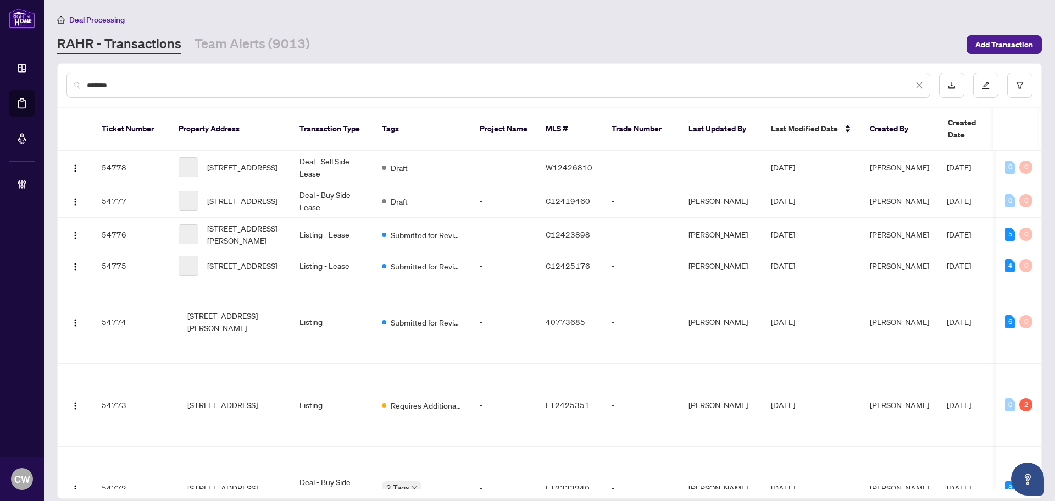
type input "*******"
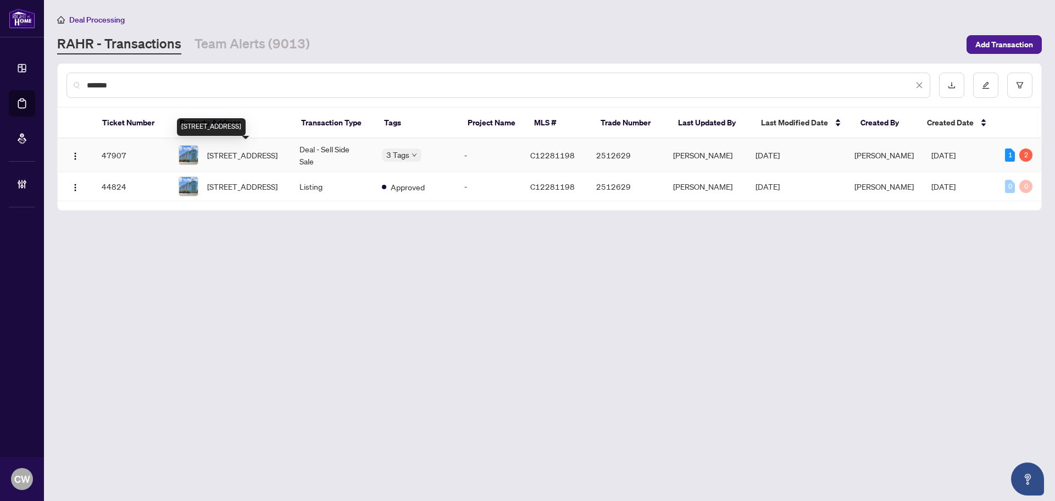
click at [235, 150] on span "[STREET_ADDRESS]" at bounding box center [242, 155] width 70 height 12
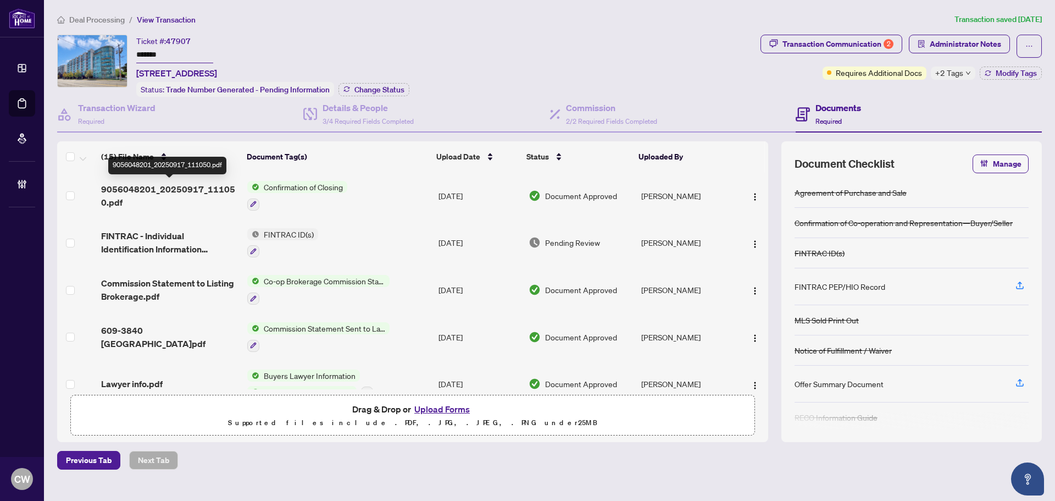
click at [211, 183] on span "9056048201_20250917_111050.pdf" at bounding box center [169, 195] width 137 height 26
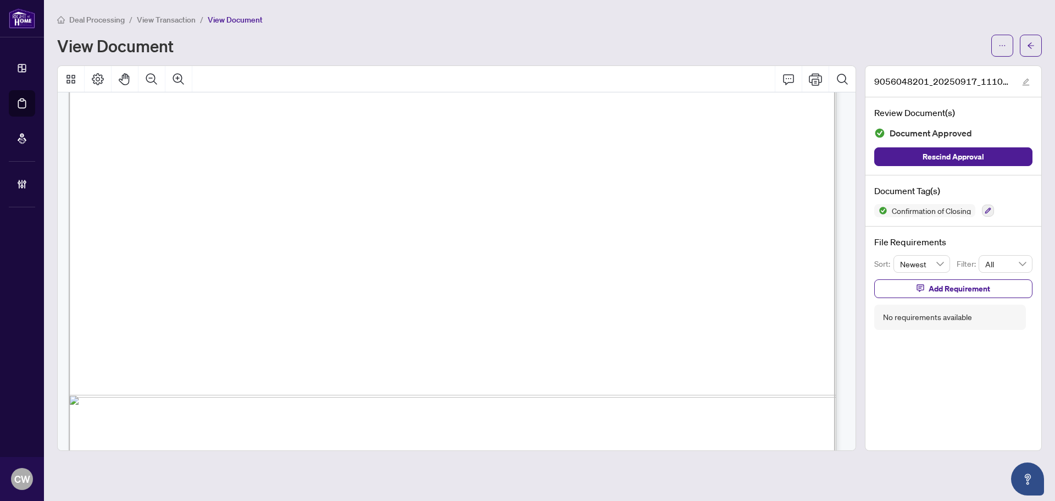
scroll to position [550, 0]
click at [1027, 51] on span "button" at bounding box center [1031, 46] width 8 height 18
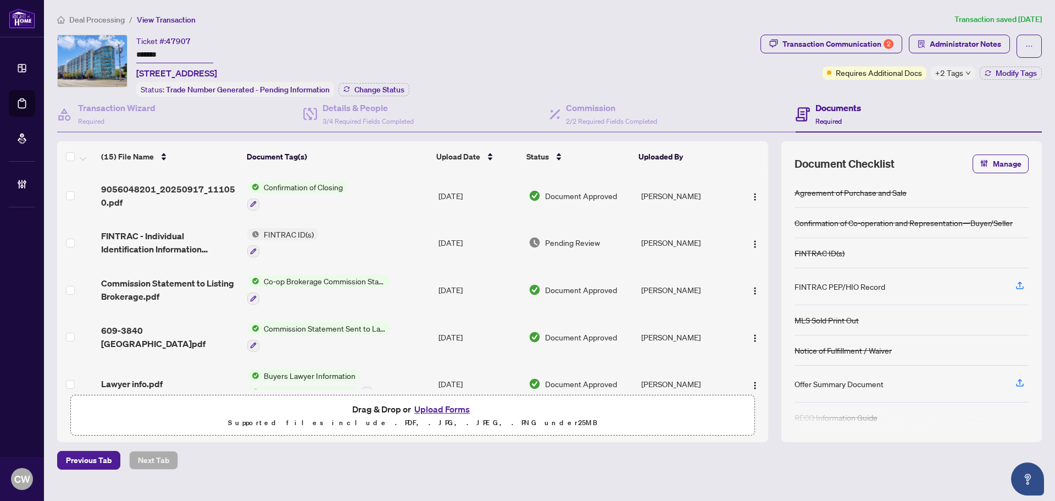
click at [0, 0] on link "Deal Processing" at bounding box center [0, 0] width 0 height 0
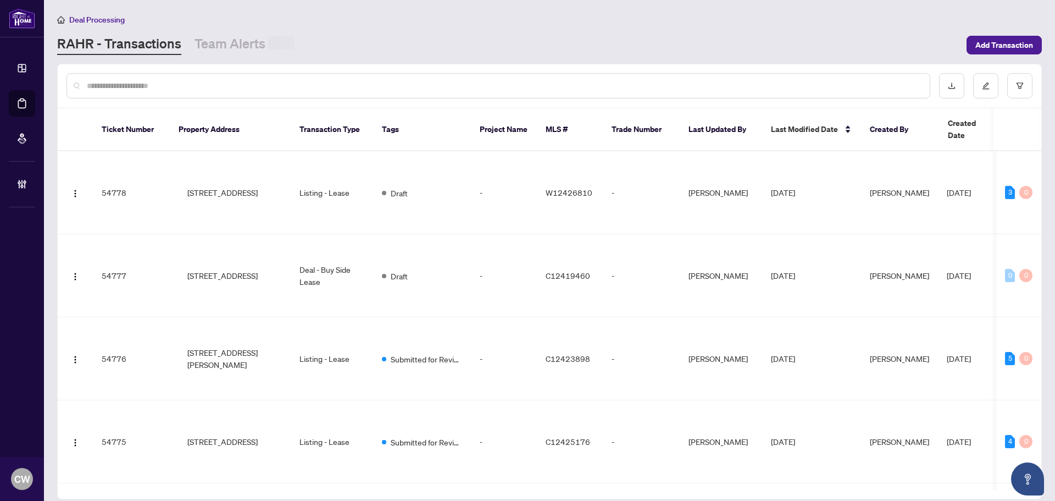
click at [188, 87] on input "text" at bounding box center [504, 86] width 834 height 12
paste input "*********"
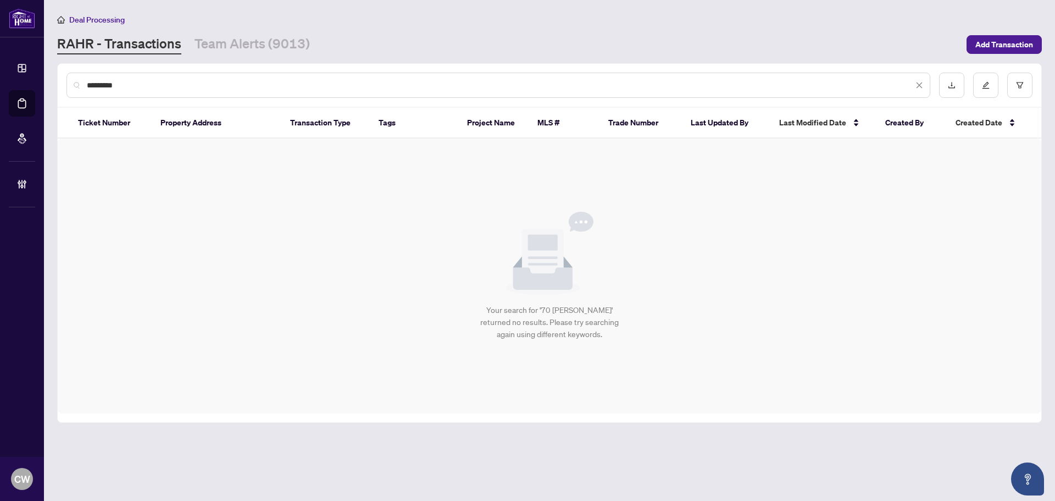
drag, startPoint x: 162, startPoint y: 84, endPoint x: 75, endPoint y: 86, distance: 86.9
click at [75, 86] on div "*********" at bounding box center [499, 85] width 864 height 25
click at [147, 92] on div "*********" at bounding box center [499, 85] width 864 height 25
drag, startPoint x: 142, startPoint y: 94, endPoint x: 122, endPoint y: 86, distance: 21.4
click at [122, 86] on div "*********" at bounding box center [499, 85] width 864 height 25
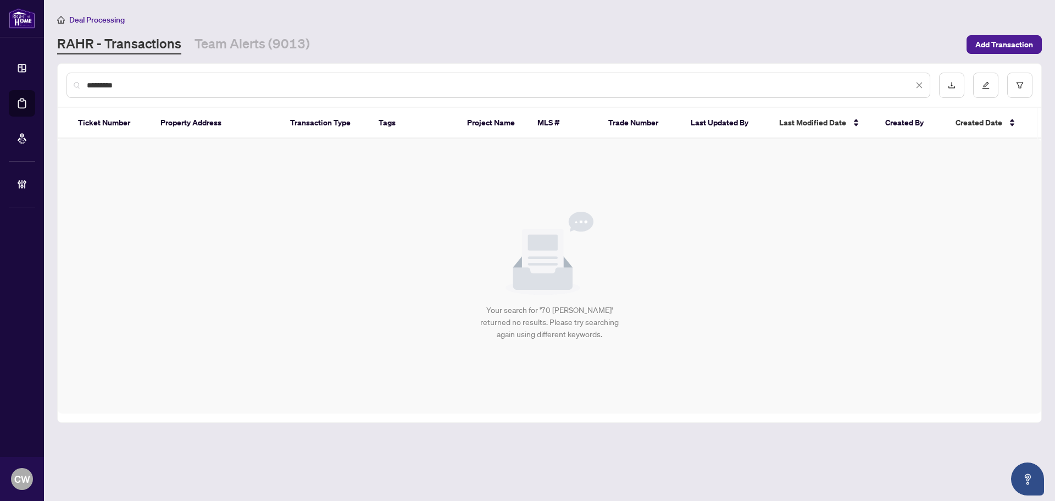
click at [66, 81] on div "*********" at bounding box center [550, 85] width 984 height 43
paste input "text"
type input "*******"
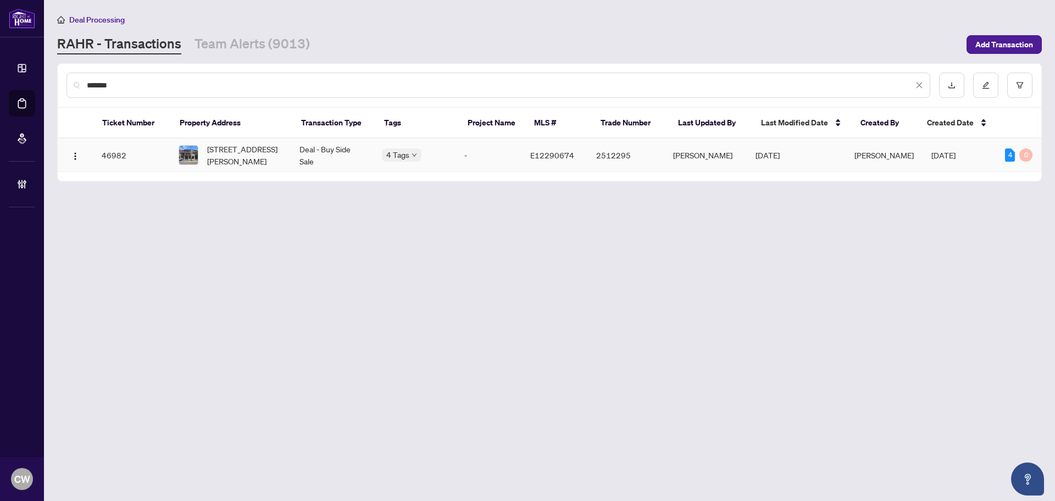
click at [191, 153] on img at bounding box center [188, 155] width 19 height 19
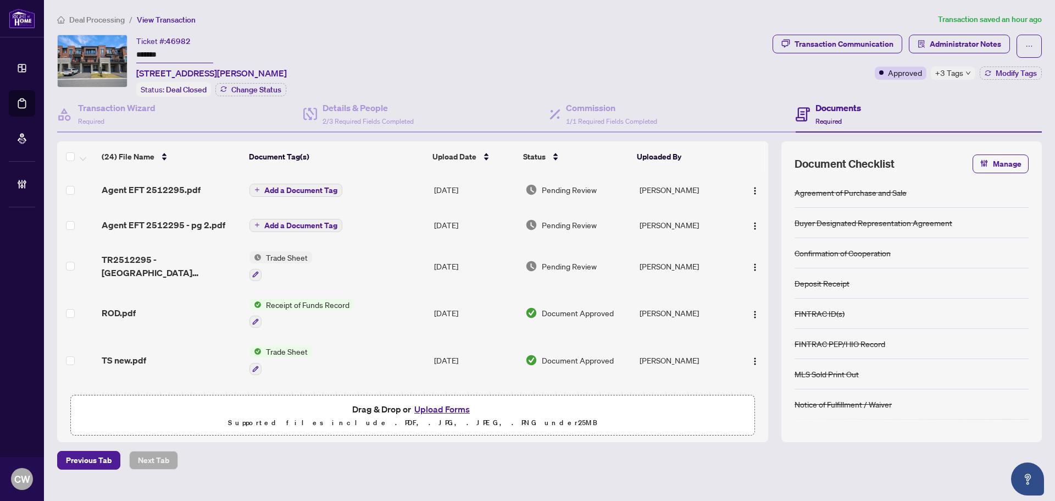
click at [176, 185] on span "Agent EFT 2512295.pdf" at bounding box center [151, 189] width 99 height 13
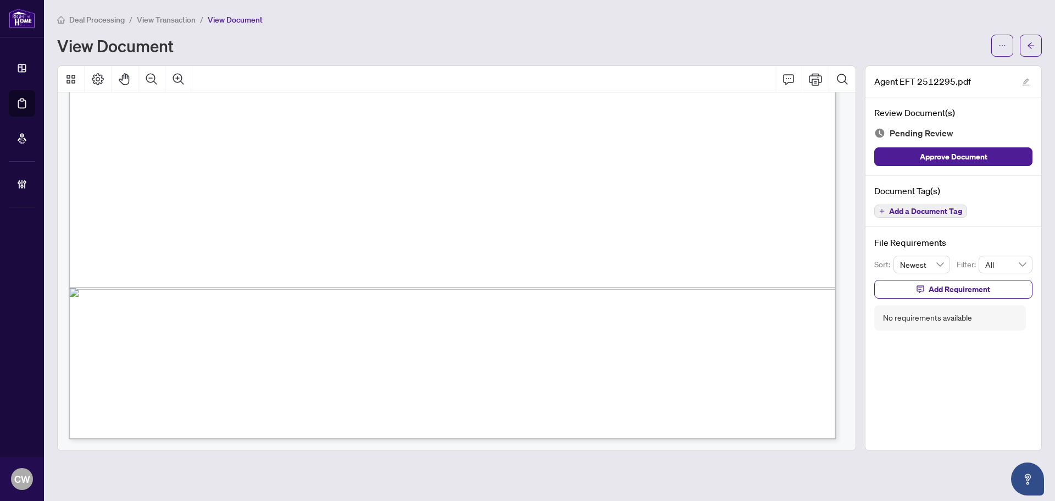
scroll to position [493, 0]
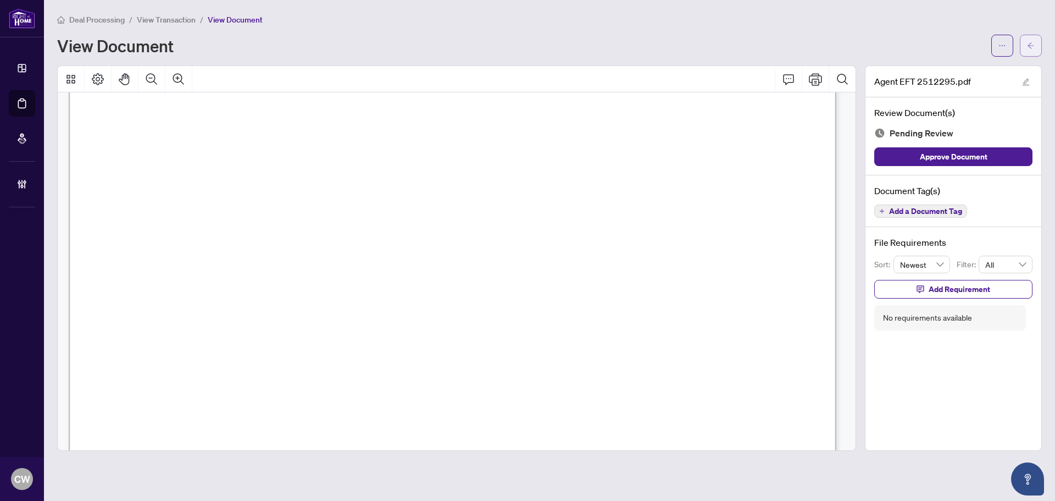
click at [1030, 40] on span "button" at bounding box center [1031, 46] width 8 height 18
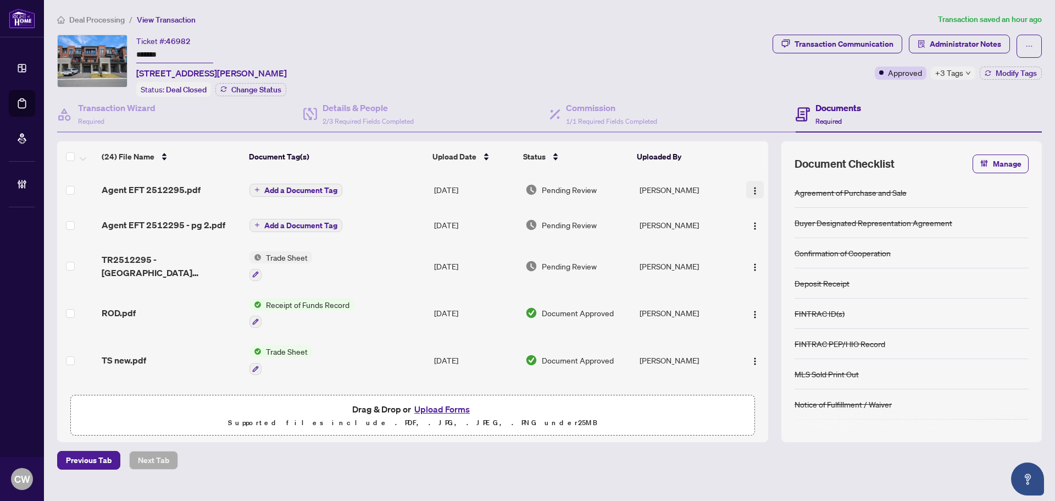
click at [754, 186] on img "button" at bounding box center [755, 190] width 9 height 9
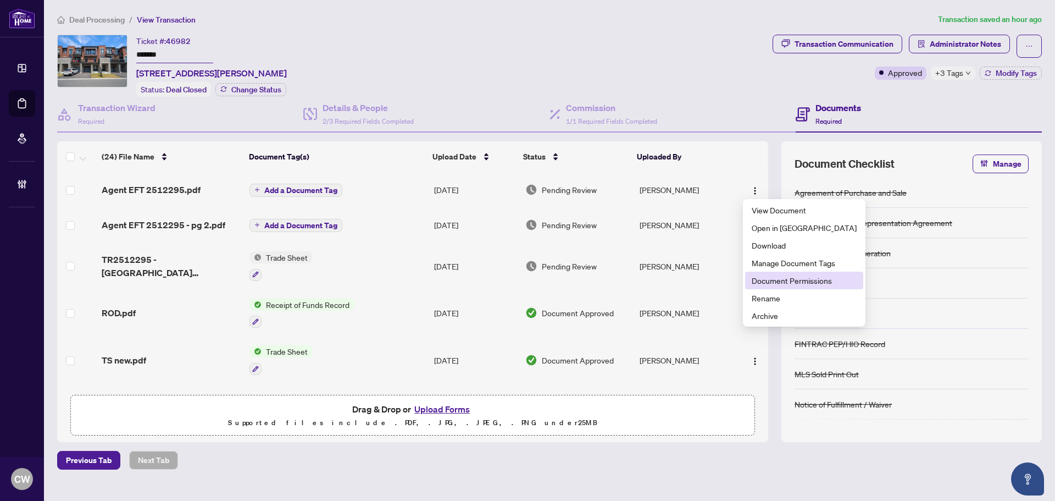
click at [776, 283] on span "Document Permissions" at bounding box center [804, 280] width 105 height 12
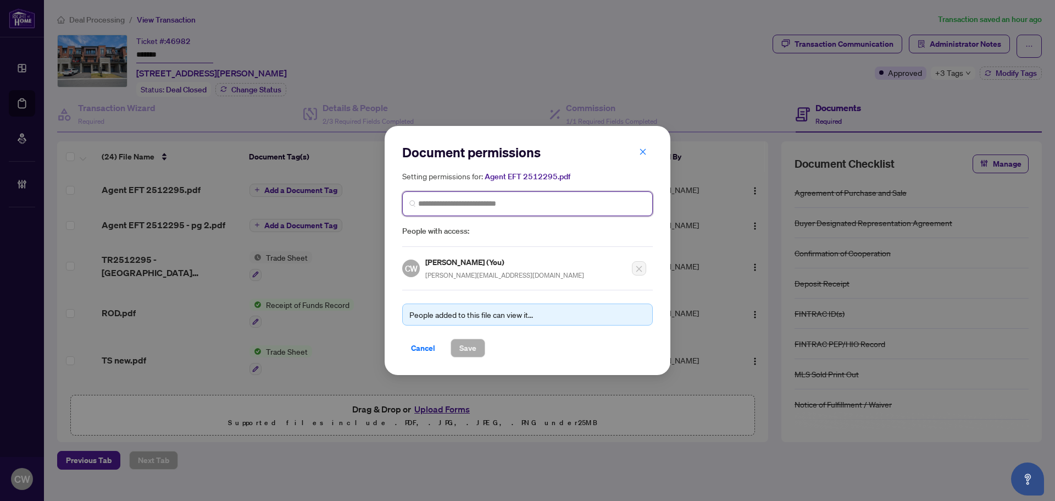
click at [502, 203] on input "search" at bounding box center [532, 204] width 228 height 12
paste input "**********"
type input "**********"
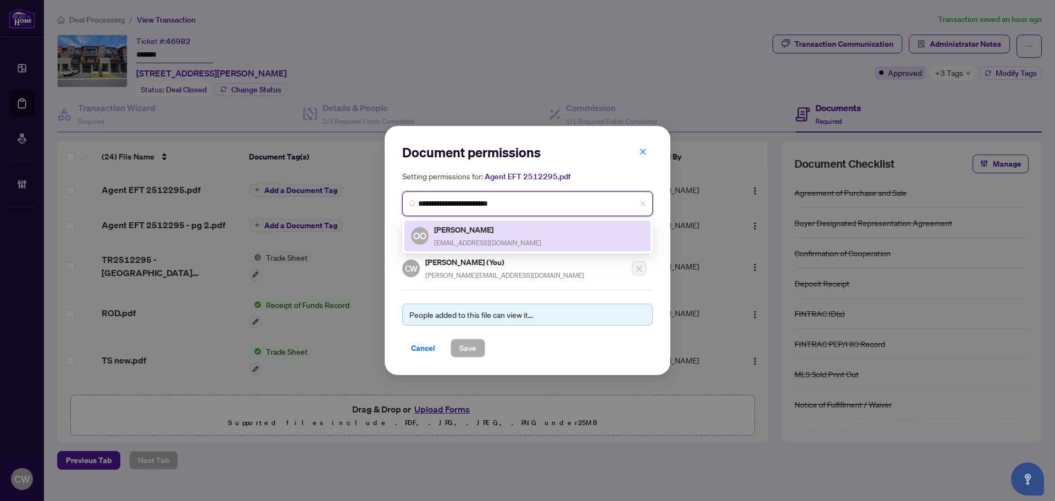
click at [487, 242] on span "[EMAIL_ADDRESS][DOMAIN_NAME]" at bounding box center [487, 243] width 107 height 8
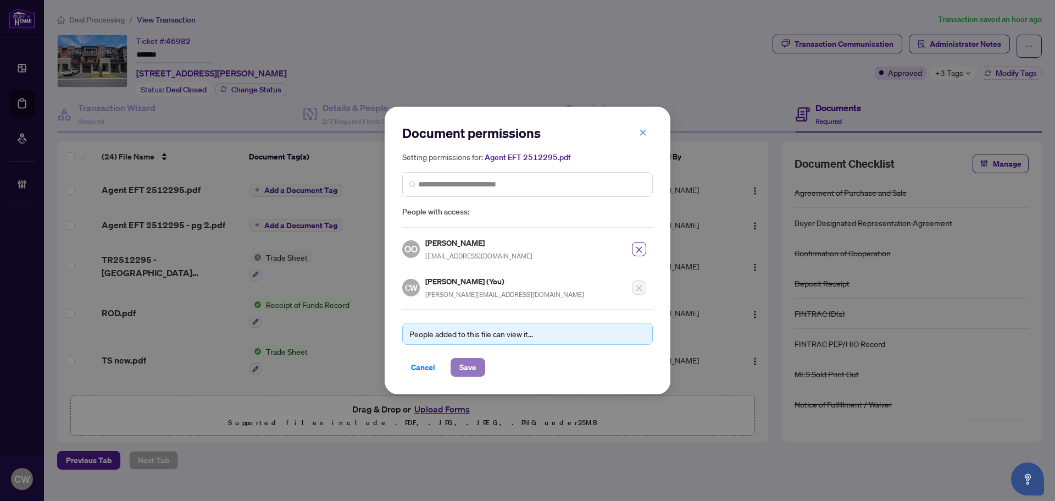
click at [473, 362] on span "Save" at bounding box center [468, 367] width 17 height 18
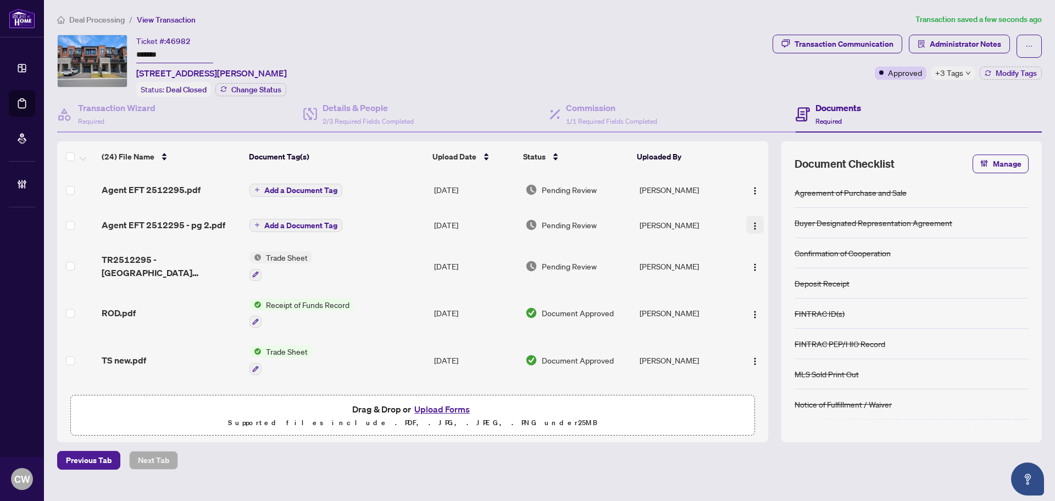
click at [751, 219] on span "button" at bounding box center [755, 225] width 9 height 12
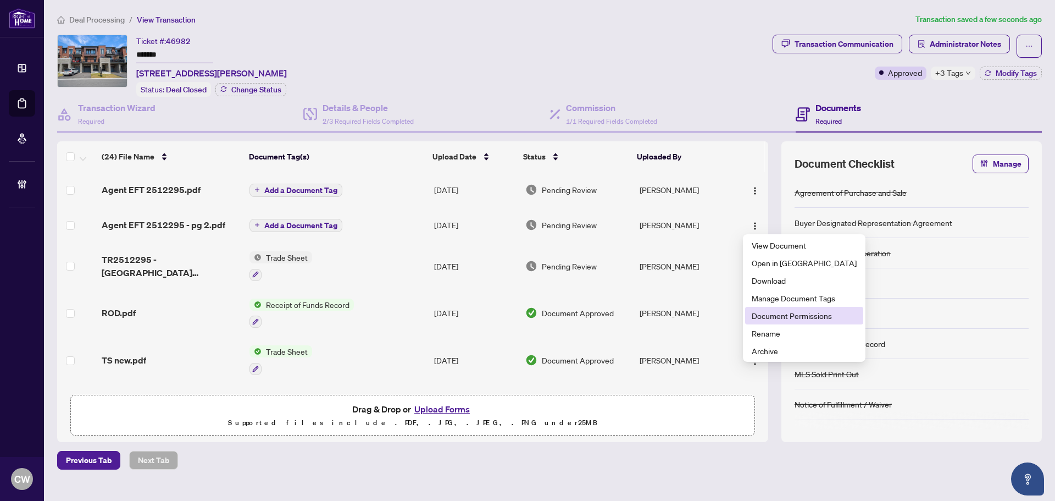
click at [774, 317] on span "Document Permissions" at bounding box center [804, 315] width 105 height 12
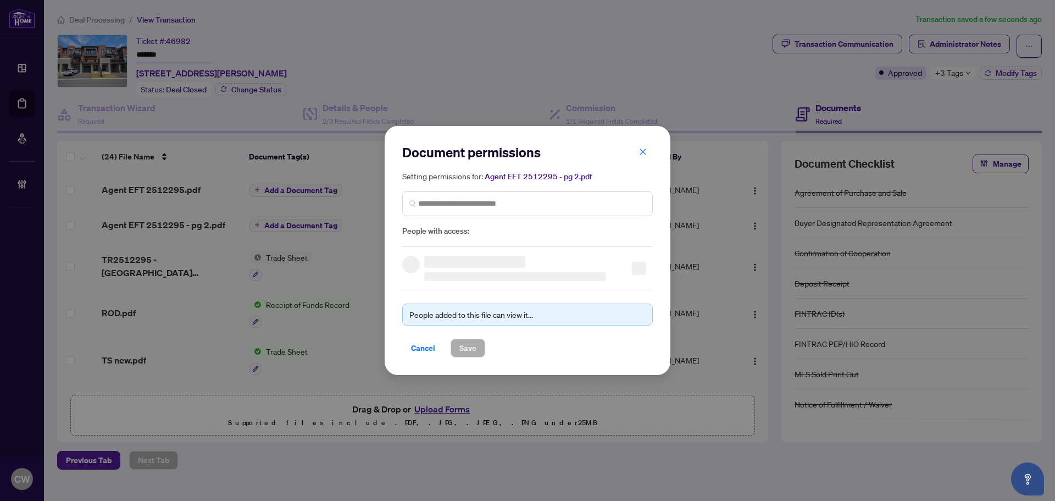
click at [453, 253] on div "Document permissions Setting permissions for: Agent EFT 2512295 - pg 2.pdf Peop…" at bounding box center [527, 250] width 251 height 214
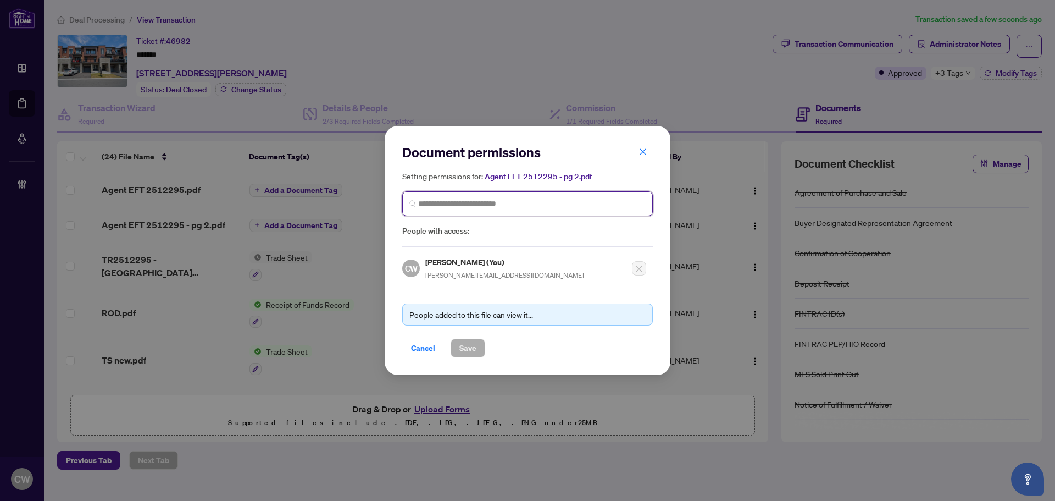
click at [461, 206] on input "search" at bounding box center [532, 204] width 228 height 12
paste input "**********"
type input "**********"
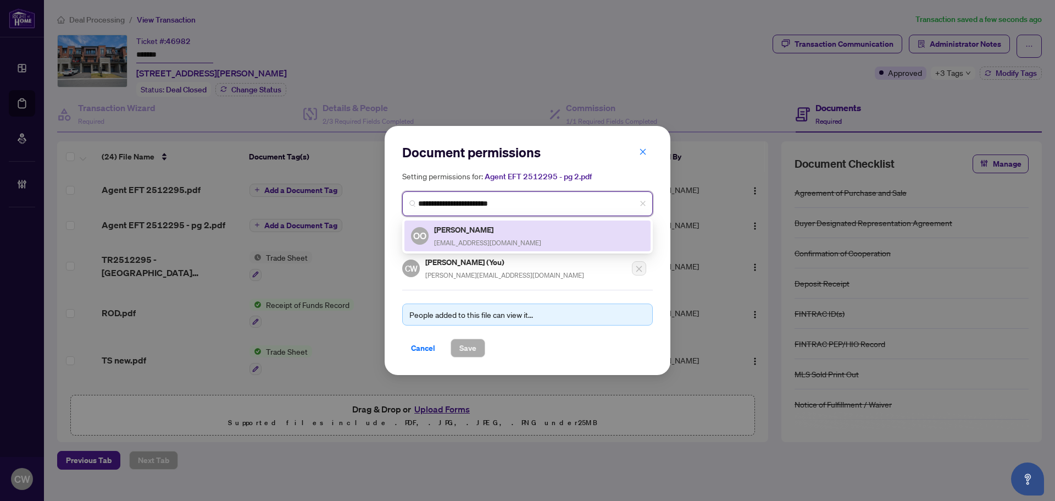
click at [468, 239] on span "[EMAIL_ADDRESS][DOMAIN_NAME]" at bounding box center [487, 243] width 107 height 8
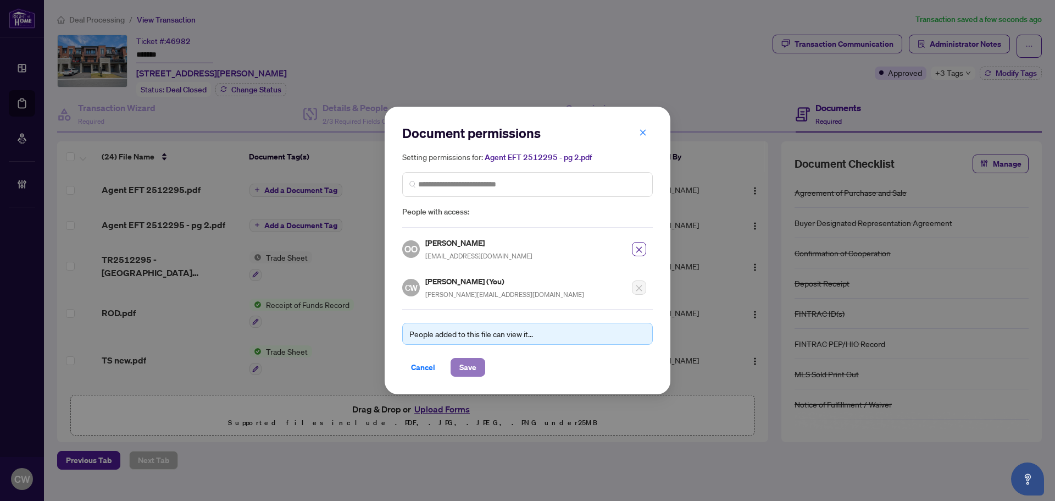
click at [479, 367] on button "Save" at bounding box center [468, 367] width 35 height 19
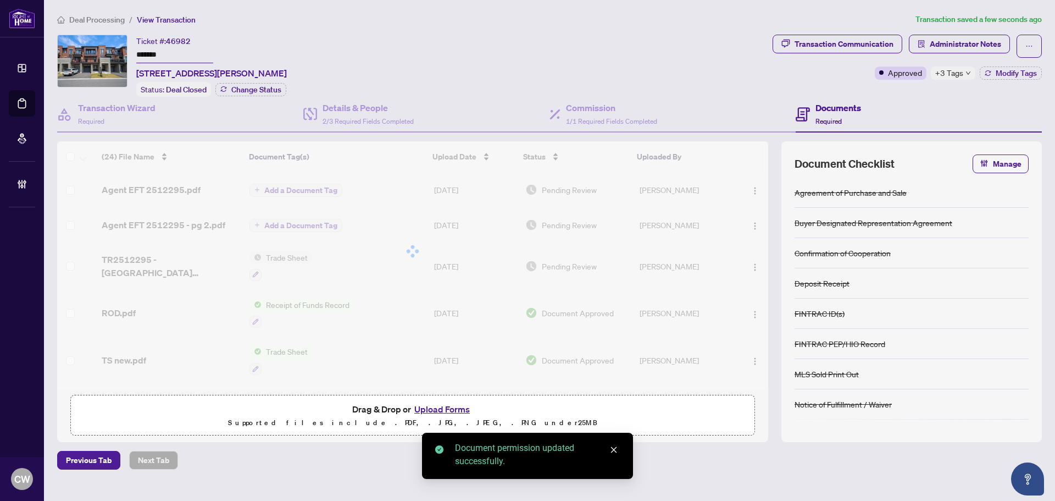
click at [154, 224] on div at bounding box center [412, 251] width 711 height 220
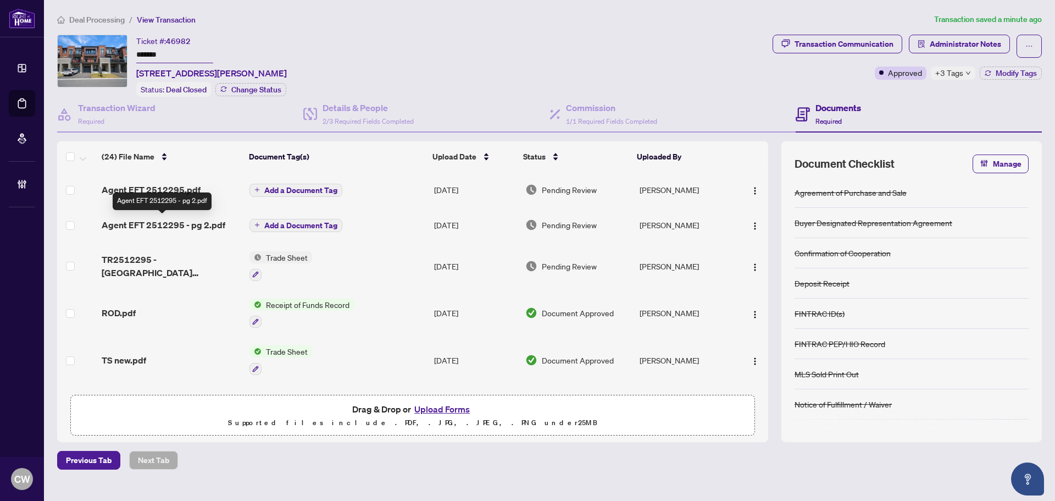
click at [146, 224] on span "Agent EFT 2512295 - pg 2.pdf" at bounding box center [164, 224] width 124 height 13
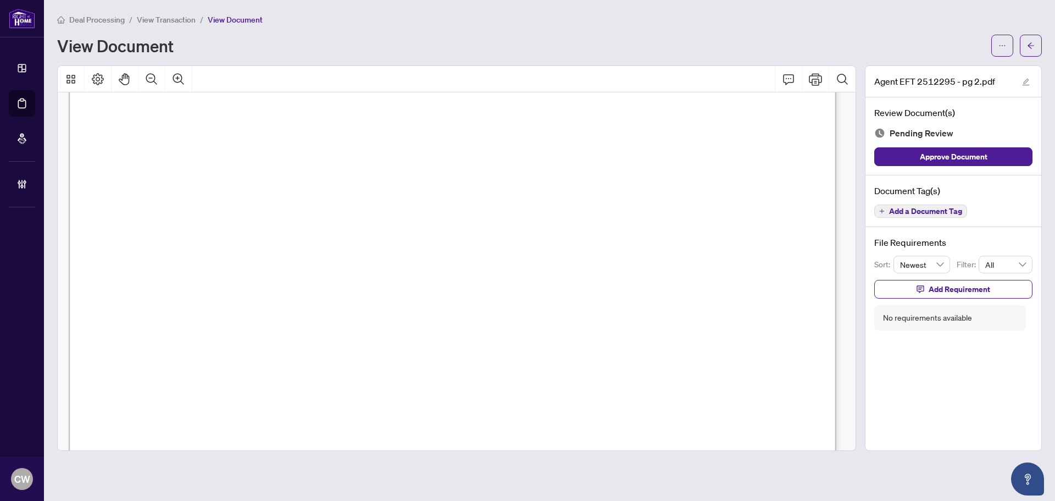
scroll to position [110, 0]
click at [1033, 44] on icon "arrow-left" at bounding box center [1031, 46] width 8 height 8
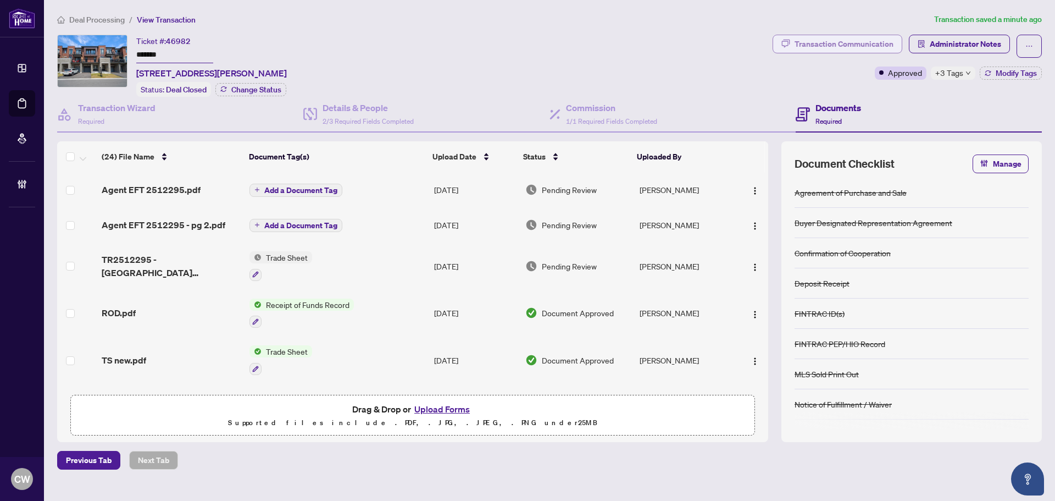
click at [877, 43] on div "Transaction Communication" at bounding box center [844, 44] width 99 height 18
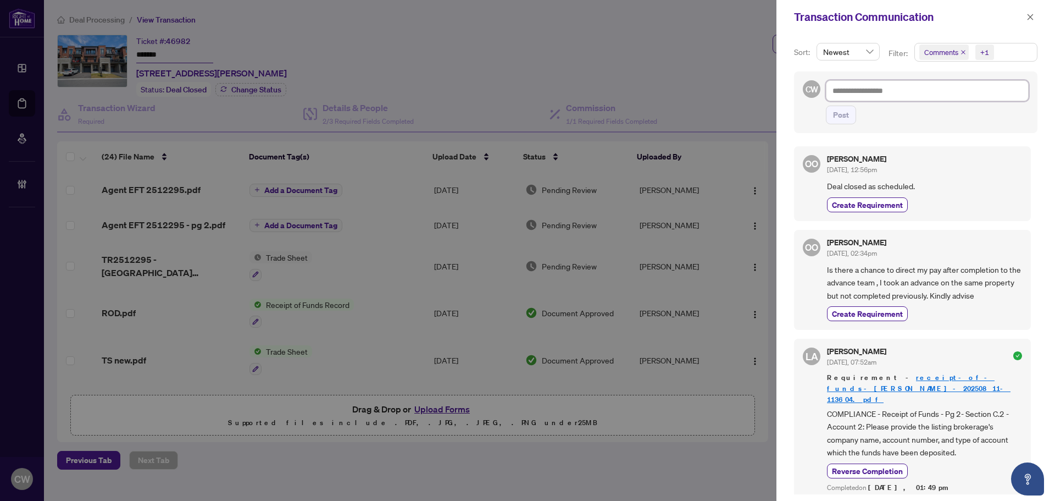
paste textarea "**********"
click at [872, 91] on textarea at bounding box center [927, 90] width 203 height 21
type textarea "**********"
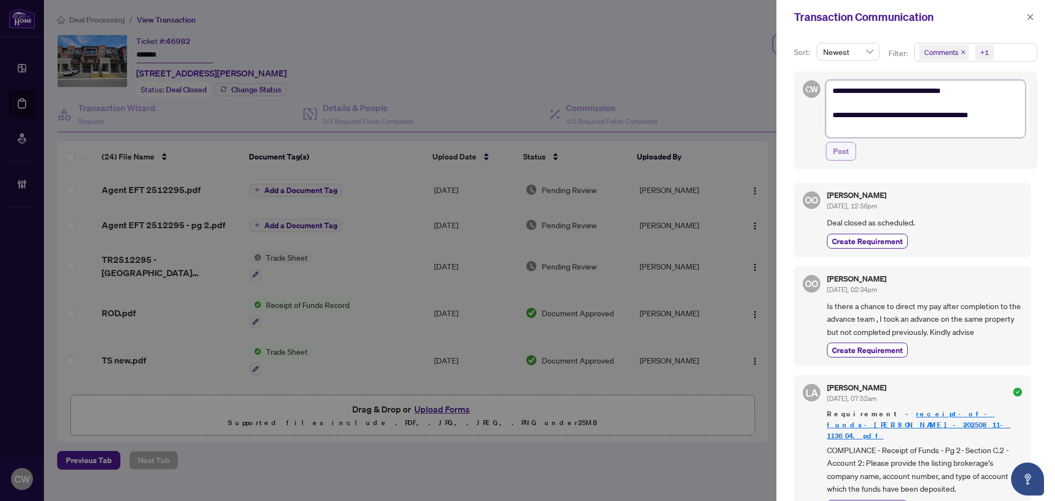
type textarea "**********"
click at [849, 148] on button "Post" at bounding box center [841, 151] width 30 height 19
type textarea "**********"
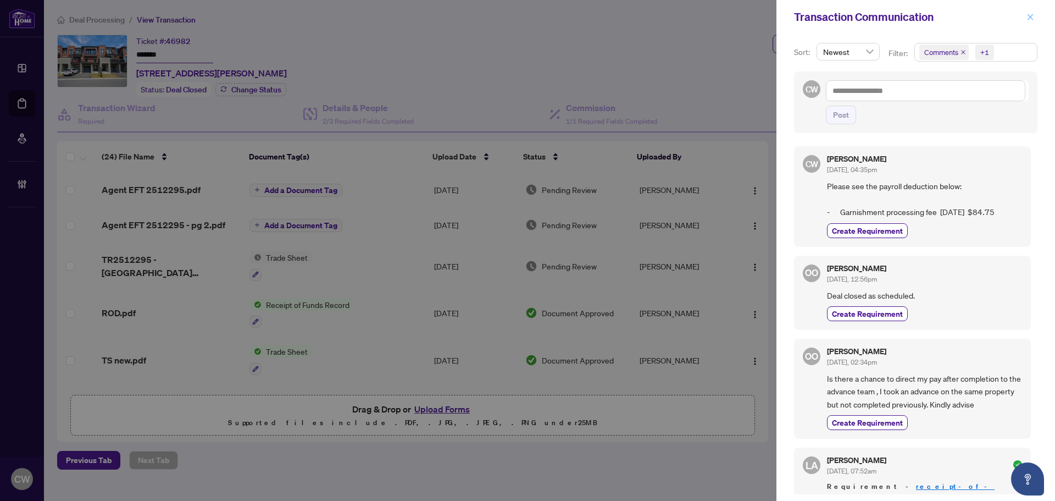
click at [1025, 18] on button "button" at bounding box center [1031, 16] width 14 height 13
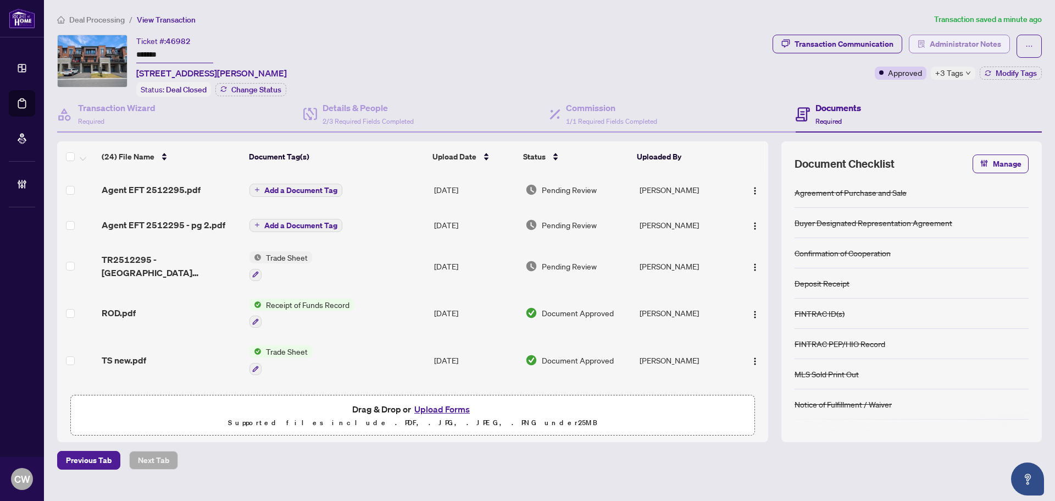
click at [969, 45] on span "Administrator Notes" at bounding box center [965, 44] width 71 height 18
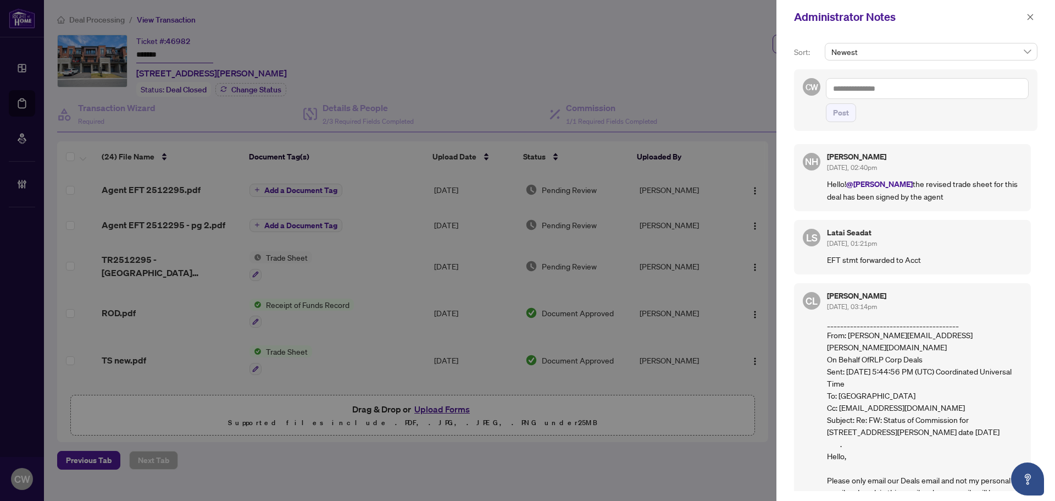
click at [892, 91] on textarea at bounding box center [927, 88] width 203 height 21
click at [897, 96] on span "[PERSON_NAME] Acc ounting" at bounding box center [901, 96] width 99 height 10
click at [942, 96] on textarea "**********" at bounding box center [927, 88] width 203 height 21
paste textarea "**********"
type textarea "**********"
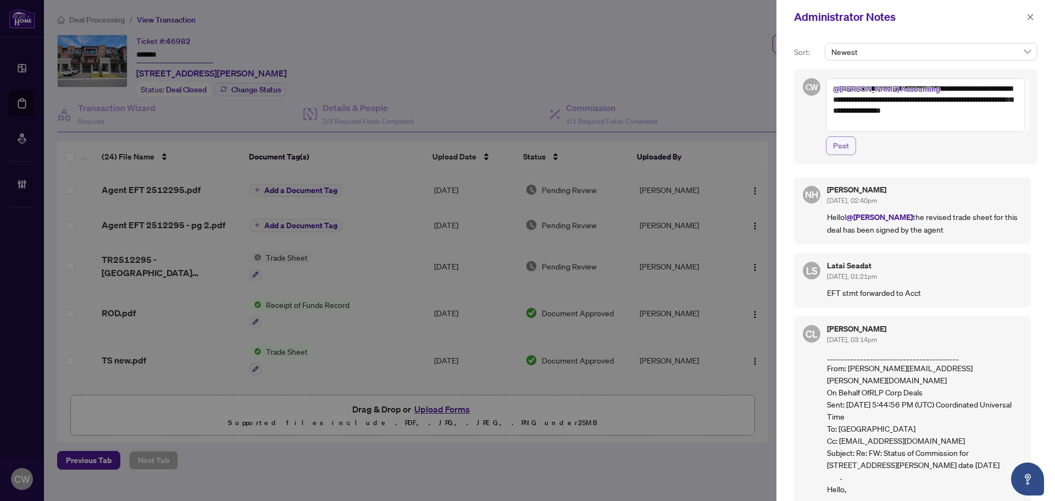
click at [848, 141] on span "Post" at bounding box center [841, 146] width 16 height 18
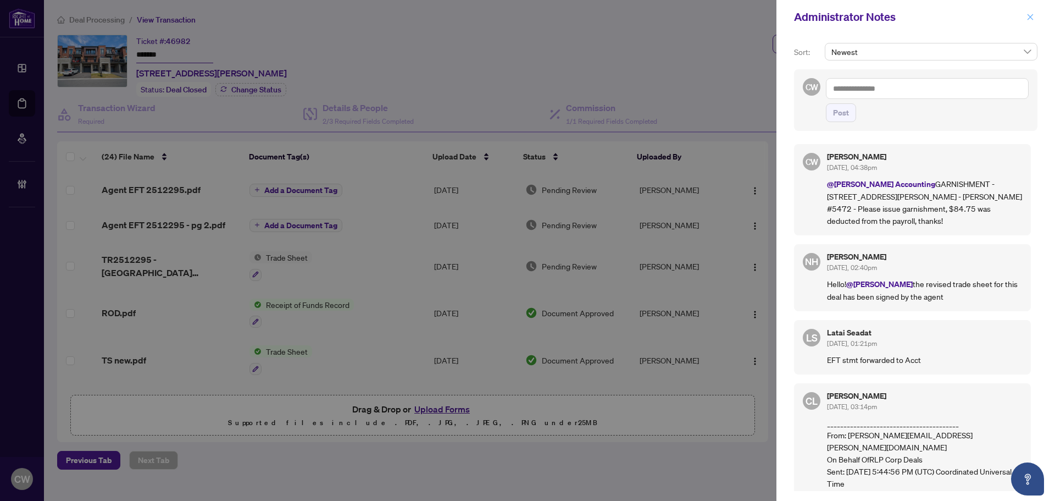
click at [1028, 18] on icon "close" at bounding box center [1031, 17] width 8 height 8
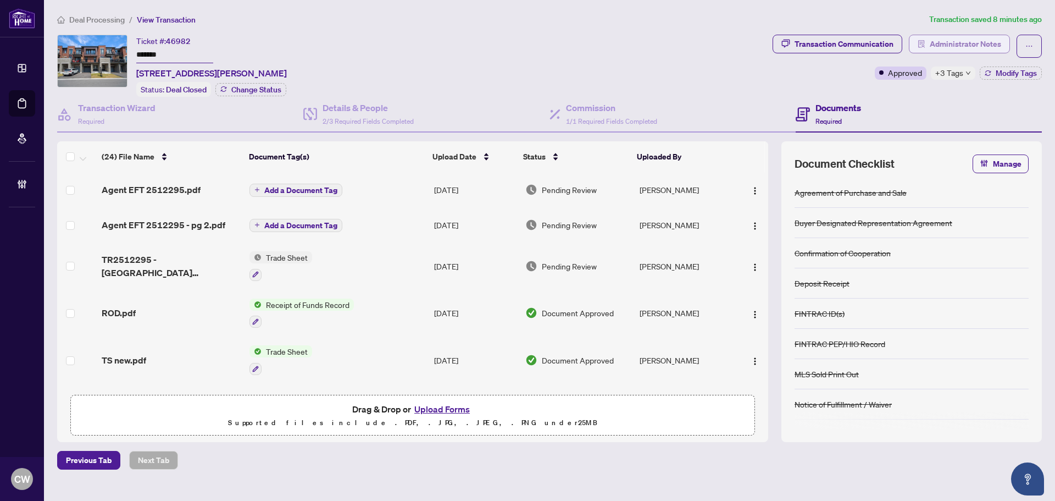
click at [965, 48] on span "Administrator Notes" at bounding box center [965, 44] width 71 height 18
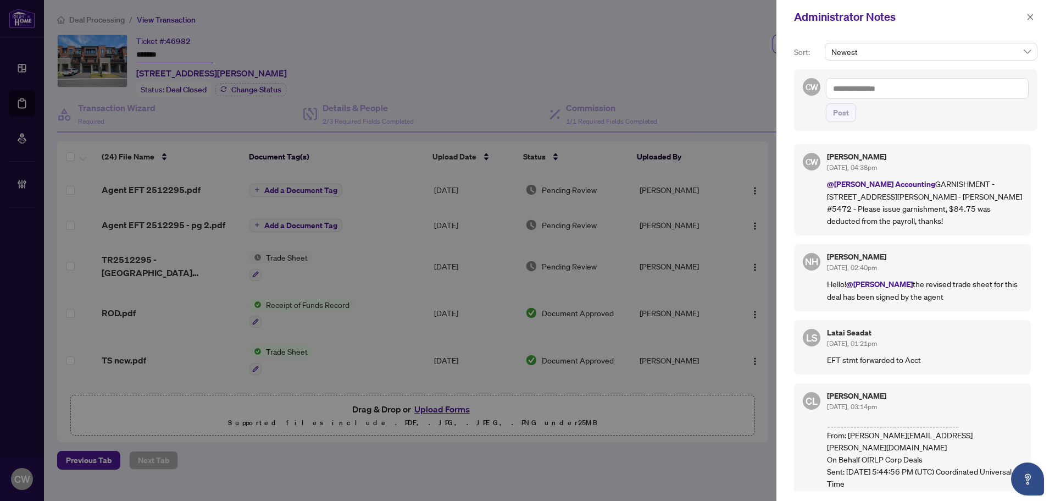
click at [881, 89] on textarea at bounding box center [927, 88] width 203 height 21
paste textarea "**********"
type textarea "**********"
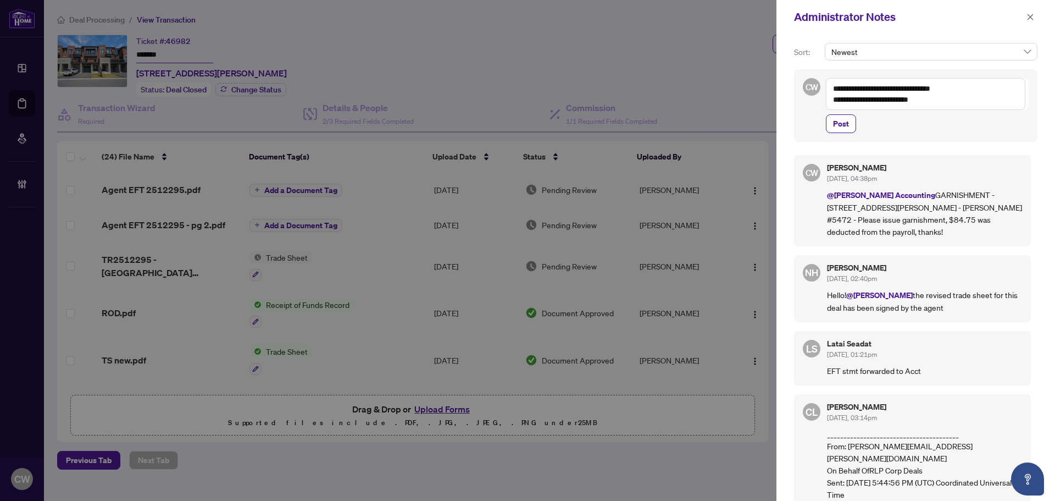
drag, startPoint x: 845, startPoint y: 127, endPoint x: 958, endPoint y: 80, distance: 122.0
click at [845, 127] on span "Post" at bounding box center [841, 124] width 16 height 18
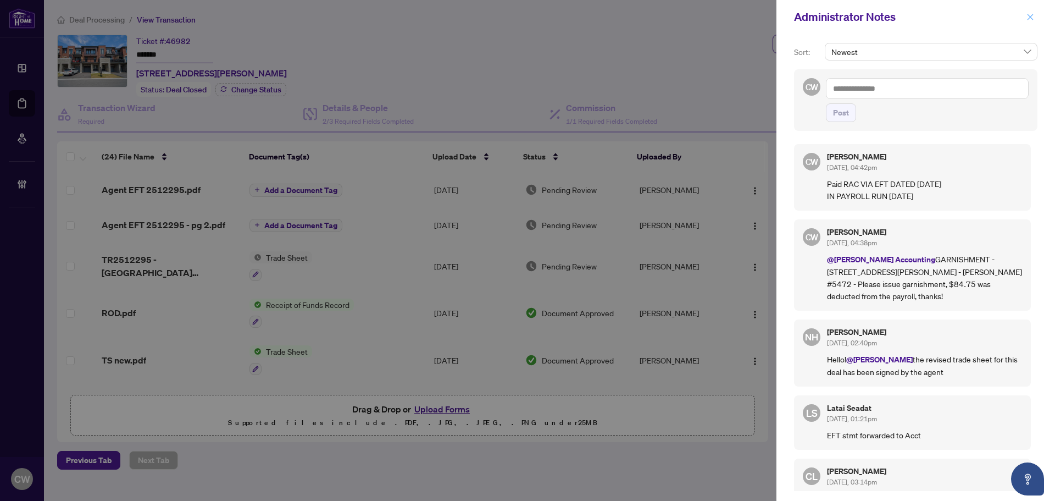
click at [1032, 19] on icon "close" at bounding box center [1031, 17] width 6 height 6
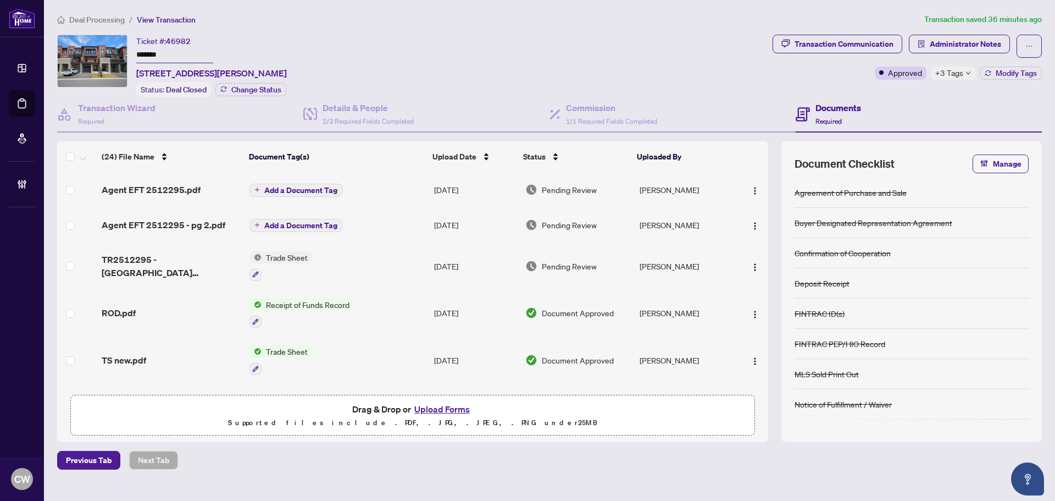
drag, startPoint x: 37, startPoint y: 106, endPoint x: 54, endPoint y: 106, distance: 17.0
click at [0, 0] on link "Deal Processing" at bounding box center [0, 0] width 0 height 0
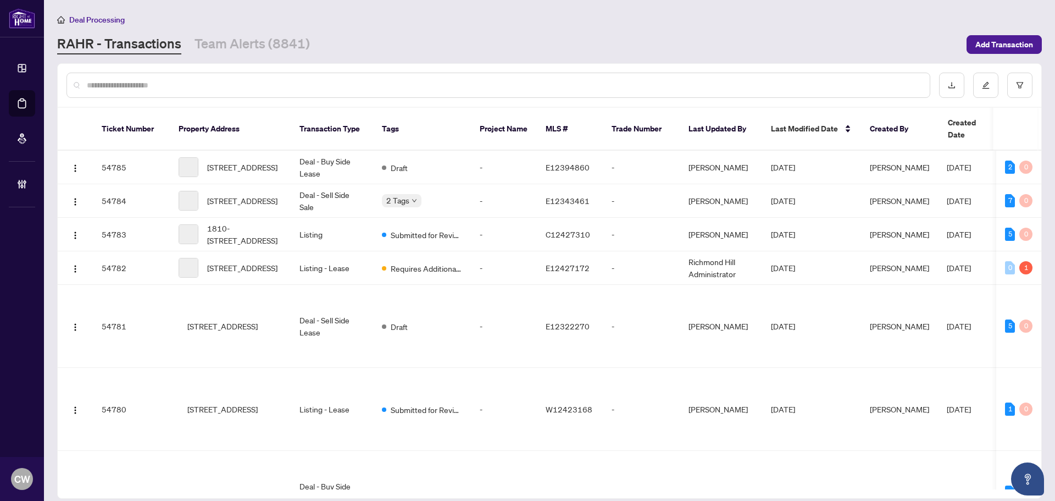
click at [174, 79] on input "text" at bounding box center [504, 85] width 834 height 12
paste input "*******"
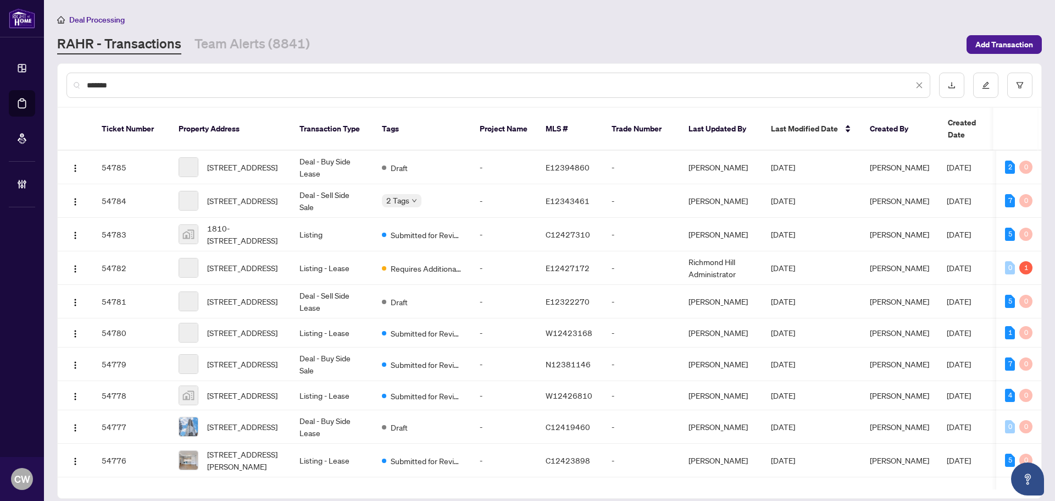
type input "*******"
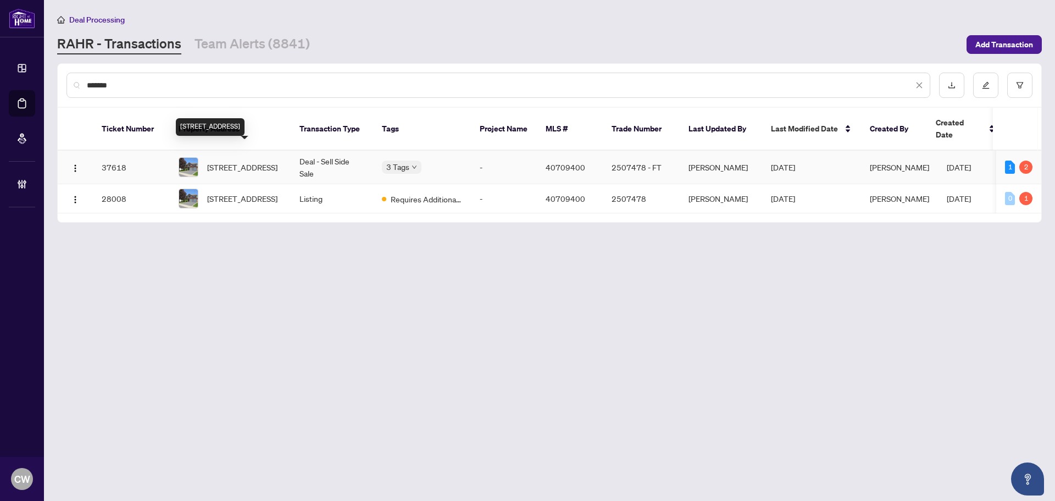
click at [224, 161] on span "[STREET_ADDRESS]" at bounding box center [242, 167] width 70 height 12
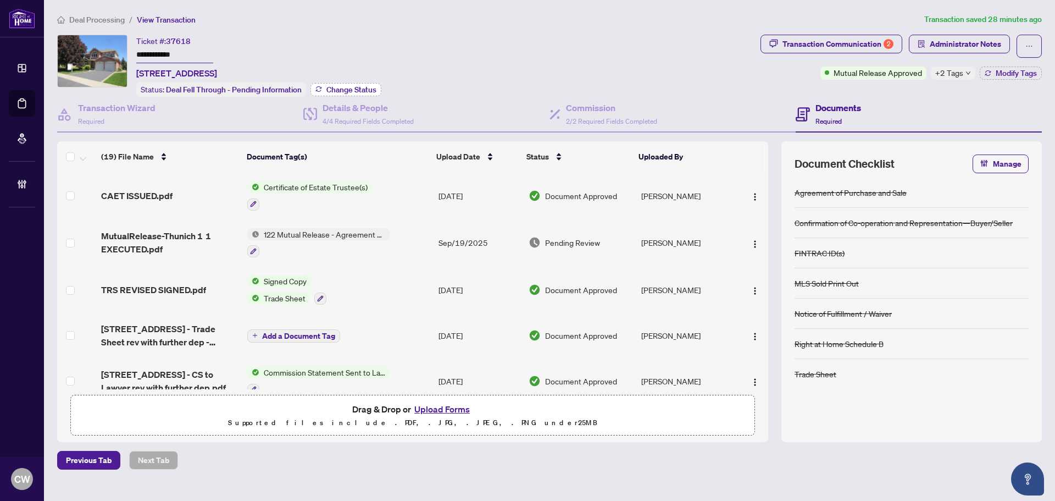
click at [355, 86] on span "Change Status" at bounding box center [352, 90] width 50 height 8
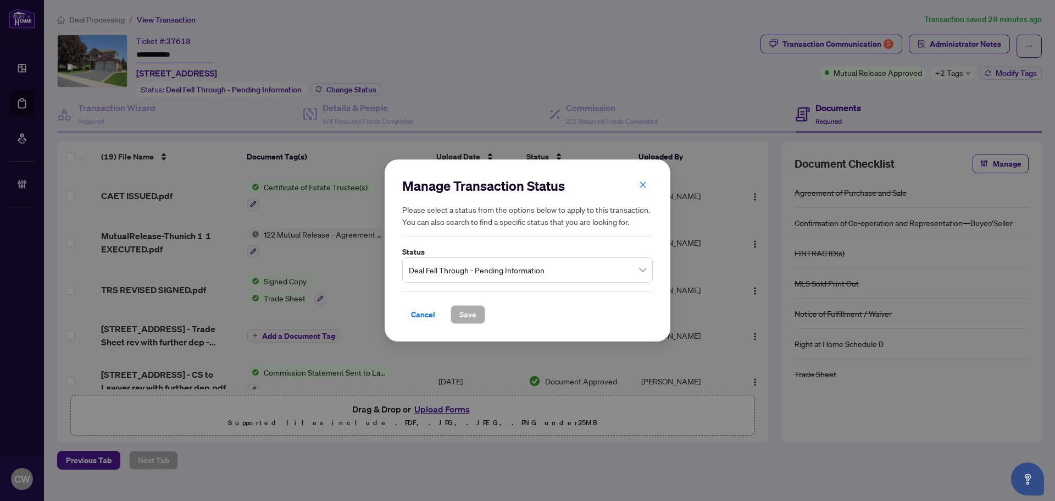
click at [511, 263] on span "Deal Fell Through - Pending Information" at bounding box center [527, 269] width 237 height 21
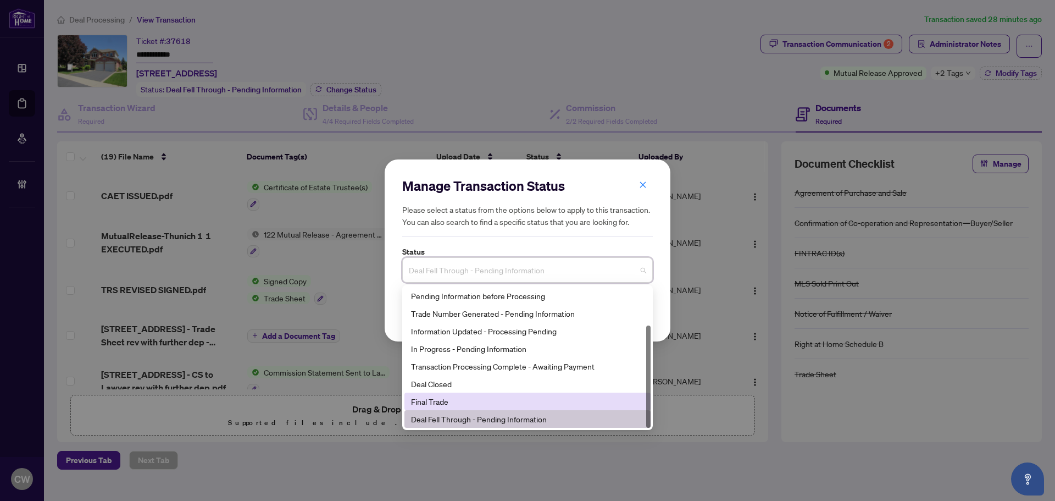
scroll to position [53, 0]
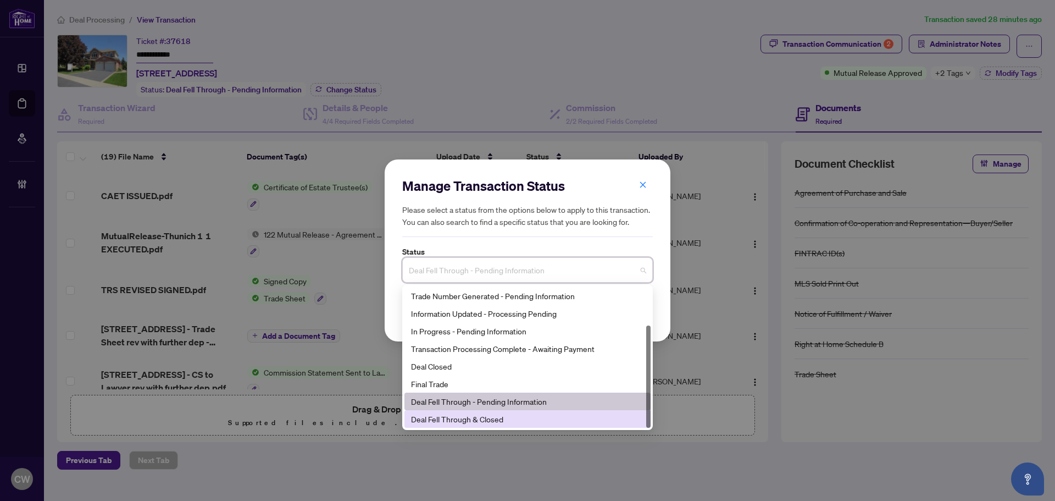
click at [497, 418] on div "Deal Fell Through & Closed" at bounding box center [527, 419] width 233 height 12
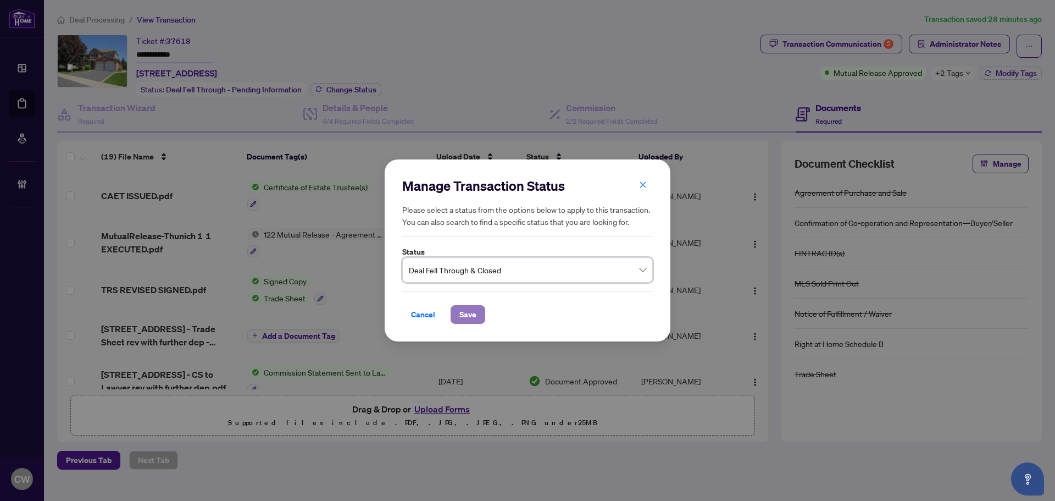
drag, startPoint x: 467, startPoint y: 313, endPoint x: 482, endPoint y: 303, distance: 17.8
click at [467, 312] on span "Save" at bounding box center [468, 315] width 17 height 18
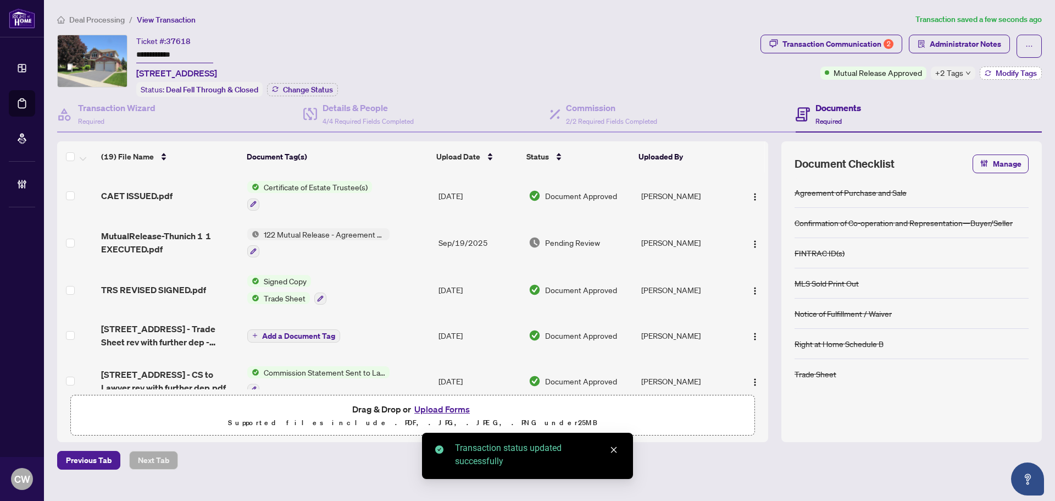
click at [1028, 71] on span "Modify Tags" at bounding box center [1016, 73] width 41 height 8
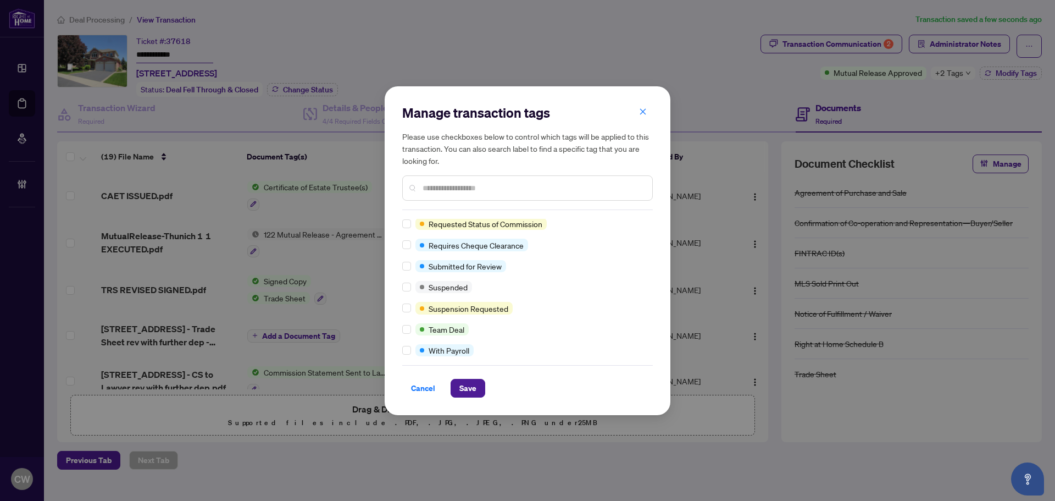
scroll to position [85, 0]
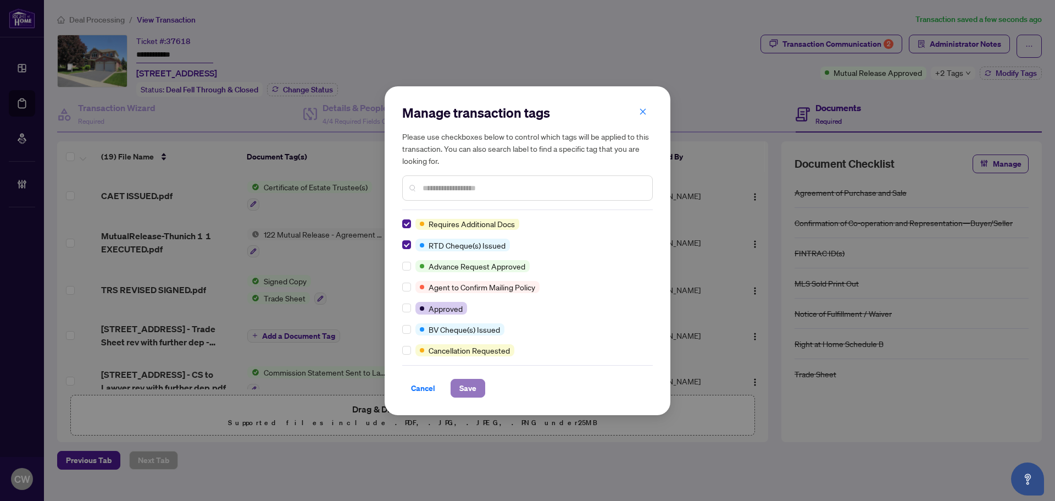
click at [471, 384] on span "Save" at bounding box center [468, 388] width 17 height 18
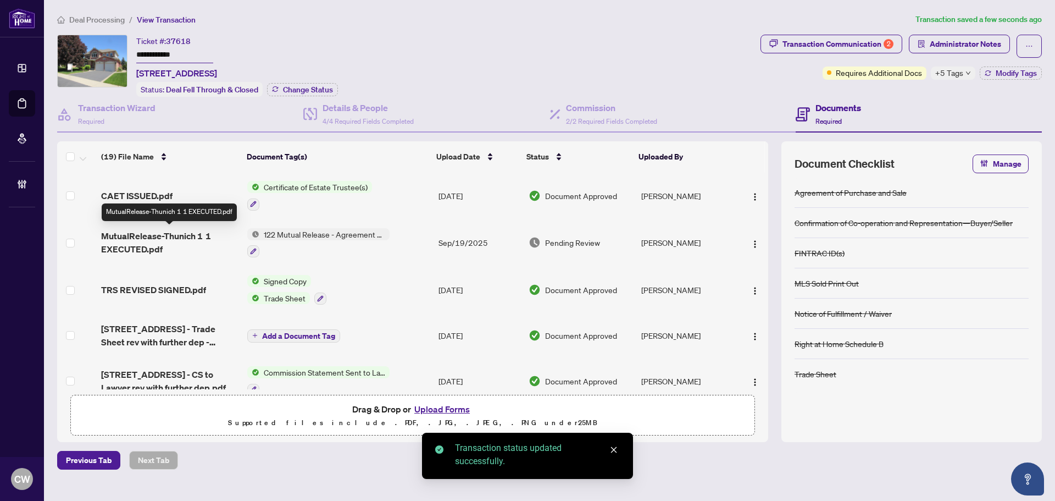
click at [161, 240] on span "MutualRelease-Thunich 1 1 EXECUTED.pdf" at bounding box center [169, 242] width 137 height 26
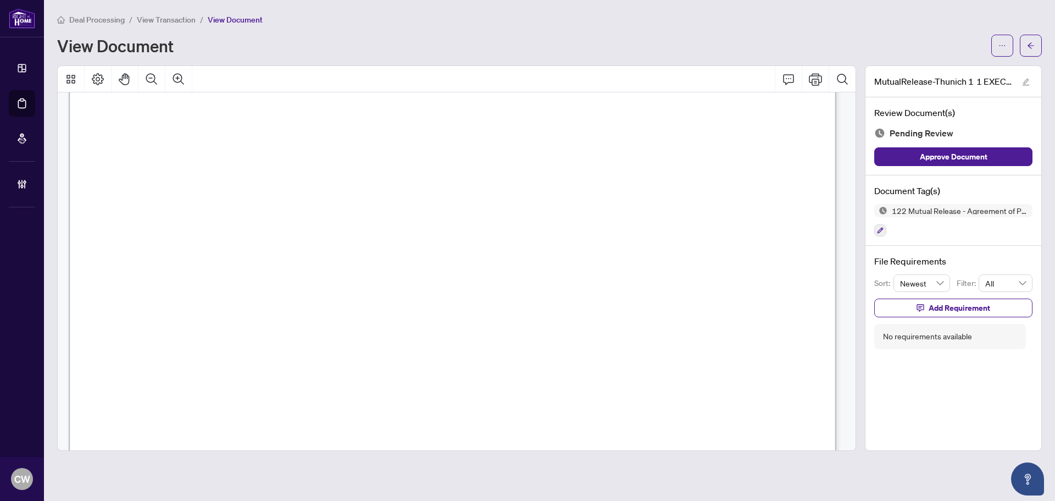
scroll to position [330, 0]
click at [1028, 42] on icon "arrow-left" at bounding box center [1031, 46] width 8 height 8
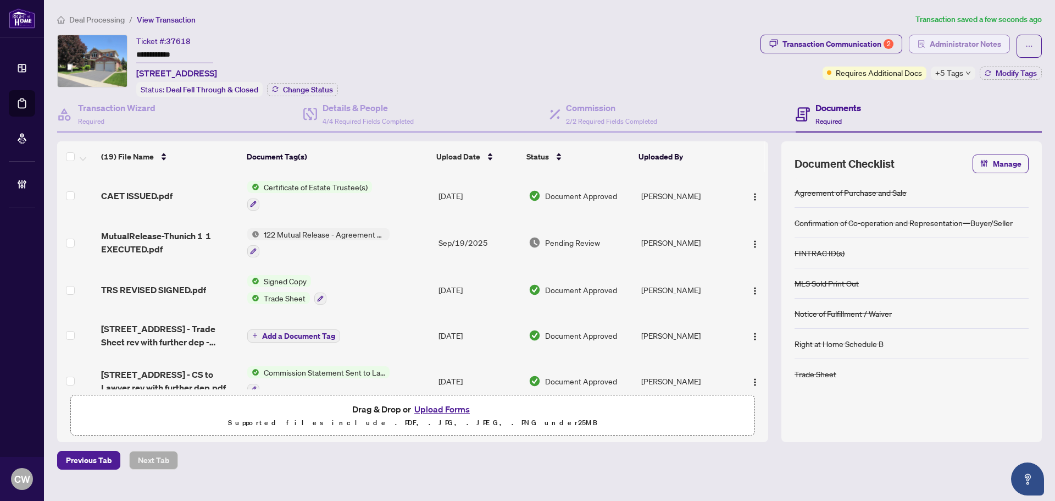
click at [955, 45] on span "Administrator Notes" at bounding box center [965, 44] width 71 height 18
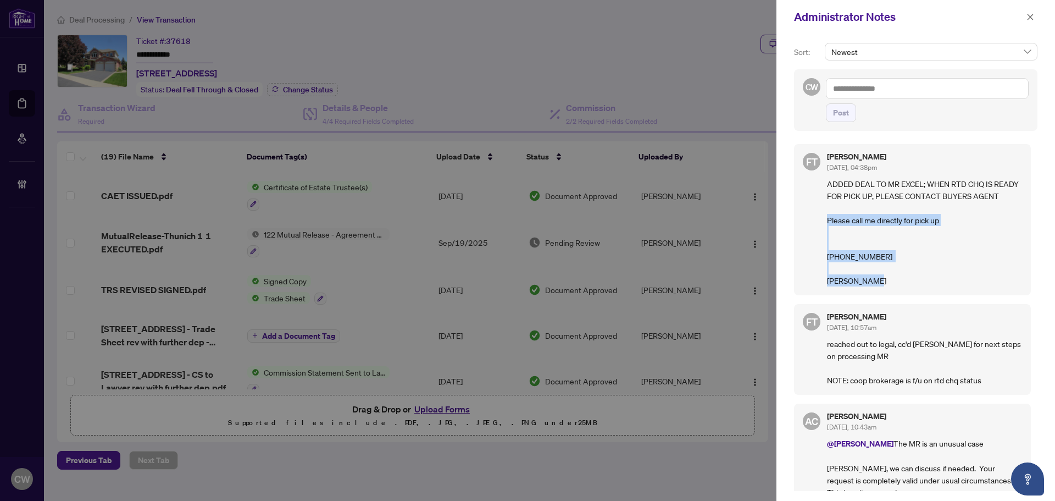
drag, startPoint x: 897, startPoint y: 298, endPoint x: 809, endPoint y: 231, distance: 110.9
click at [809, 231] on div "FT [PERSON_NAME] [DATE], 04:38pm ADDED DEAL TO MR EXCEL; WHEN RTD CHQ IS READY …" at bounding box center [912, 219] width 237 height 151
copy p "Please call me directly for pick up [PHONE_NUMBER] [PERSON_NAME]"
click at [1027, 18] on icon "close" at bounding box center [1031, 17] width 8 height 8
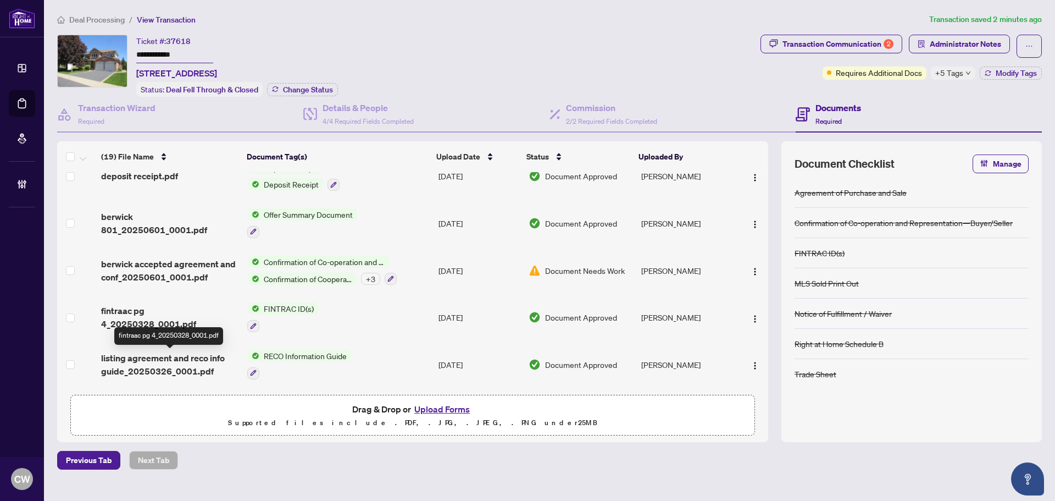
scroll to position [565, 0]
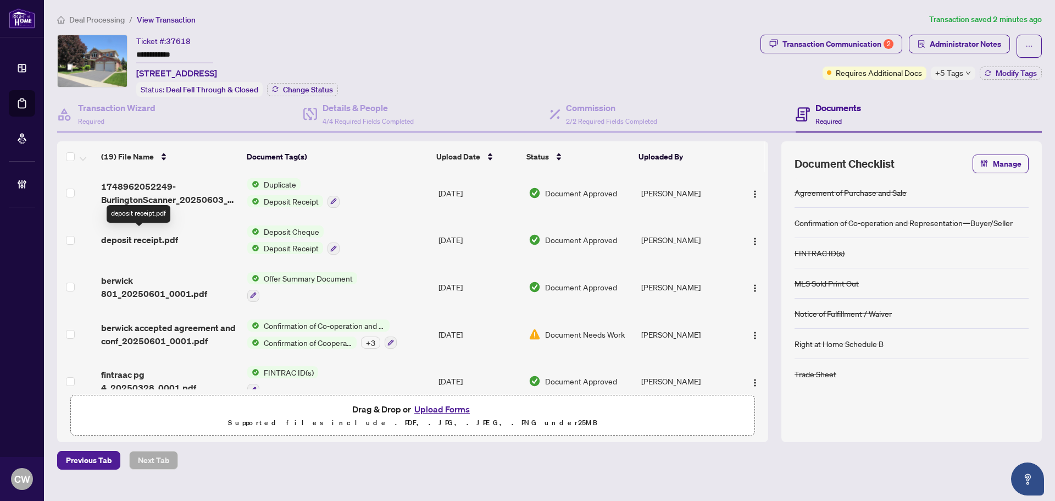
click at [150, 234] on span "deposit receipt.pdf" at bounding box center [139, 239] width 77 height 13
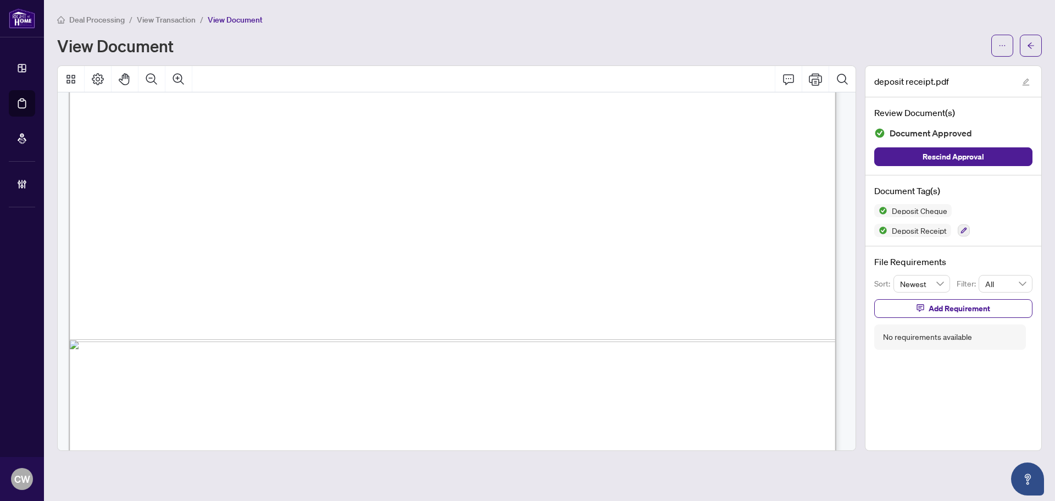
scroll to position [658, 0]
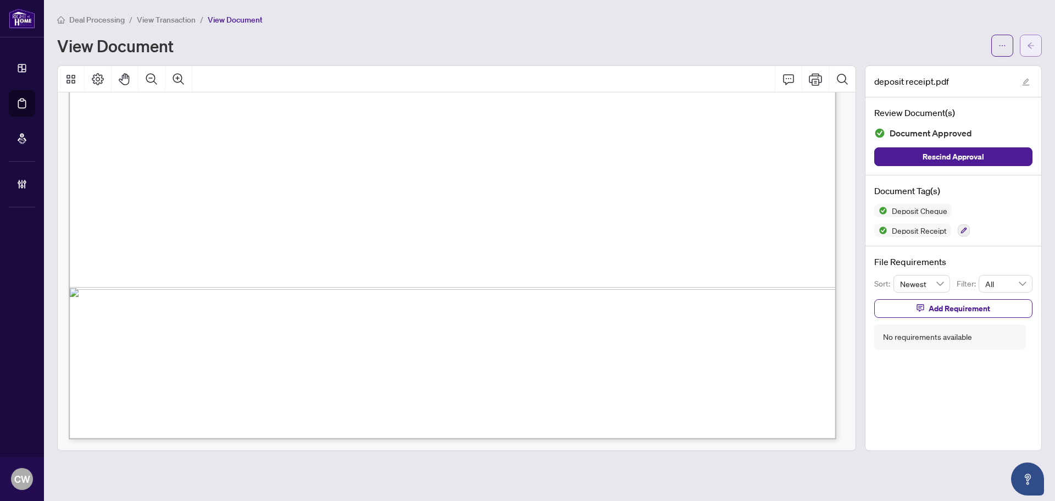
click at [1030, 53] on span "button" at bounding box center [1031, 46] width 8 height 18
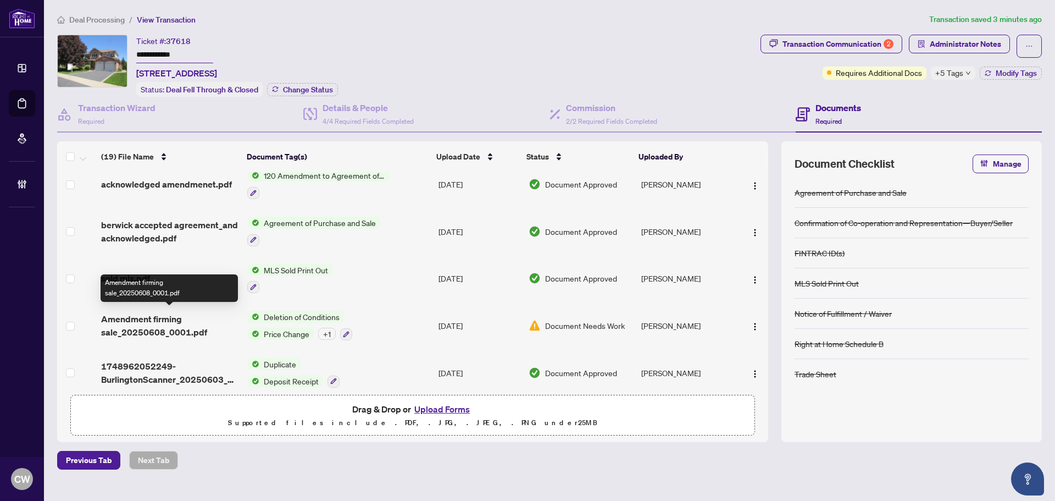
scroll to position [550, 0]
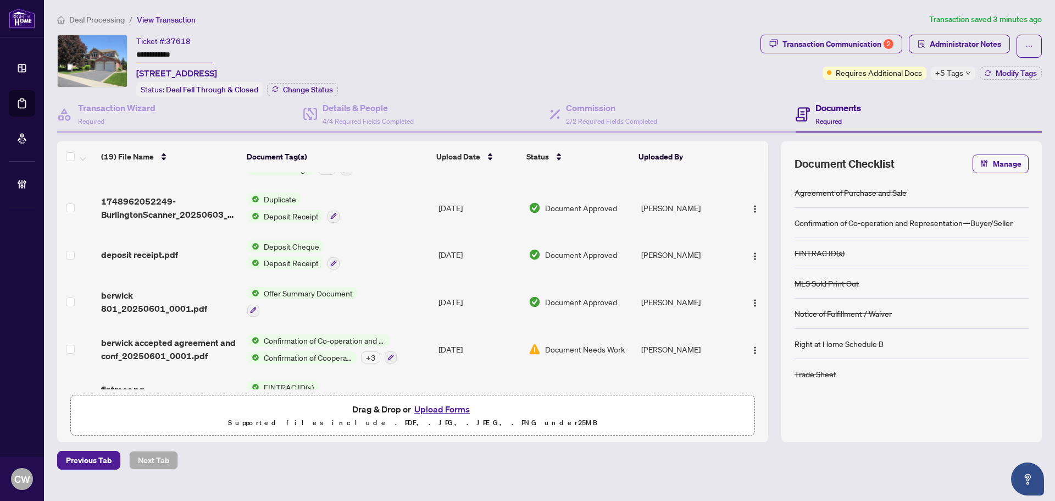
click at [140, 213] on span "1748962052249-BurlingtonScanner_20250603_100315.pdf" at bounding box center [169, 208] width 137 height 26
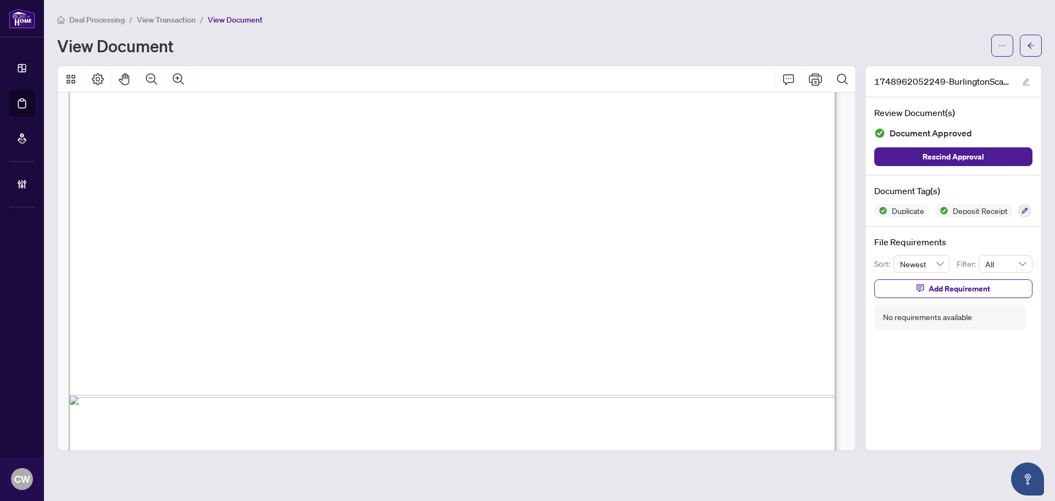
scroll to position [605, 0]
click at [1033, 38] on span "button" at bounding box center [1031, 46] width 8 height 18
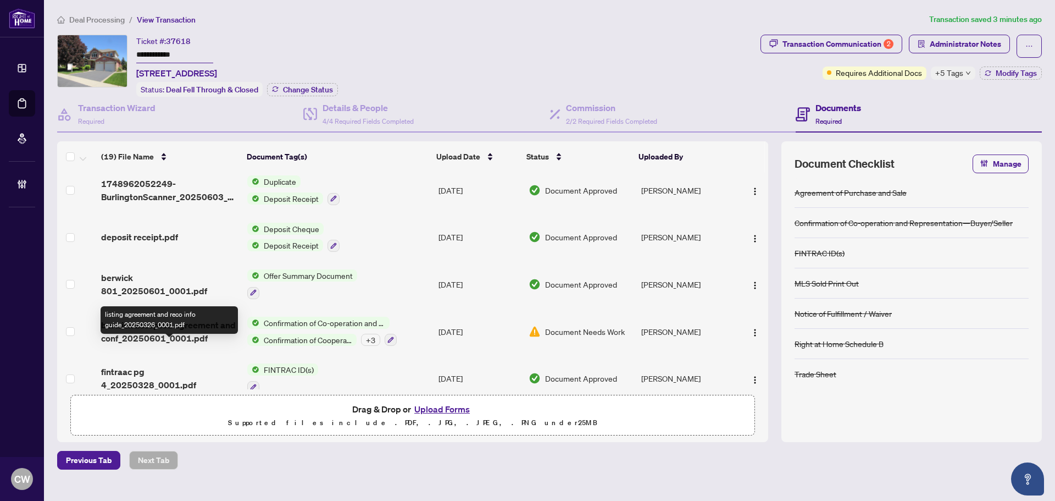
scroll to position [565, 0]
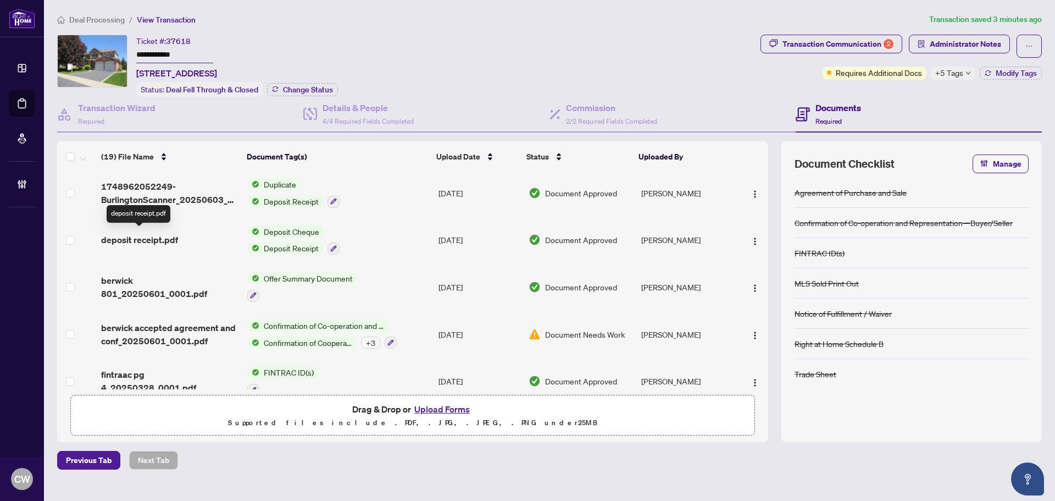
click at [151, 238] on span "deposit receipt.pdf" at bounding box center [139, 239] width 77 height 13
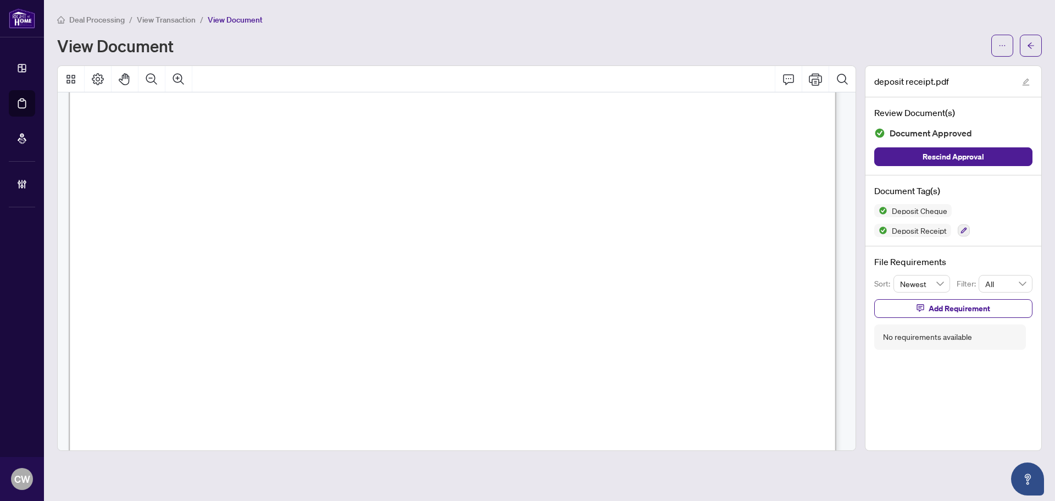
scroll to position [495, 0]
click at [1033, 43] on icon "arrow-left" at bounding box center [1031, 46] width 8 height 8
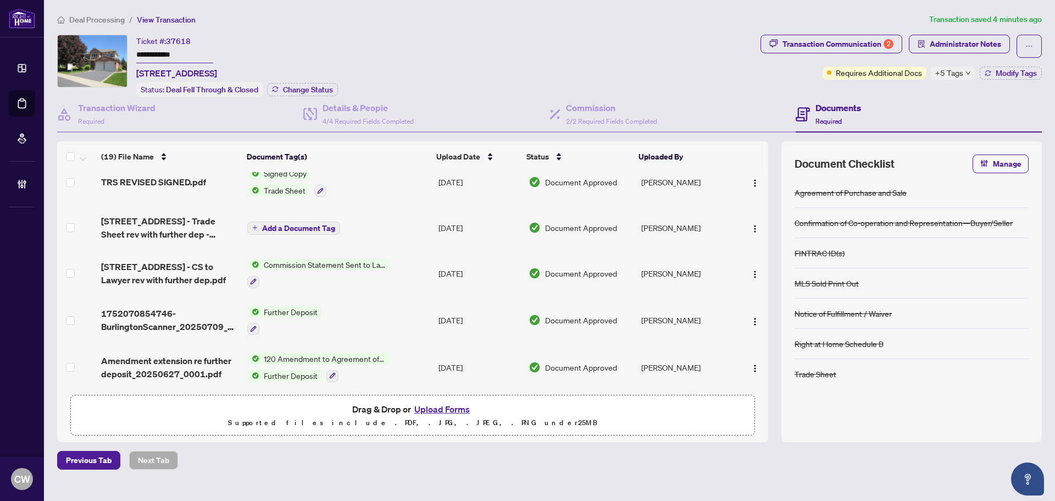
scroll to position [110, 0]
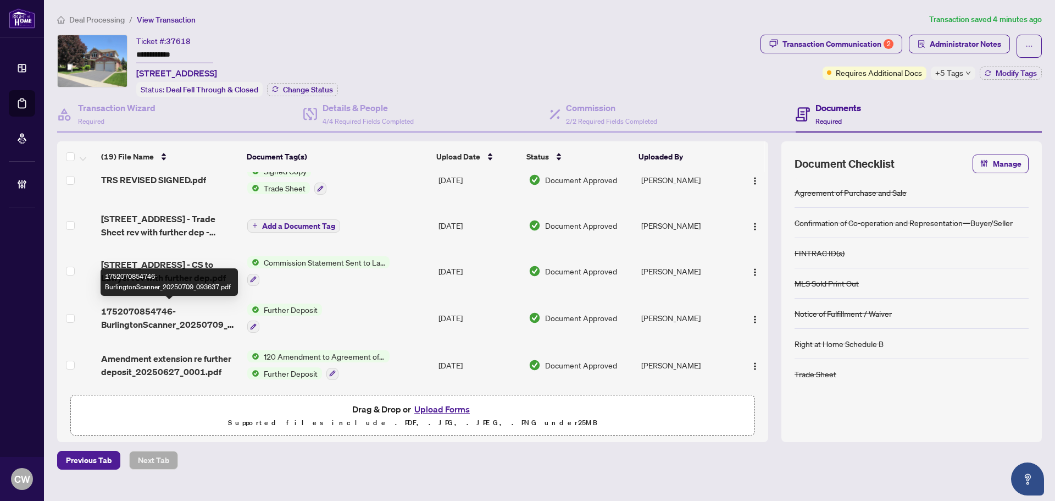
click at [159, 316] on span "1752070854746-BurlingtonScanner_20250709_093637.pdf" at bounding box center [169, 318] width 137 height 26
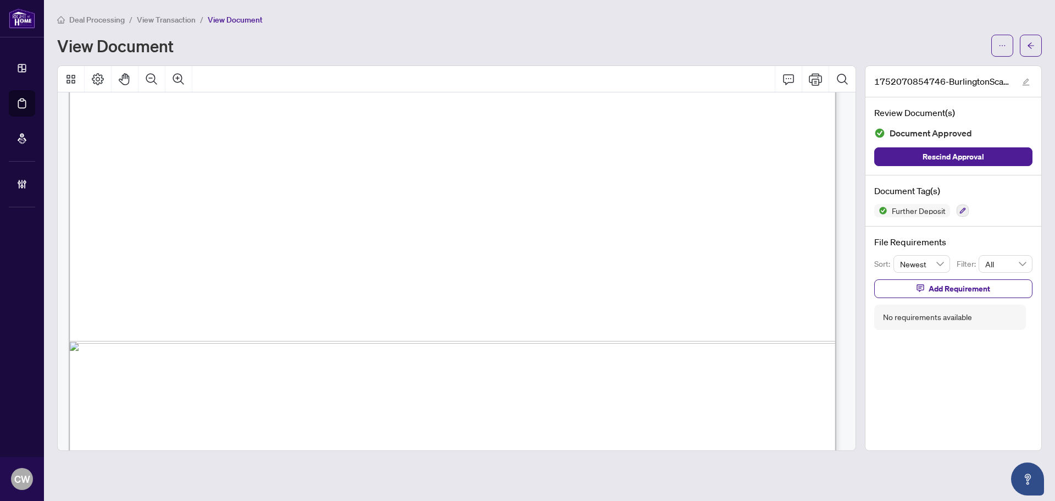
scroll to position [605, 0]
click at [1030, 40] on span "button" at bounding box center [1031, 46] width 8 height 18
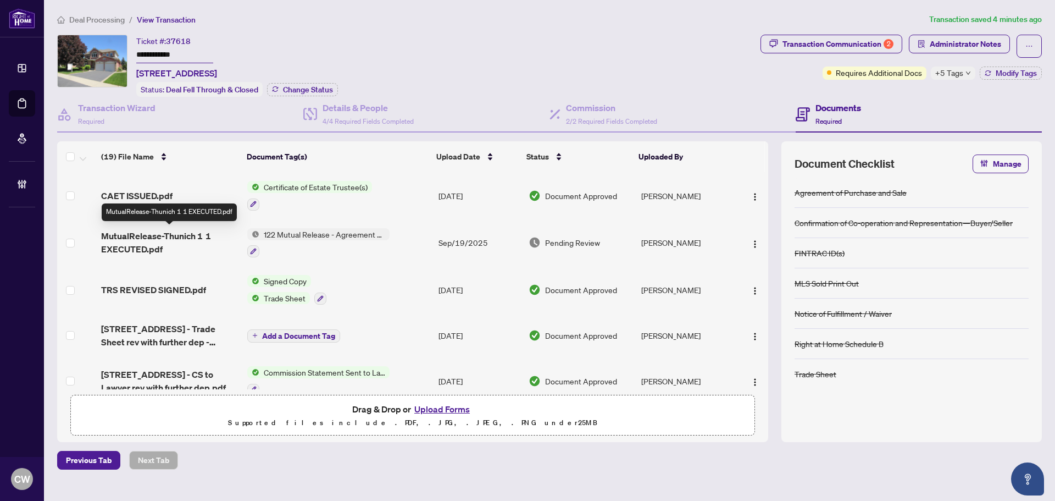
click at [162, 240] on span "MutualRelease-Thunich 1 1 EXECUTED.pdf" at bounding box center [169, 242] width 137 height 26
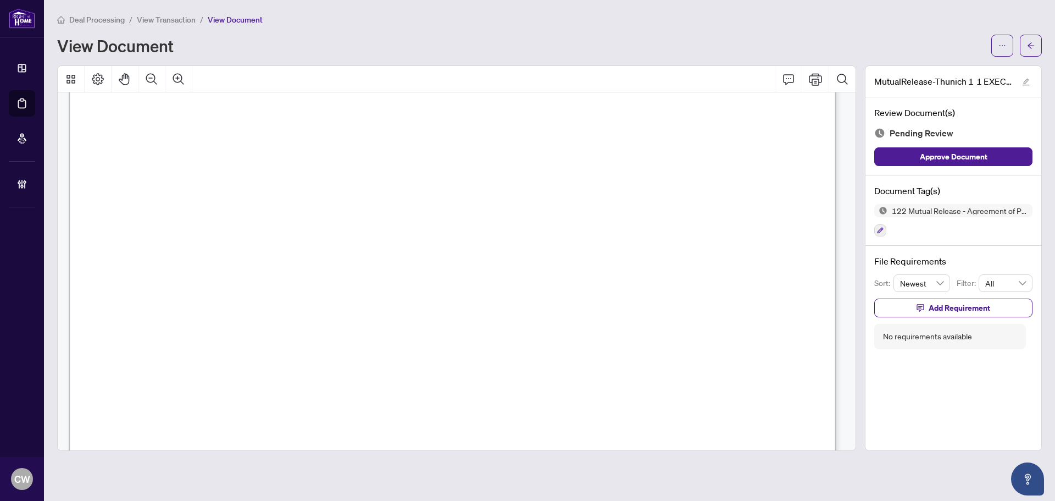
scroll to position [220, 0]
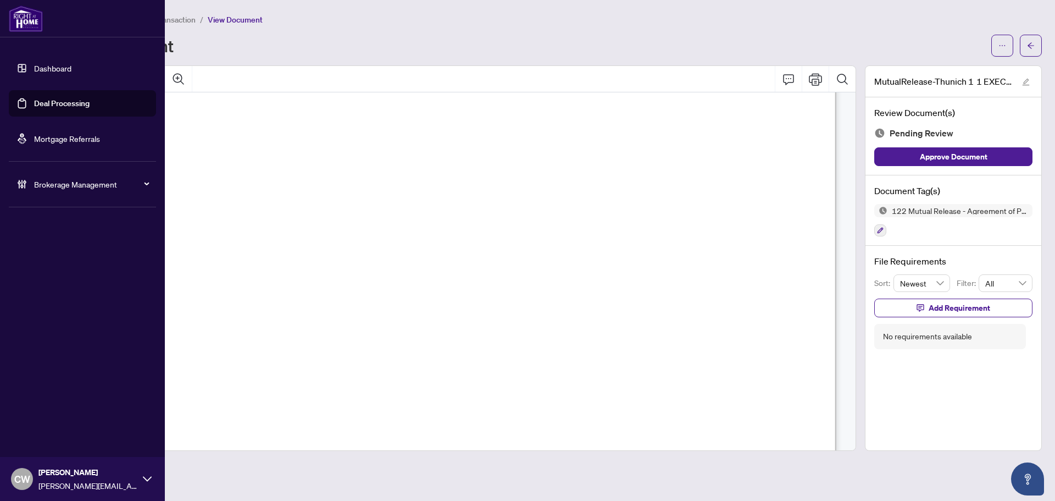
click at [35, 108] on link "Deal Processing" at bounding box center [62, 103] width 56 height 10
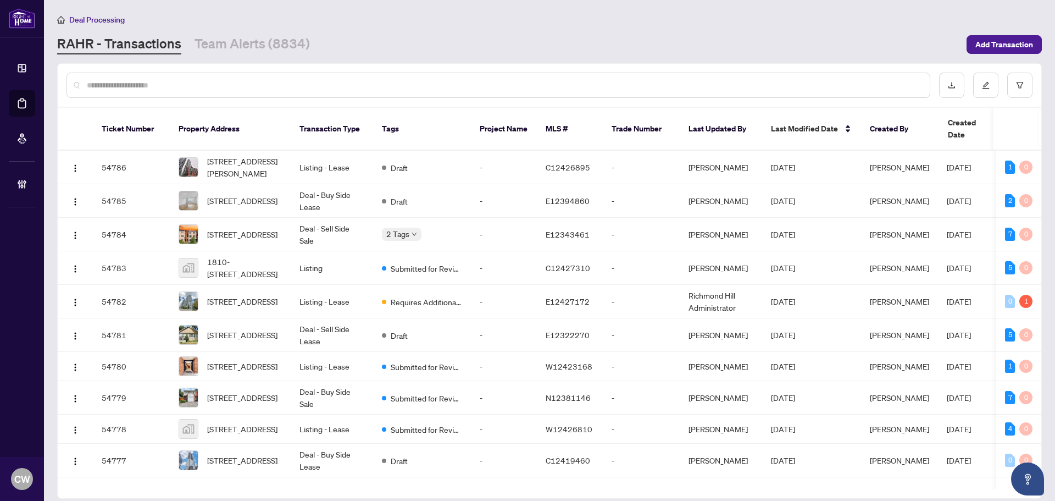
click at [139, 91] on div at bounding box center [499, 85] width 864 height 25
click at [142, 86] on input "text" at bounding box center [504, 85] width 834 height 12
paste input "*******"
type input "*******"
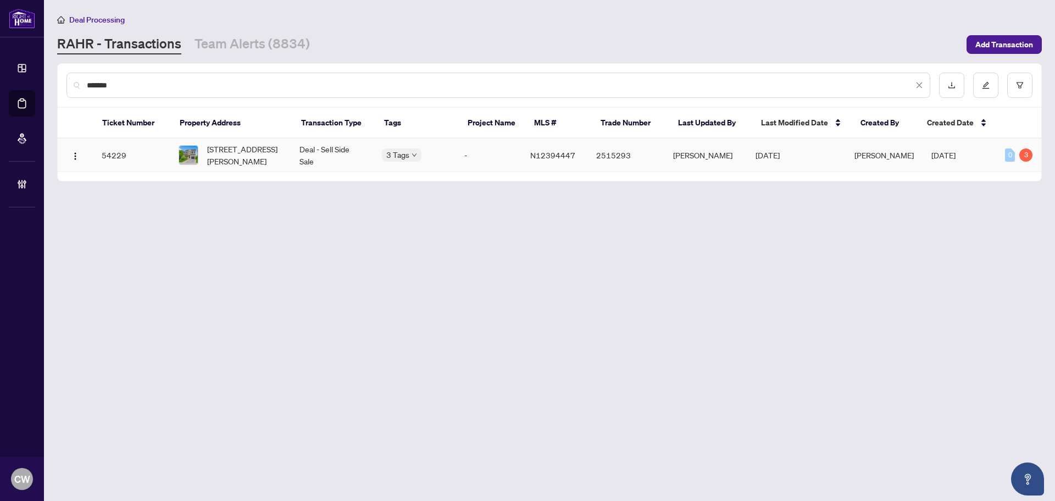
click at [243, 148] on span "[STREET_ADDRESS][PERSON_NAME]" at bounding box center [244, 155] width 75 height 24
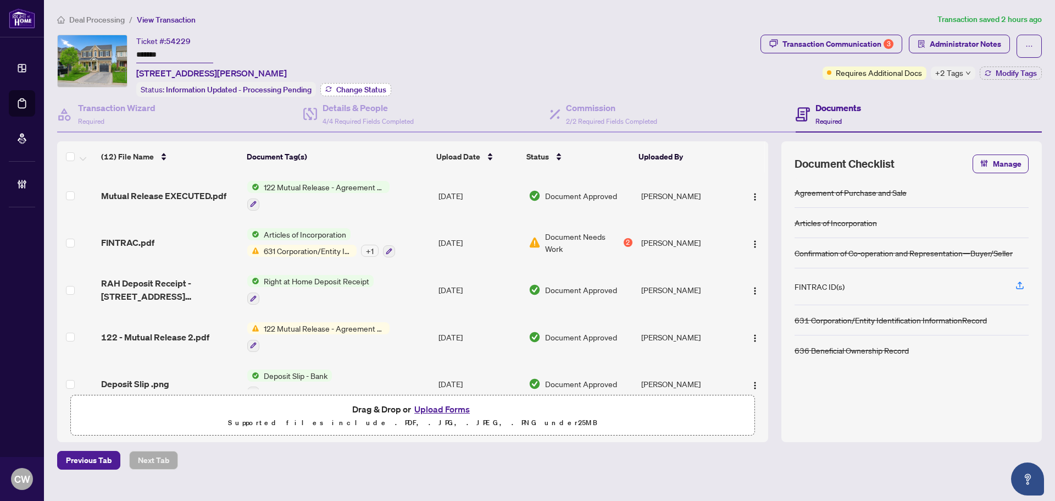
click at [356, 89] on span "Change Status" at bounding box center [361, 90] width 50 height 8
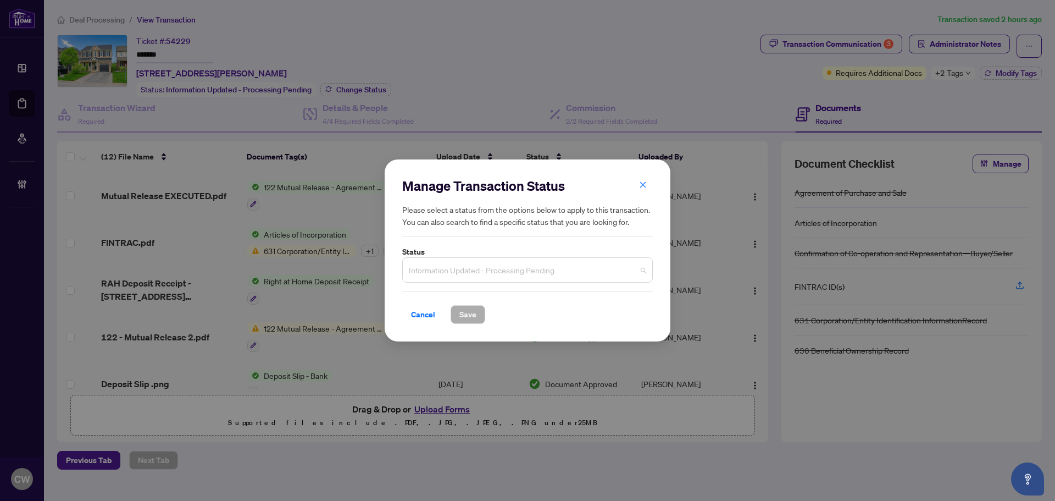
click at [553, 268] on span "Information Updated - Processing Pending" at bounding box center [527, 269] width 237 height 21
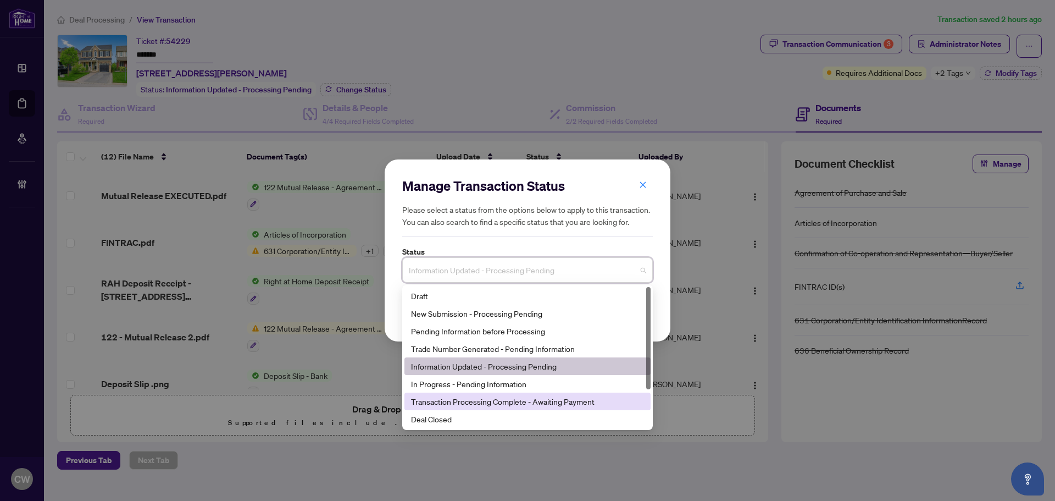
scroll to position [53, 0]
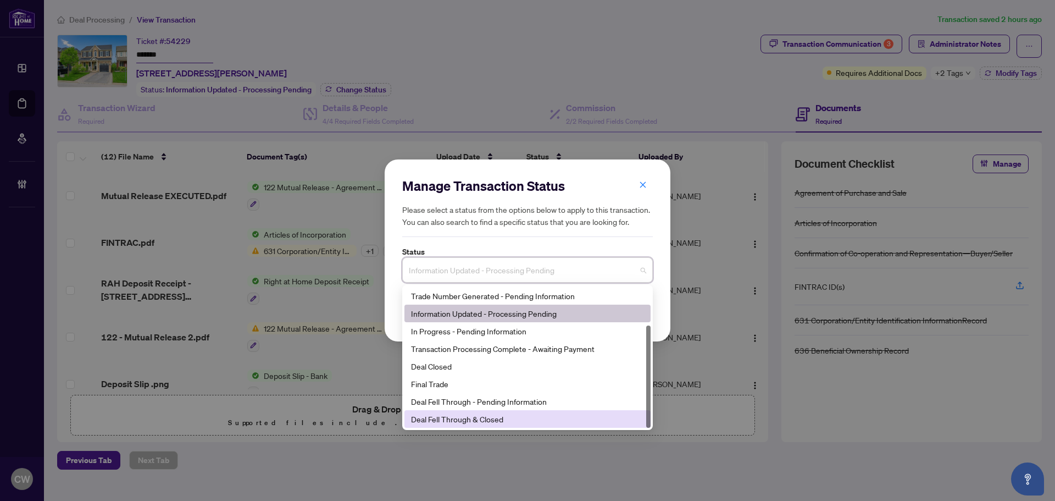
click at [497, 412] on div "Deal Fell Through & Closed" at bounding box center [528, 419] width 246 height 18
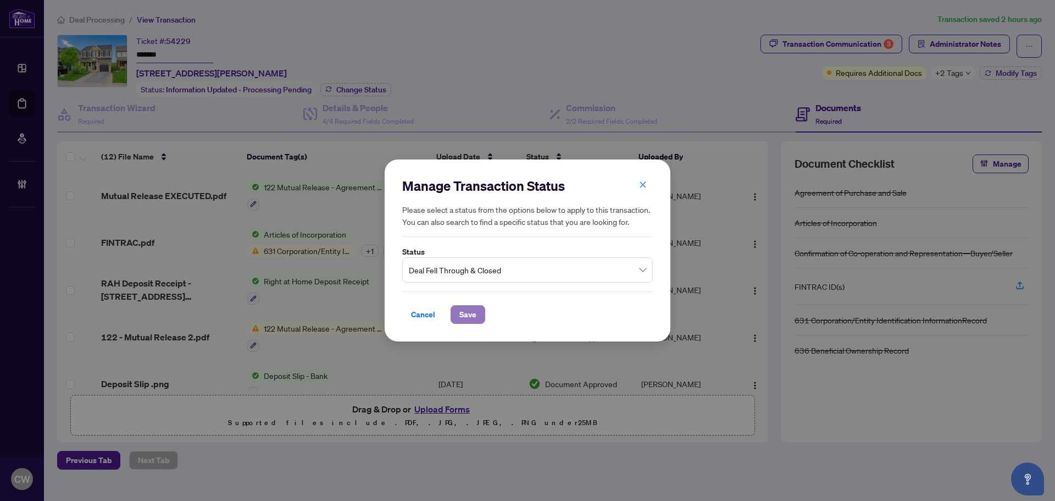
click at [475, 312] on button "Save" at bounding box center [468, 314] width 35 height 19
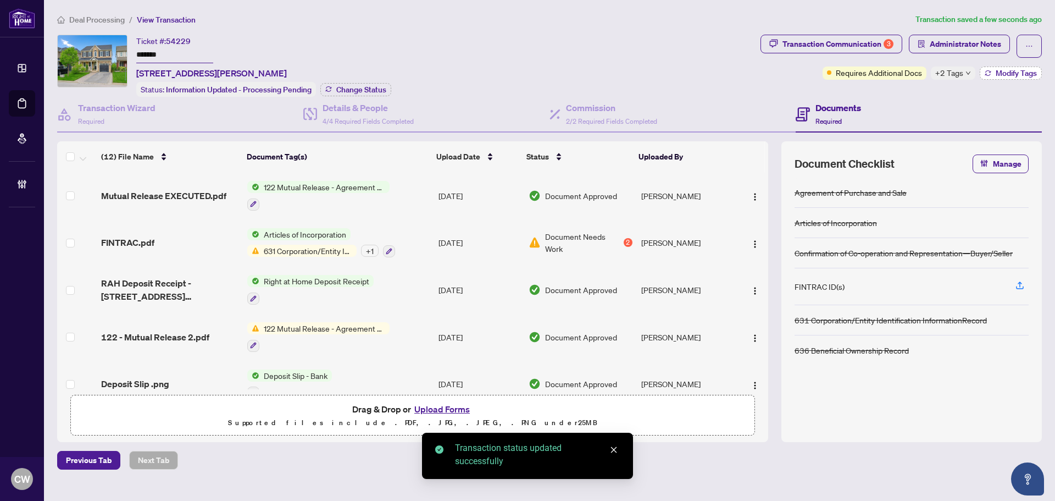
click at [1000, 71] on span "Modify Tags" at bounding box center [1016, 73] width 41 height 8
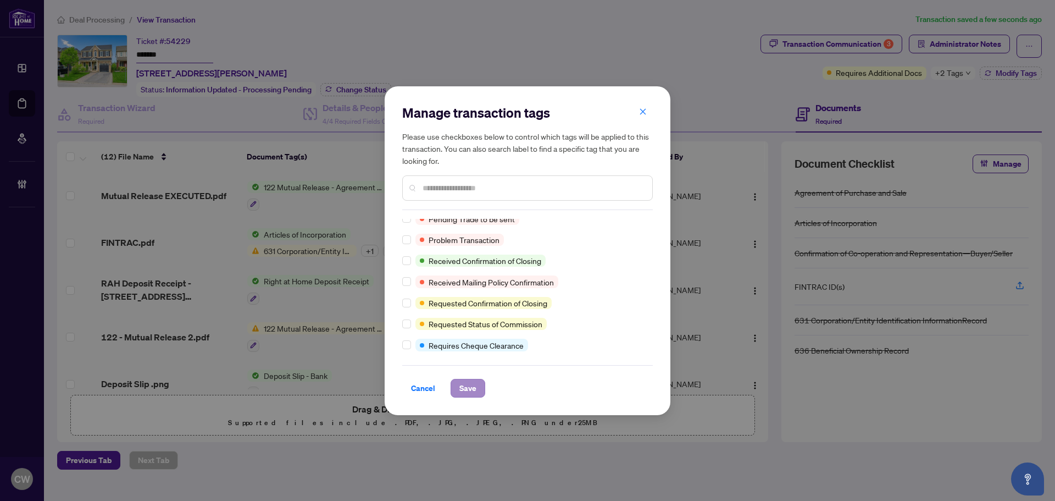
scroll to position [0, 0]
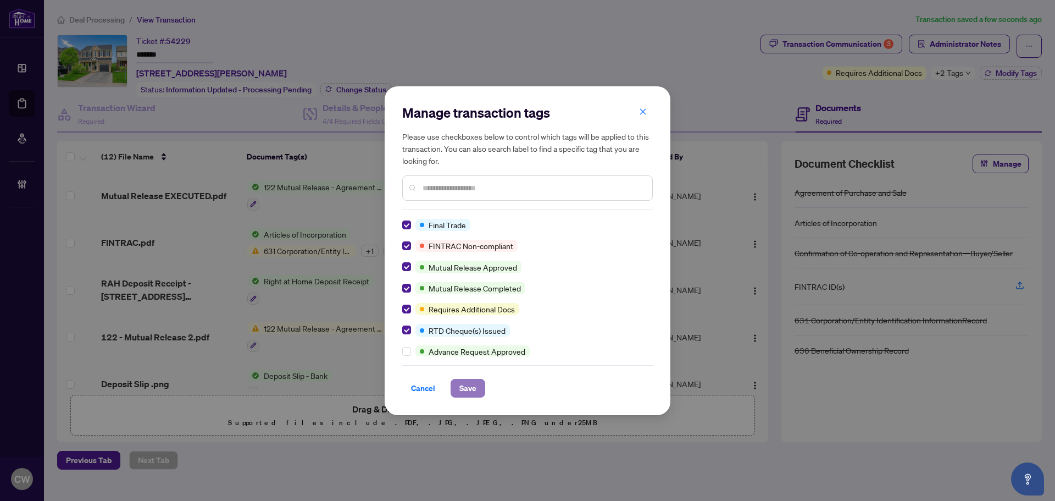
click at [462, 386] on span "Save" at bounding box center [468, 388] width 17 height 18
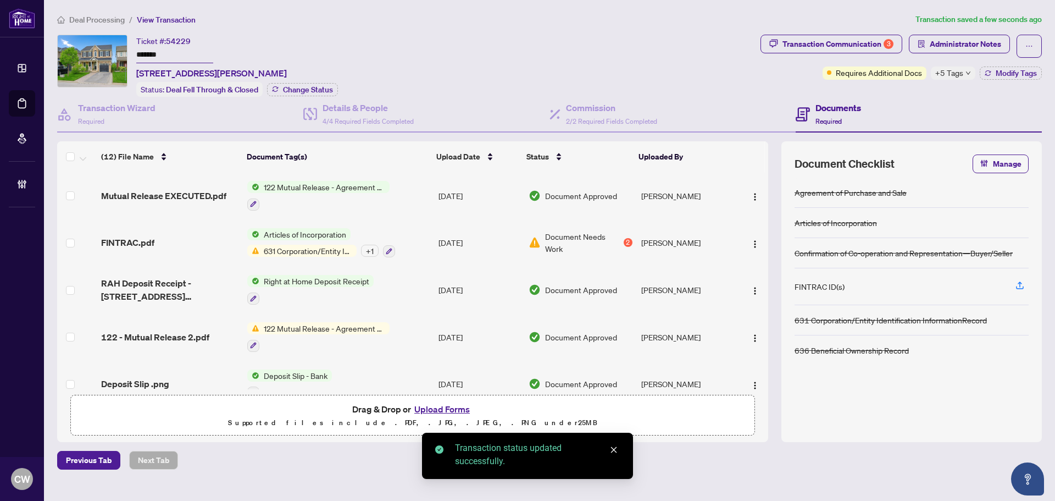
click at [175, 198] on span "Mutual Release EXECUTED.pdf" at bounding box center [163, 195] width 125 height 13
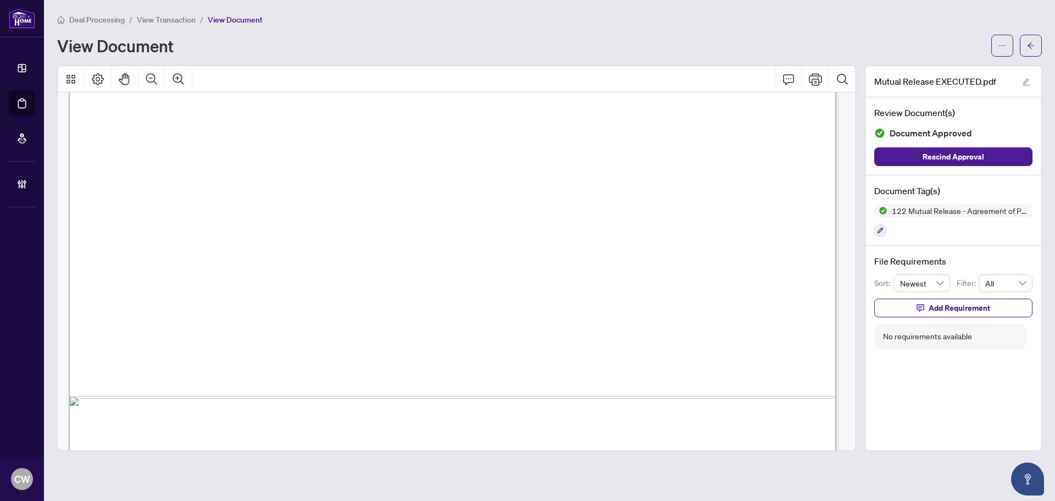
scroll to position [550, 0]
click at [1034, 42] on icon "arrow-left" at bounding box center [1031, 46] width 8 height 8
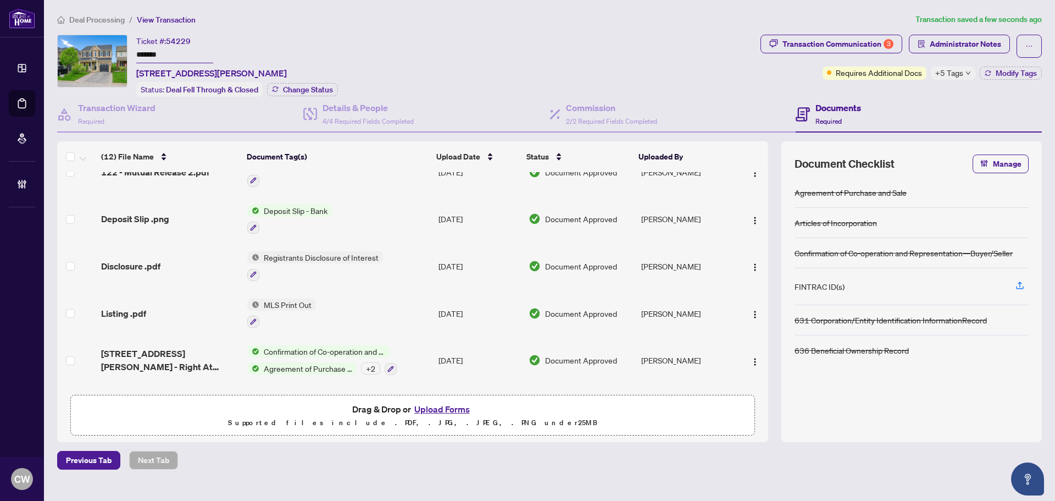
scroll to position [110, 0]
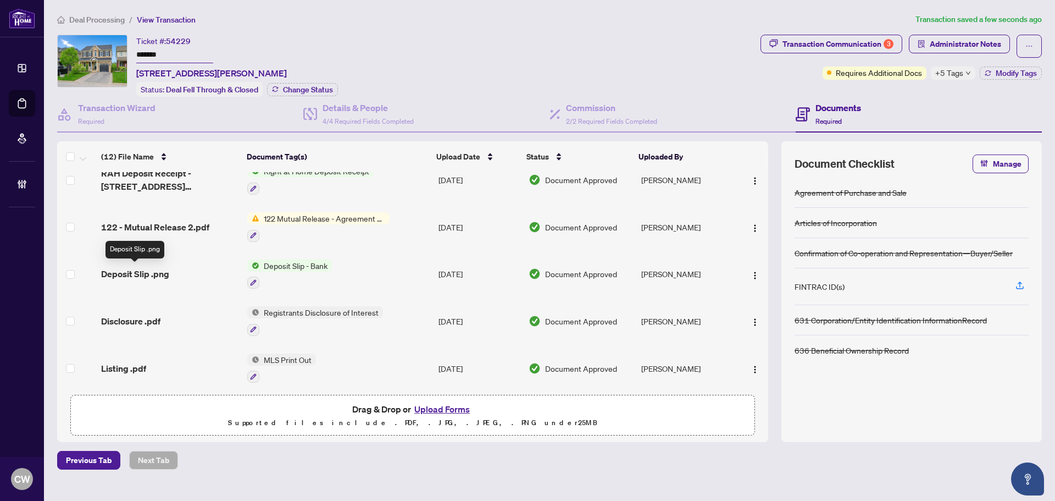
click at [137, 273] on span "Deposit Slip .png" at bounding box center [135, 273] width 68 height 13
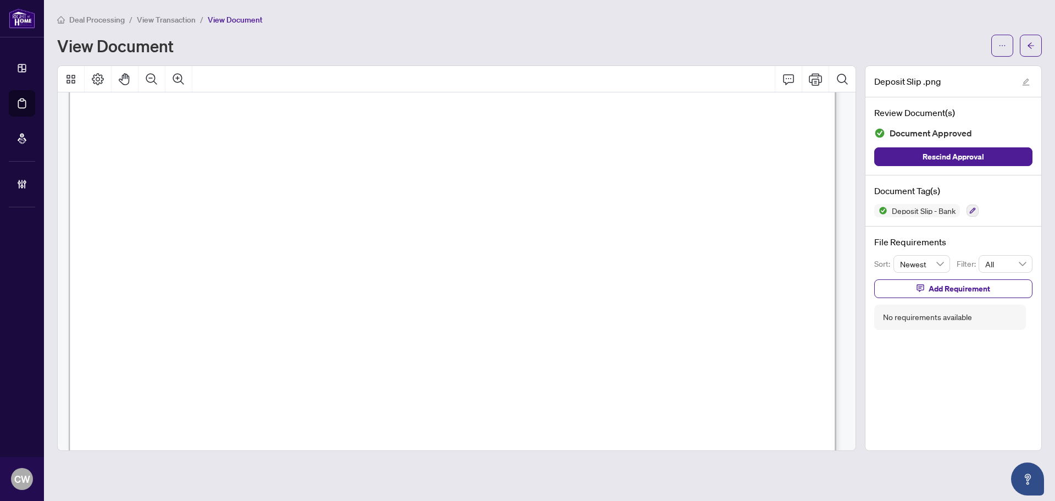
scroll to position [421, 0]
click at [1032, 42] on icon "arrow-left" at bounding box center [1031, 46] width 8 height 8
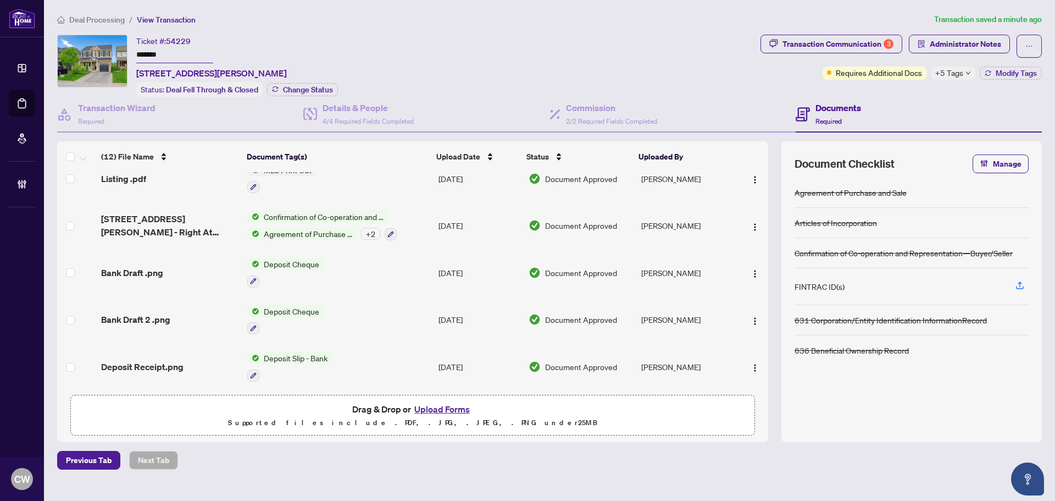
scroll to position [330, 0]
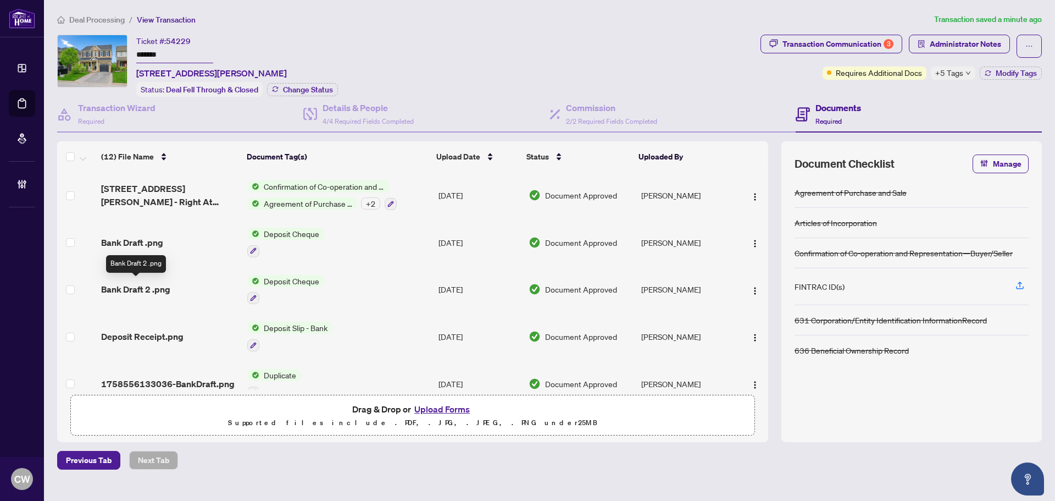
click at [150, 289] on span "Bank Draft 2 .png" at bounding box center [135, 289] width 69 height 13
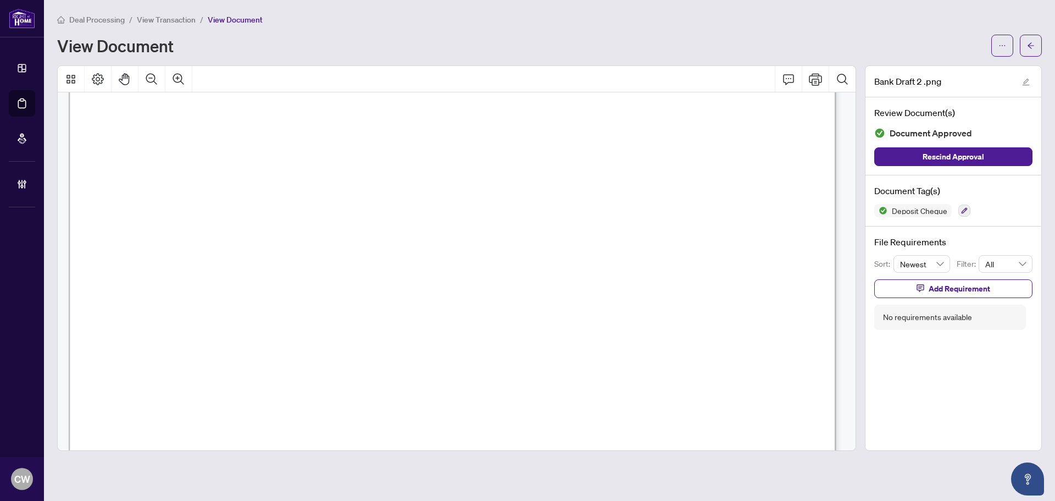
scroll to position [220, 0]
click at [1003, 46] on icon "ellipsis" at bounding box center [1003, 46] width 8 height 8
click at [977, 67] on span "Download" at bounding box center [963, 69] width 84 height 12
click at [1032, 42] on icon "arrow-left" at bounding box center [1031, 46] width 8 height 8
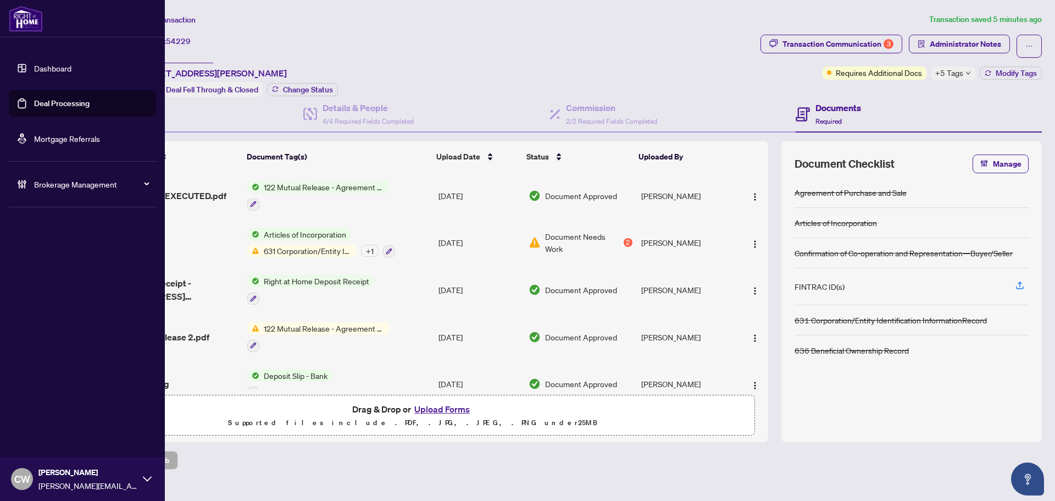
click at [34, 103] on link "Deal Processing" at bounding box center [62, 103] width 56 height 10
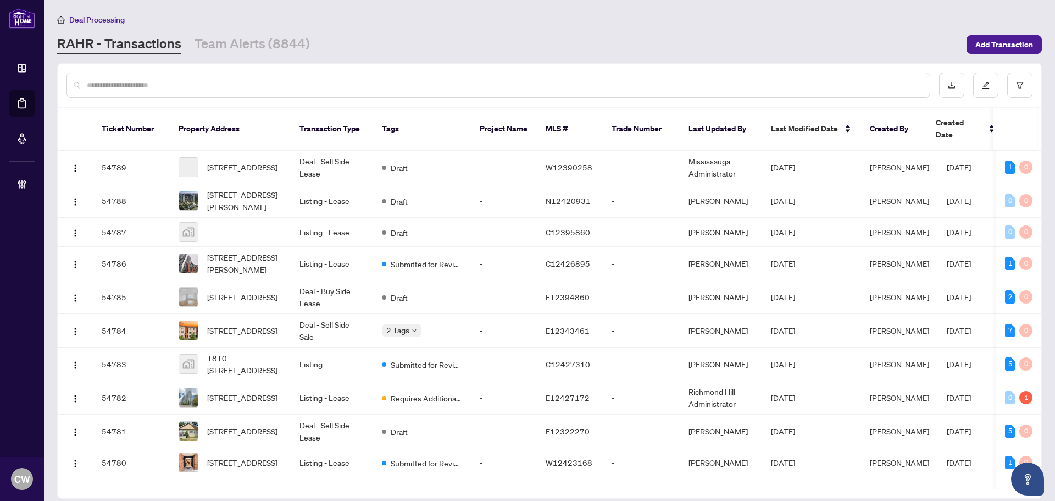
click at [186, 88] on input "text" at bounding box center [504, 85] width 834 height 12
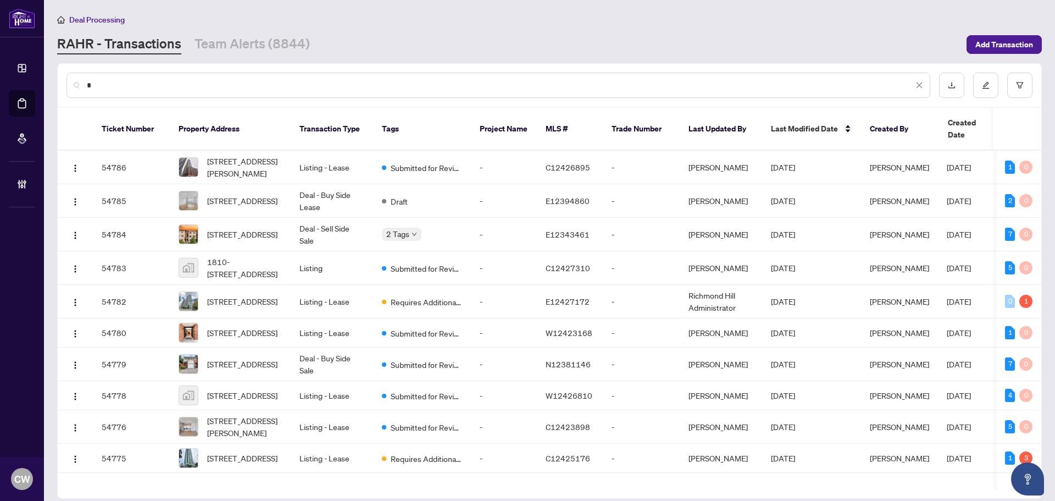
click at [219, 86] on input "*" at bounding box center [500, 85] width 827 height 12
type input "*******"
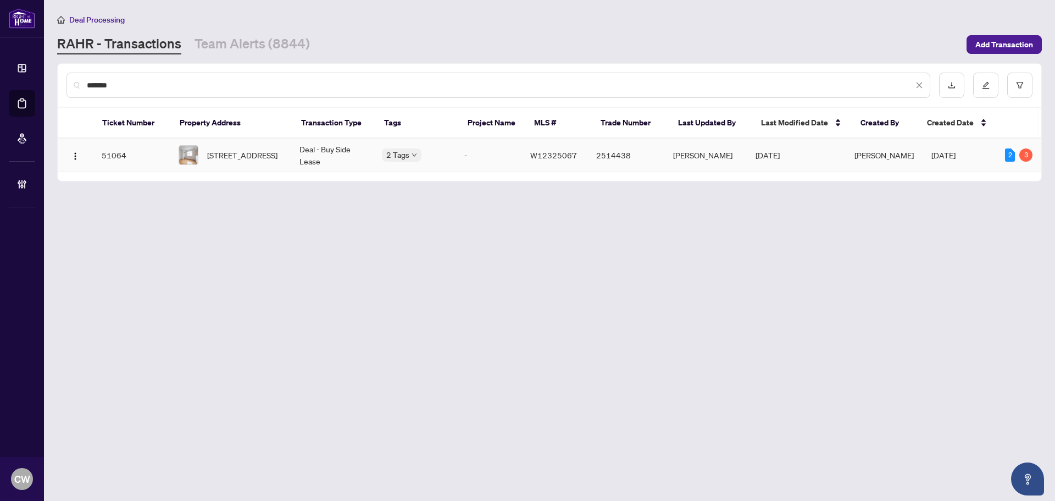
click at [256, 161] on span "[STREET_ADDRESS]" at bounding box center [242, 155] width 70 height 12
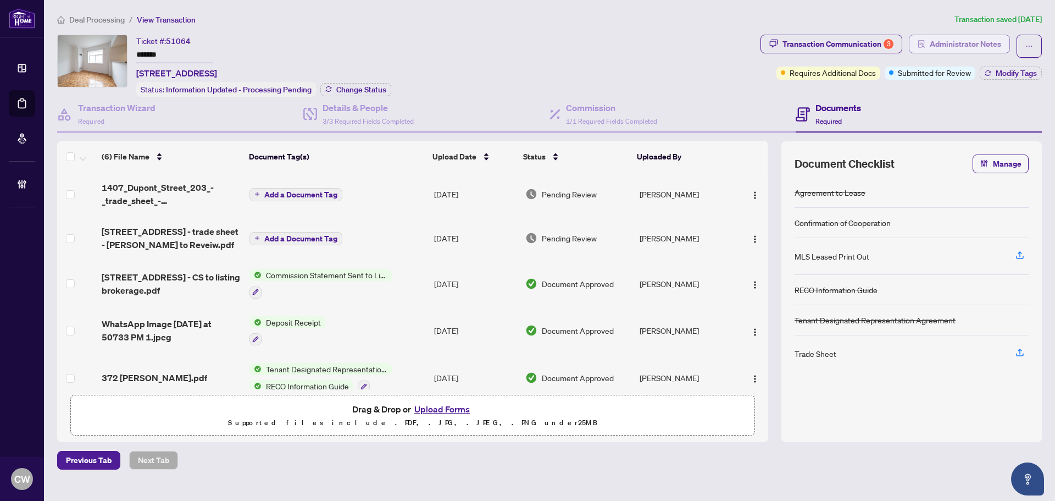
click at [947, 48] on span "Administrator Notes" at bounding box center [965, 44] width 71 height 18
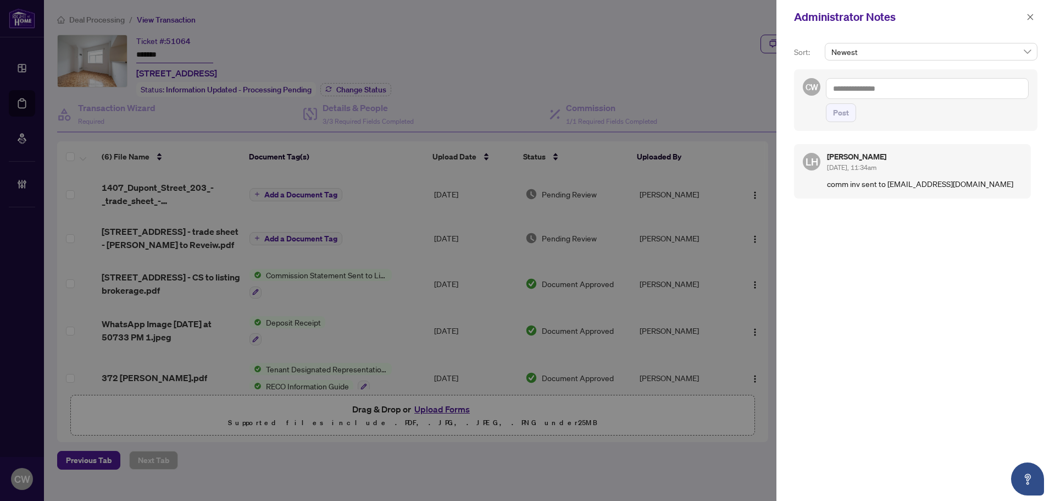
click at [904, 86] on textarea at bounding box center [927, 88] width 203 height 21
type textarea "**********"
click at [849, 114] on span "Post" at bounding box center [841, 113] width 16 height 18
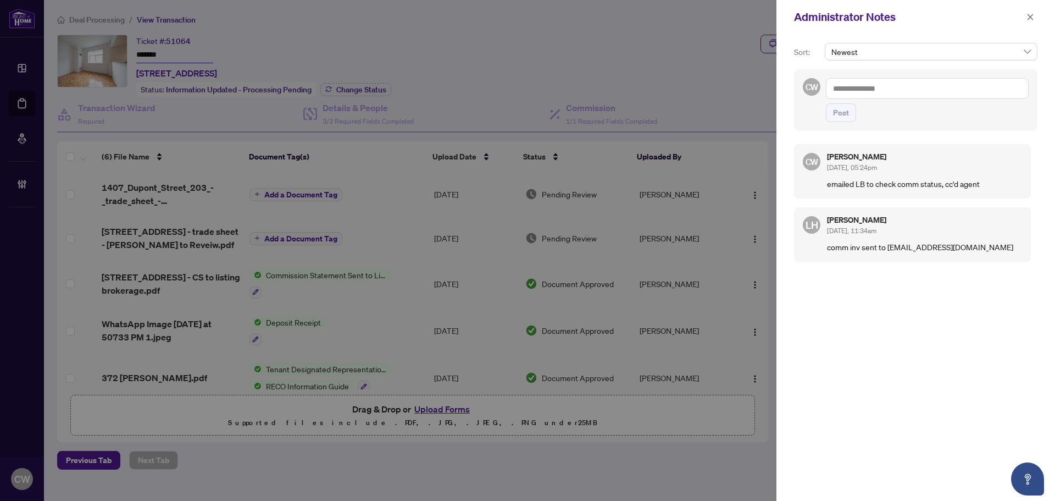
drag, startPoint x: 1034, startPoint y: 19, endPoint x: 1000, endPoint y: 36, distance: 37.4
click at [1034, 19] on icon "close" at bounding box center [1031, 17] width 8 height 8
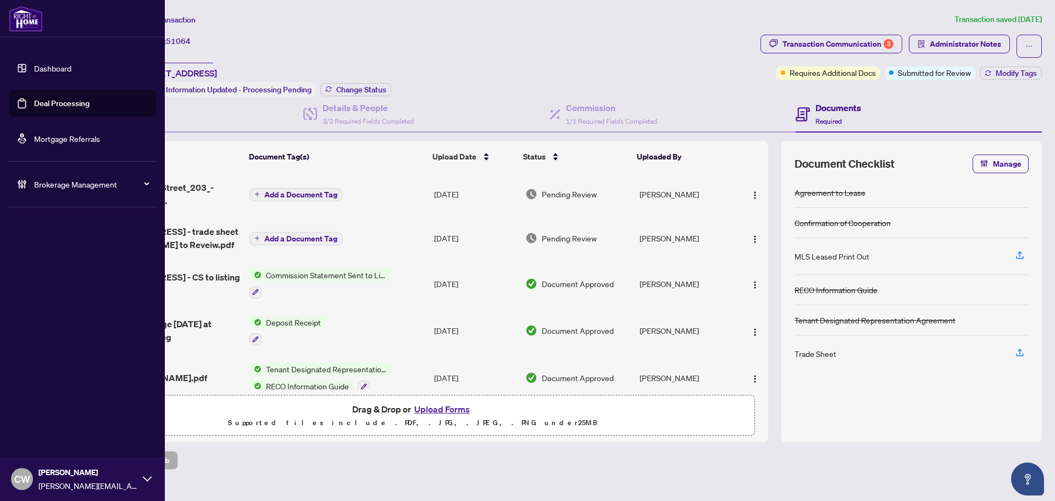
drag, startPoint x: 38, startPoint y: 101, endPoint x: 130, endPoint y: 101, distance: 91.8
click at [38, 101] on link "Deal Processing" at bounding box center [62, 103] width 56 height 10
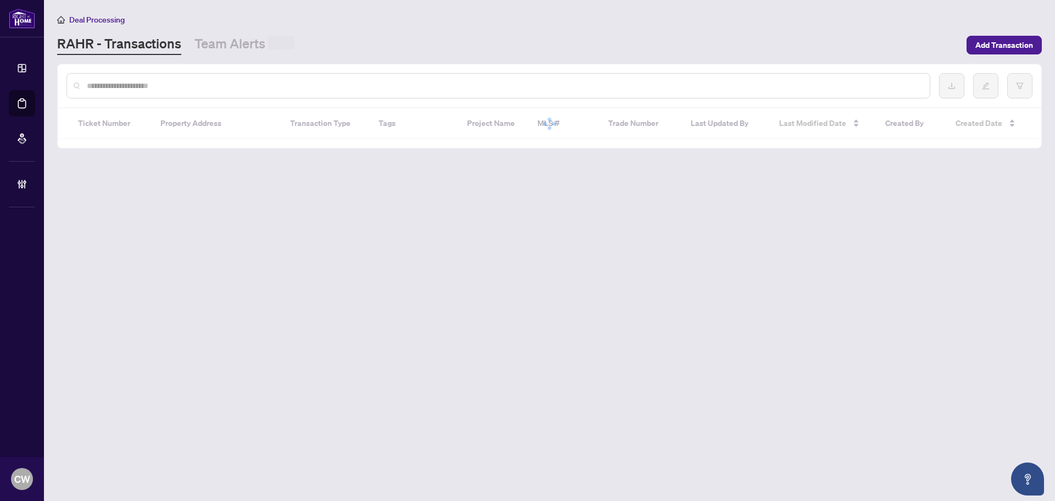
click at [206, 82] on input "text" at bounding box center [504, 86] width 834 height 12
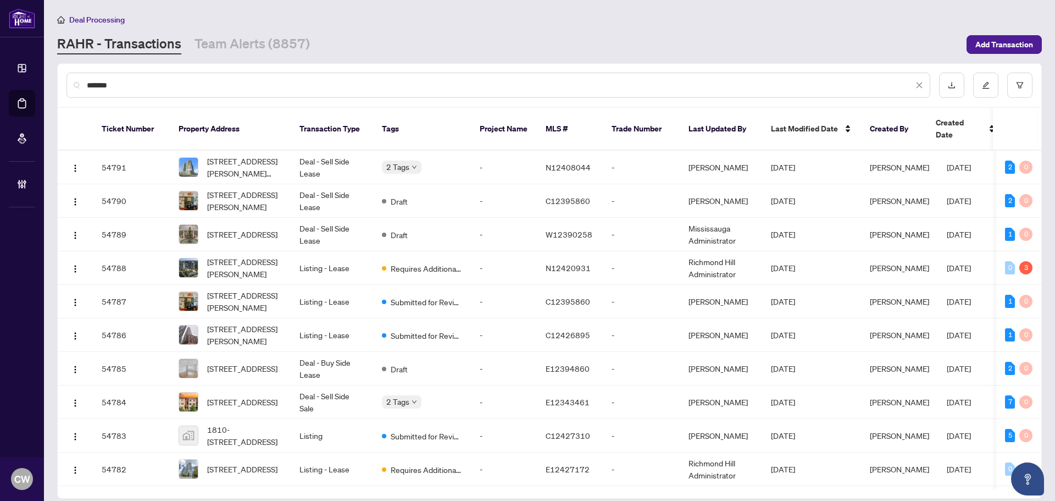
type input "*******"
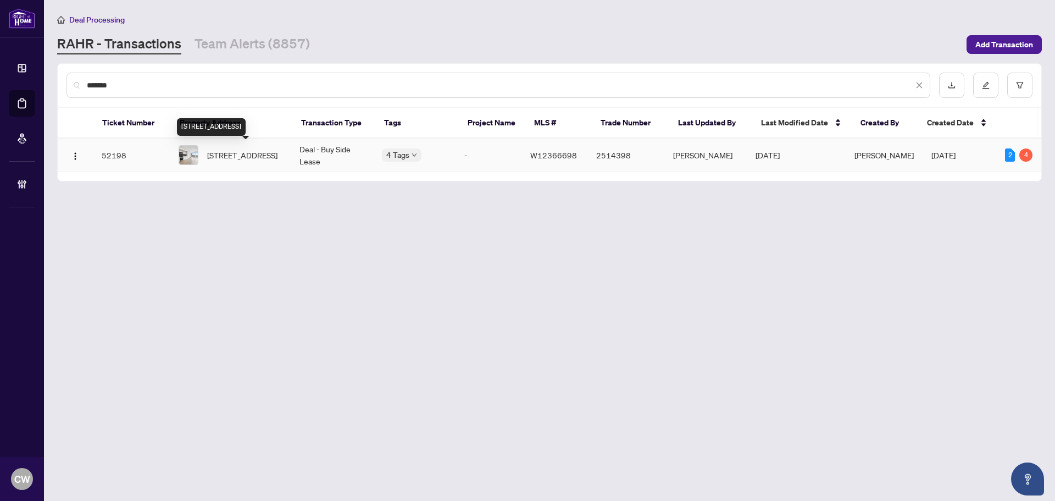
click at [259, 149] on span "[STREET_ADDRESS]" at bounding box center [242, 155] width 70 height 12
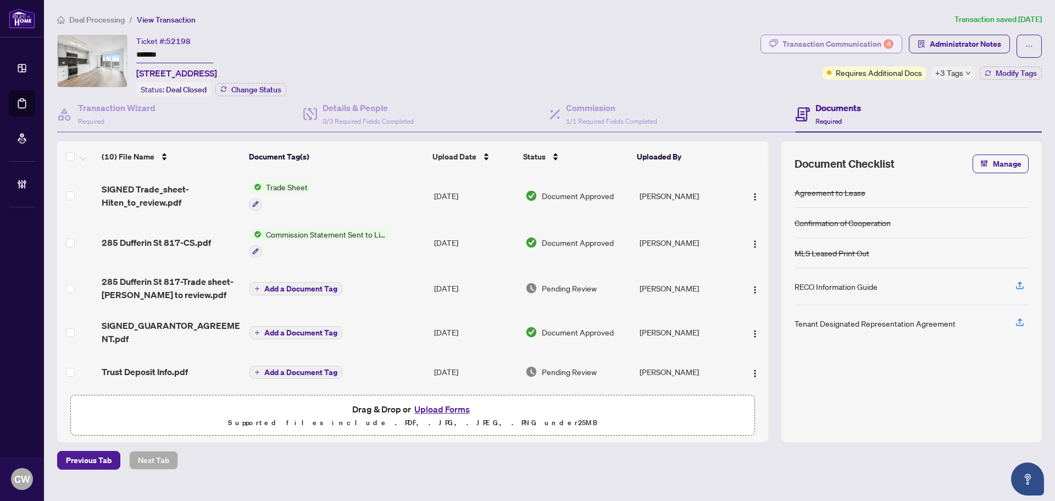
click at [857, 44] on div "Transaction Communication 4" at bounding box center [838, 44] width 111 height 18
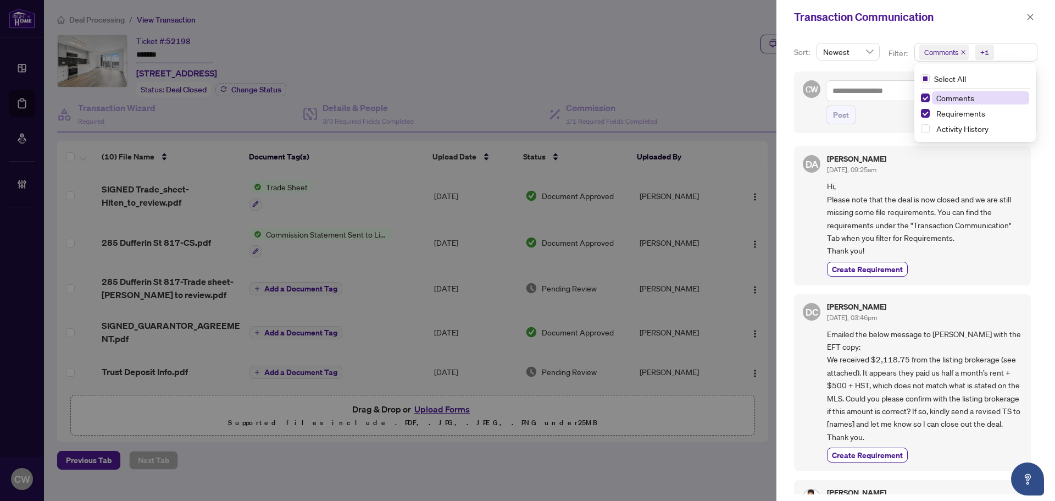
click at [959, 51] on span "Comments" at bounding box center [944, 52] width 49 height 15
click at [928, 95] on div "Comments" at bounding box center [975, 97] width 108 height 13
click at [926, 96] on span "Select Comments" at bounding box center [925, 97] width 9 height 9
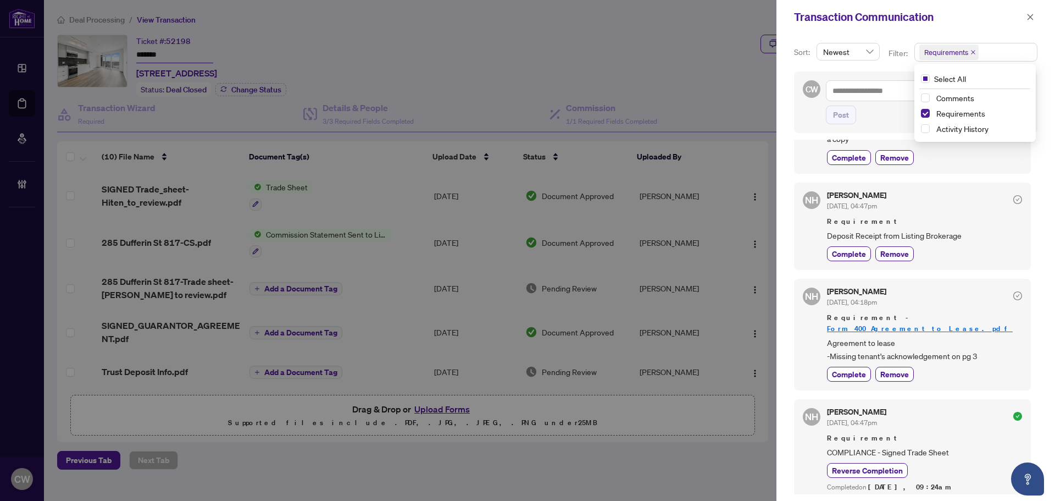
scroll to position [176, 0]
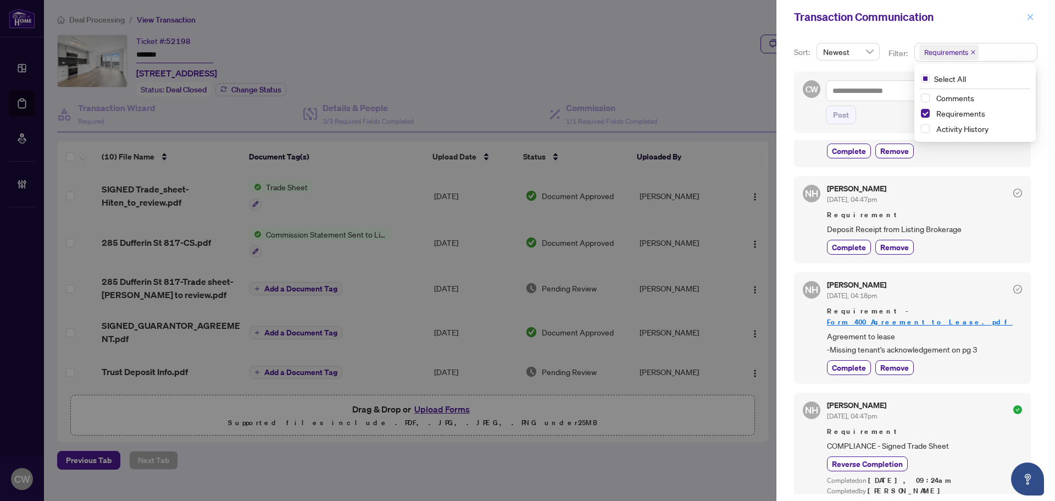
click at [1028, 14] on icon "close" at bounding box center [1031, 17] width 8 height 8
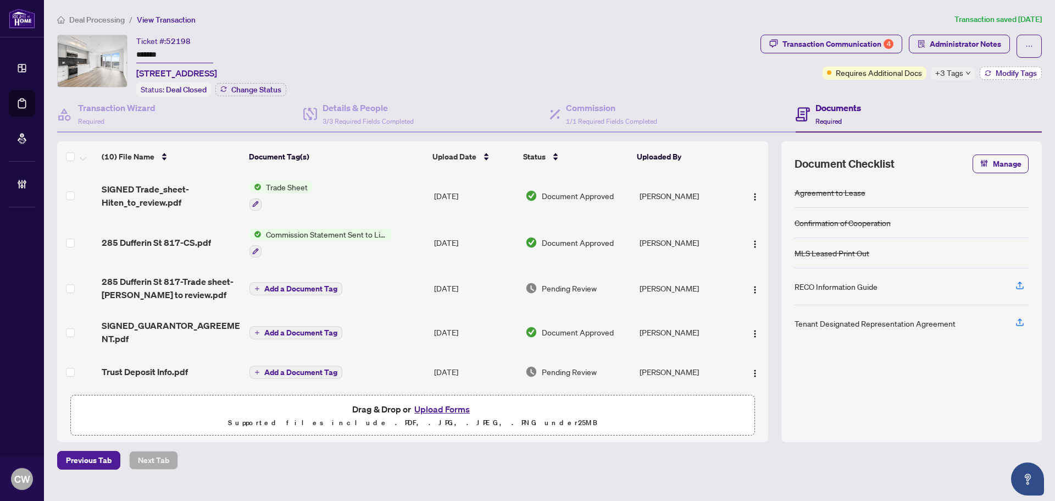
click at [1002, 69] on span "Modify Tags" at bounding box center [1016, 73] width 41 height 8
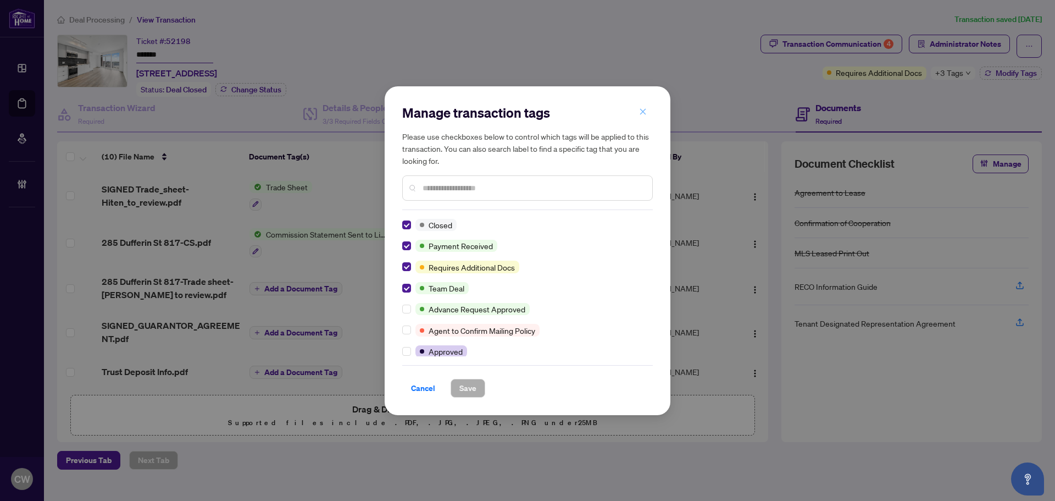
click at [640, 113] on icon "close" at bounding box center [643, 112] width 8 height 8
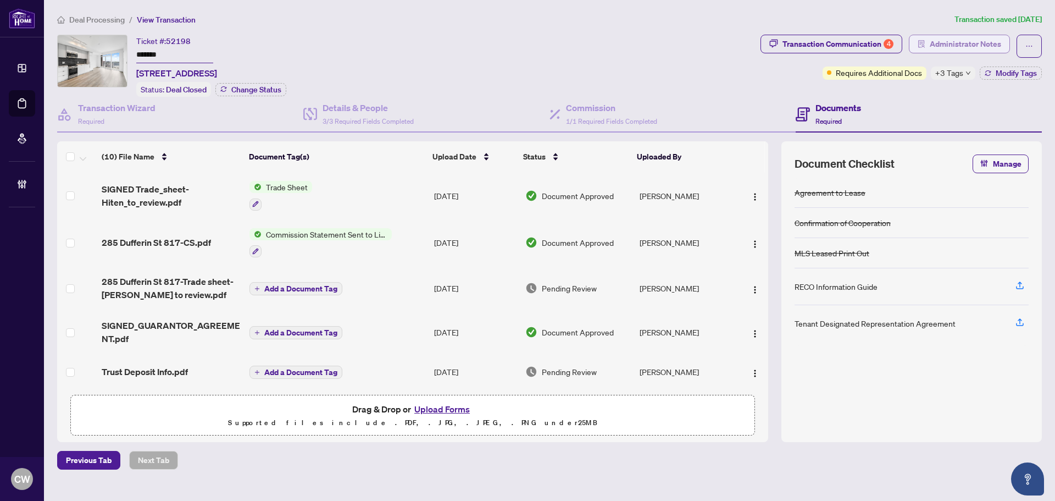
click at [931, 43] on span "Administrator Notes" at bounding box center [965, 44] width 71 height 18
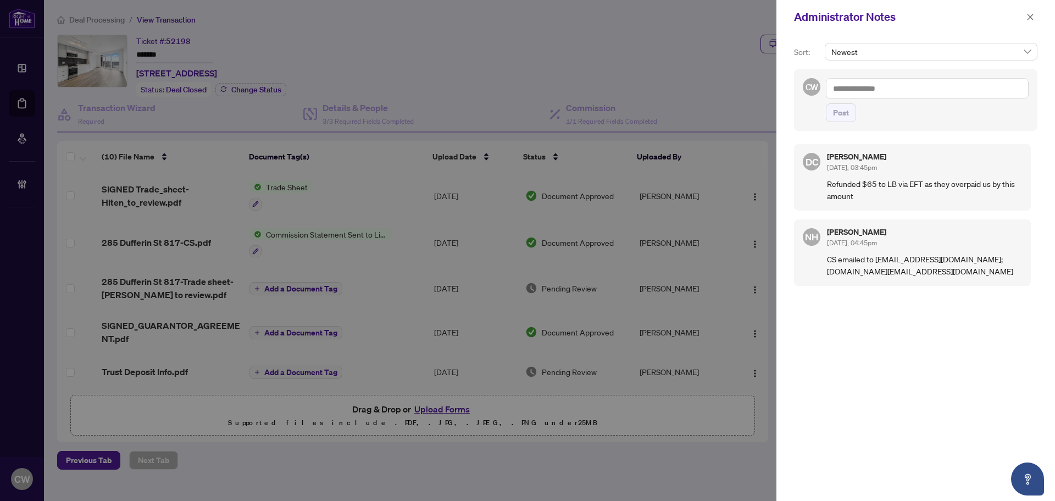
click at [856, 87] on textarea at bounding box center [927, 88] width 203 height 21
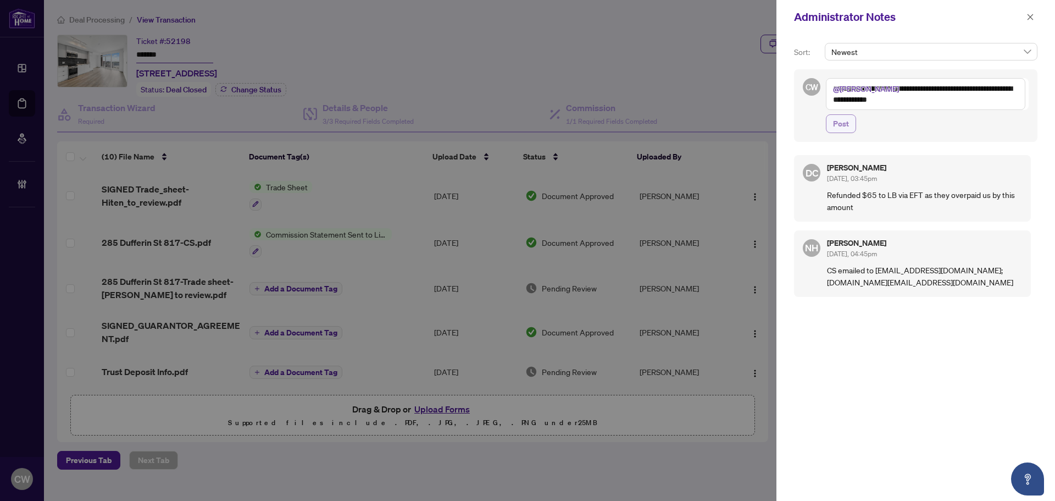
type textarea "**********"
click at [839, 123] on span "Post" at bounding box center [841, 124] width 16 height 18
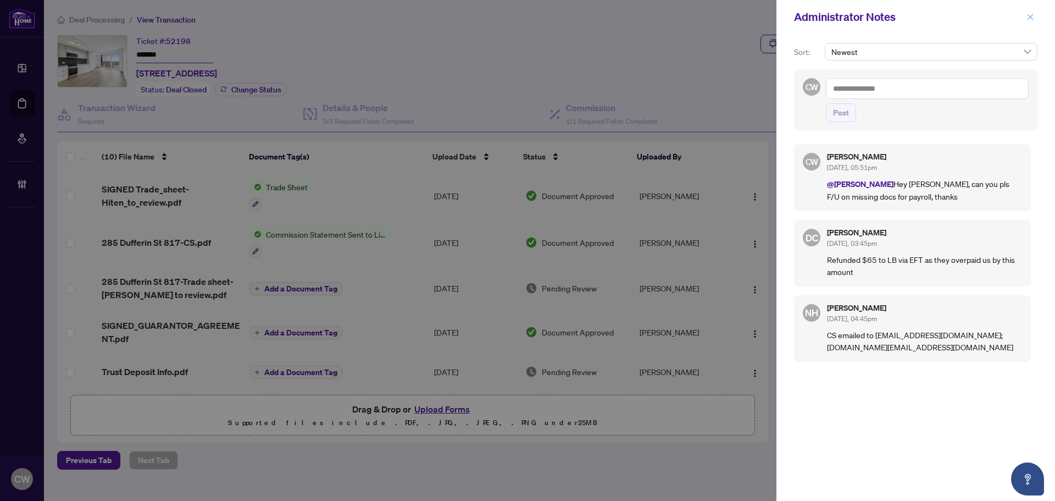
click at [1033, 13] on icon "close" at bounding box center [1031, 17] width 8 height 8
